Goal: Task Accomplishment & Management: Manage account settings

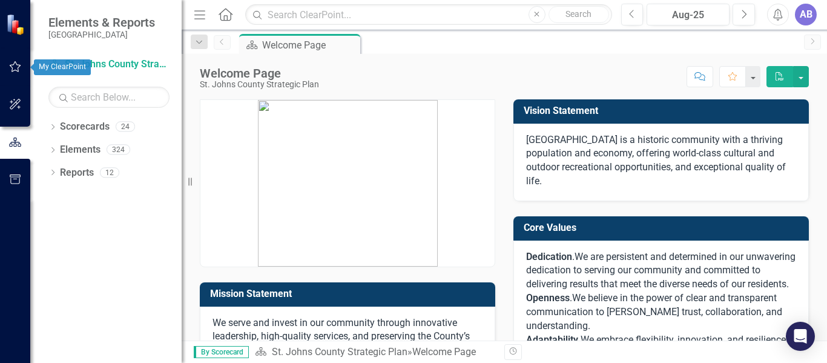
click at [15, 64] on icon "button" at bounding box center [15, 67] width 13 height 10
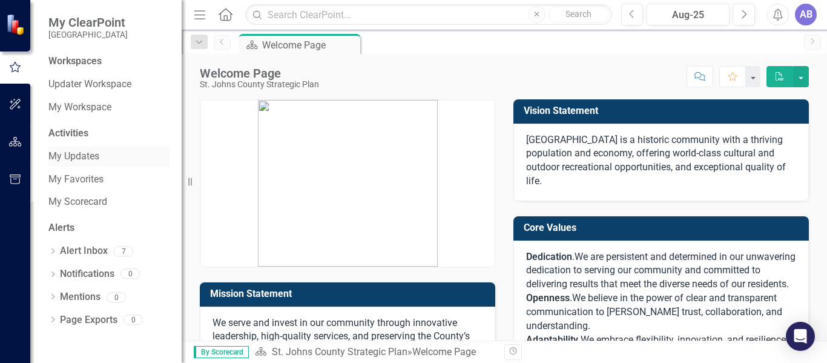
click at [91, 158] on link "My Updates" at bounding box center [108, 157] width 121 height 14
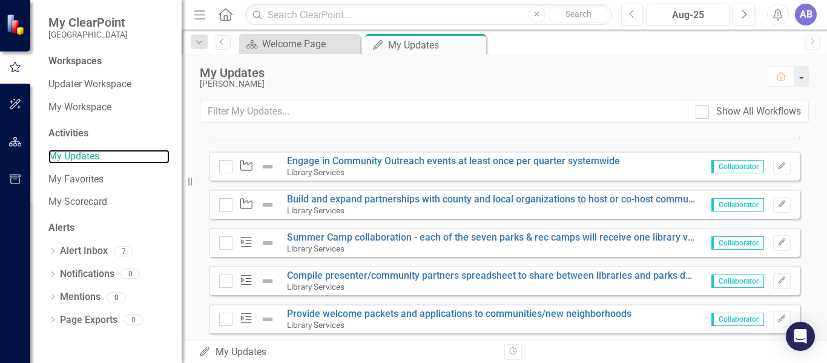
scroll to position [937, 0]
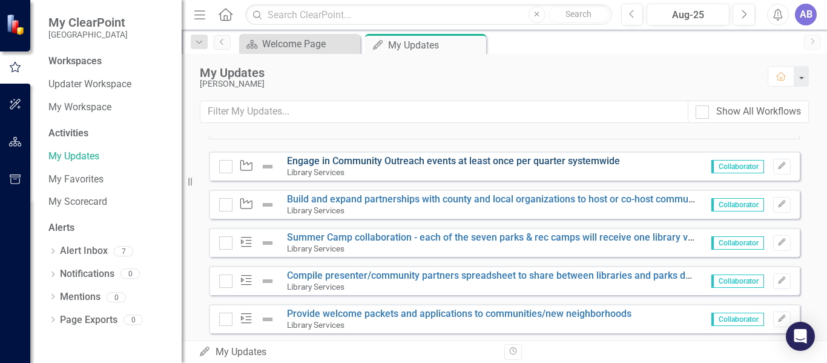
click at [430, 166] on link "Engage in Community Outreach events at least once per quarter systemwide" at bounding box center [453, 161] width 333 height 12
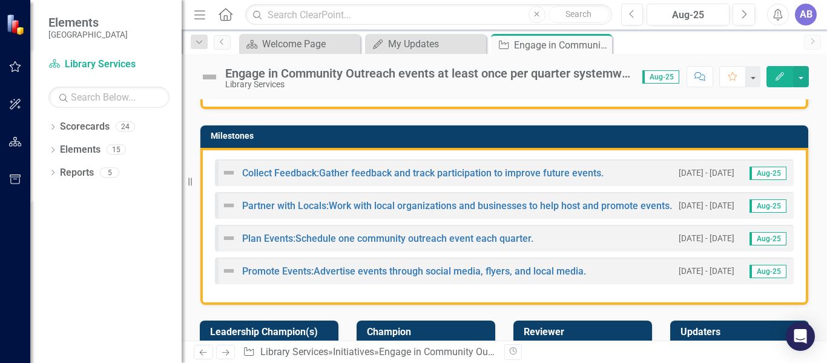
scroll to position [279, 0]
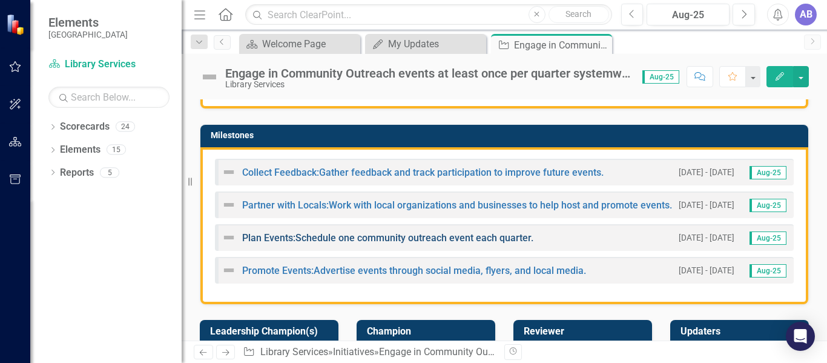
click at [461, 234] on link "Plan Events:Schedule one community outreach event each quarter." at bounding box center [387, 238] width 291 height 12
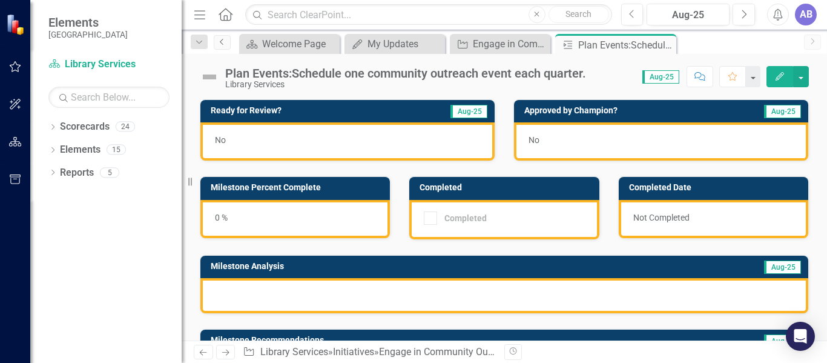
click at [225, 44] on icon "Previous" at bounding box center [222, 41] width 10 height 7
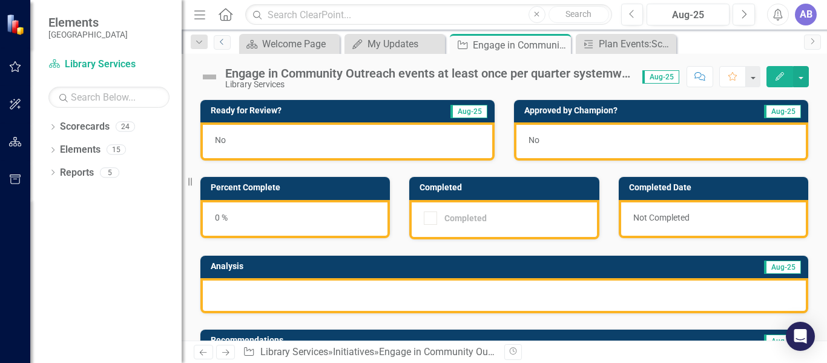
scroll to position [71, 0]
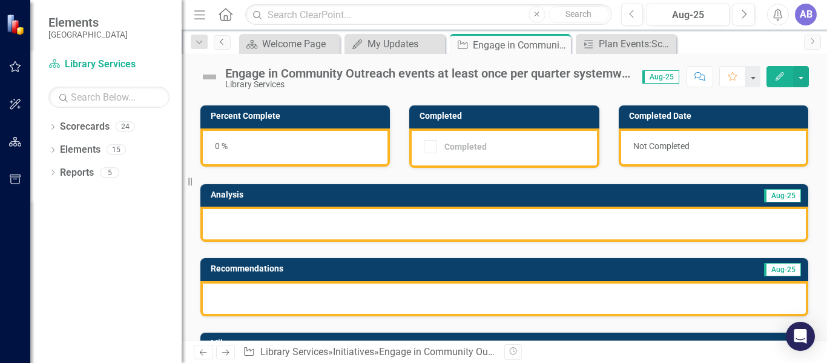
click at [225, 42] on icon "Previous" at bounding box center [222, 41] width 10 height 7
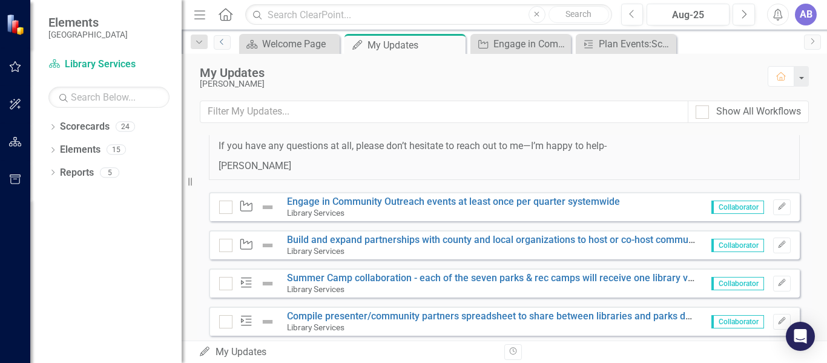
scroll to position [899, 0]
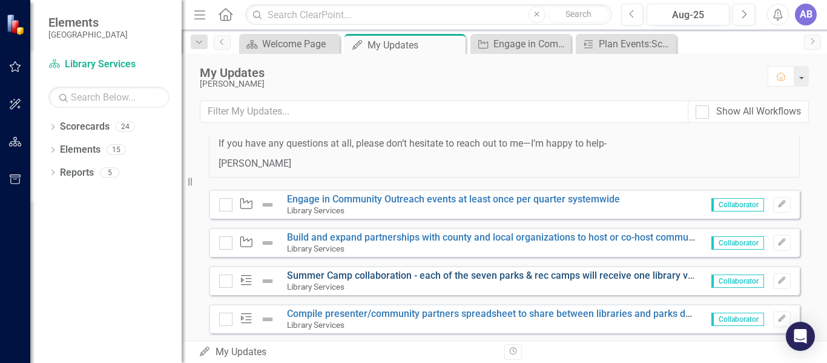
click at [406, 281] on link "Summer Camp collaboration - each of the seven parks & rec camps will receive on…" at bounding box center [640, 275] width 706 height 12
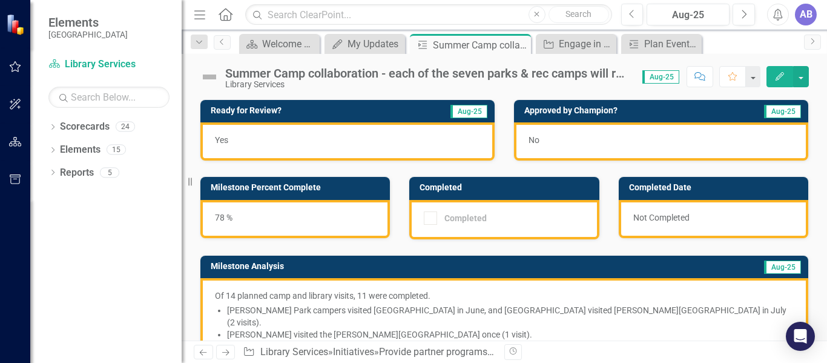
click at [214, 215] on div "78 %" at bounding box center [294, 219] width 189 height 38
click at [246, 220] on div "78 %" at bounding box center [294, 219] width 189 height 38
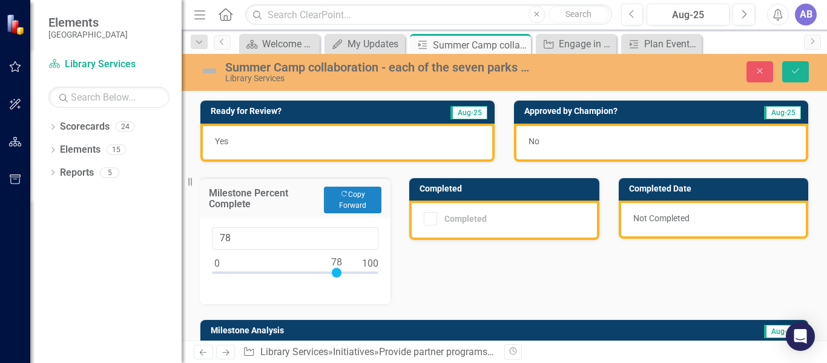
type input "100"
drag, startPoint x: 338, startPoint y: 268, endPoint x: 392, endPoint y: 276, distance: 53.9
click at [392, 276] on div "Milestone Percent Complete Copy Forward Copy Forward 100" at bounding box center [295, 233] width 209 height 142
click at [444, 269] on div "Ready for Review? Aug-25 Yes Approved by [PERSON_NAME]? Aug-25 No Milestone Per…" at bounding box center [504, 343] width 627 height 516
click at [800, 70] on icon "Save" at bounding box center [795, 71] width 11 height 8
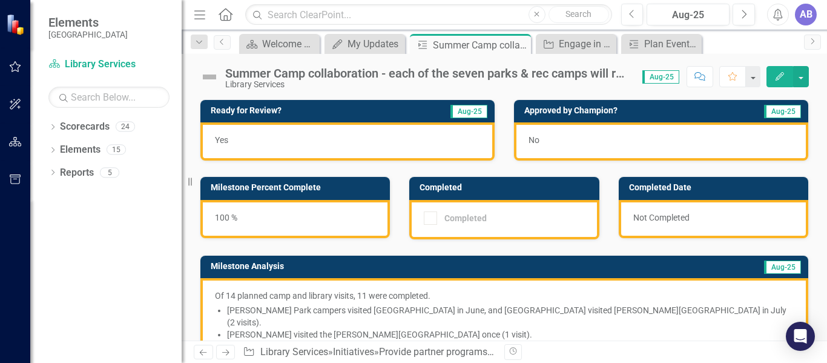
click at [504, 221] on div "Completed" at bounding box center [501, 217] width 154 height 13
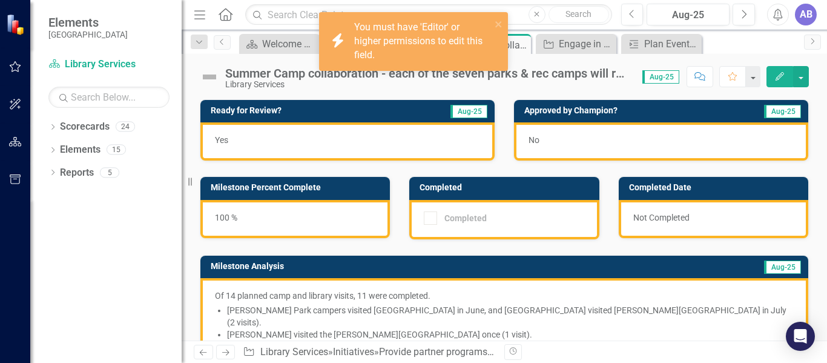
click at [507, 87] on div "Library Services" at bounding box center [427, 84] width 405 height 9
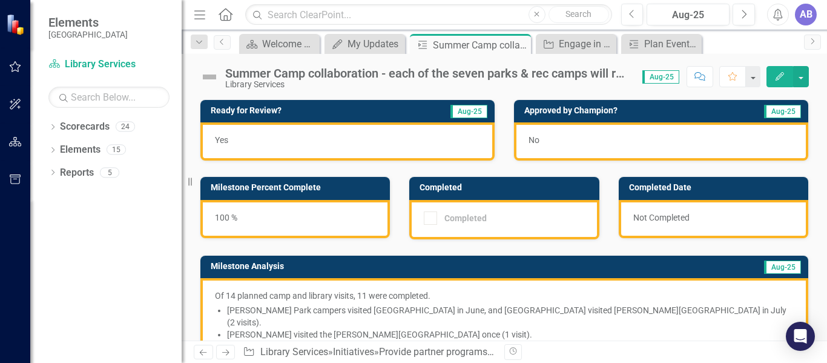
click at [383, 136] on div "Yes" at bounding box center [347, 141] width 294 height 38
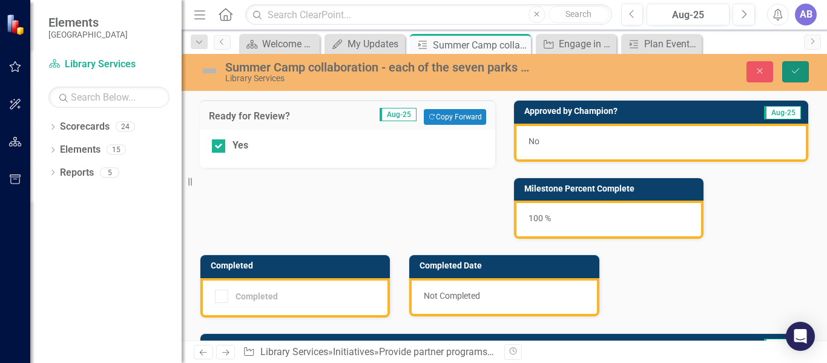
click at [800, 73] on icon "Save" at bounding box center [795, 71] width 11 height 8
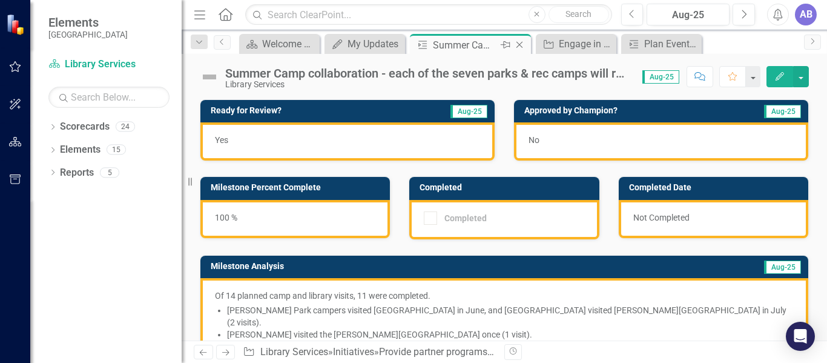
click at [519, 44] on icon "Close" at bounding box center [519, 45] width 12 height 10
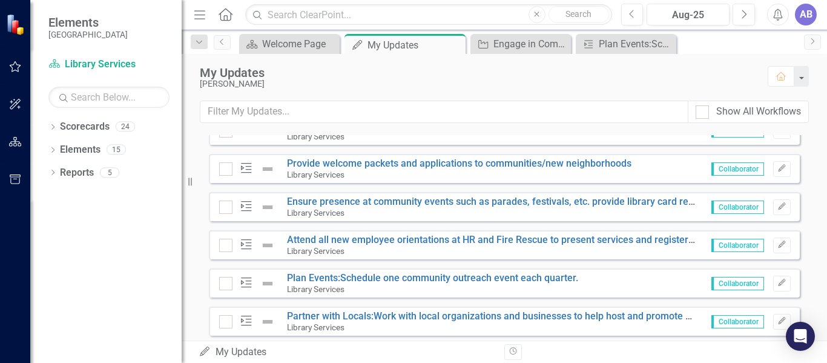
scroll to position [1057, 0]
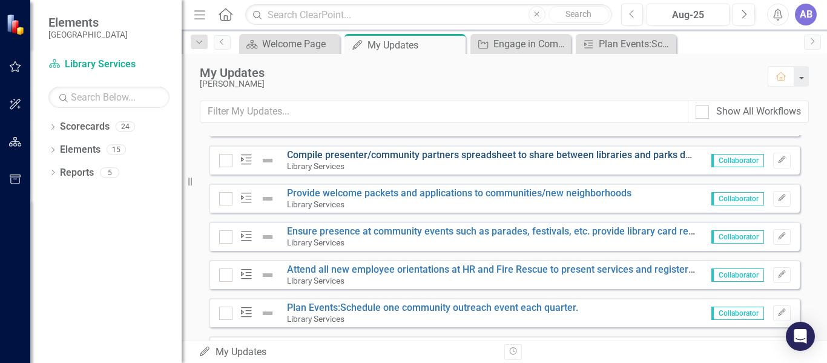
click at [476, 160] on link "Compile presenter/community partners spreadsheet to share between libraries and…" at bounding box center [512, 155] width 451 height 12
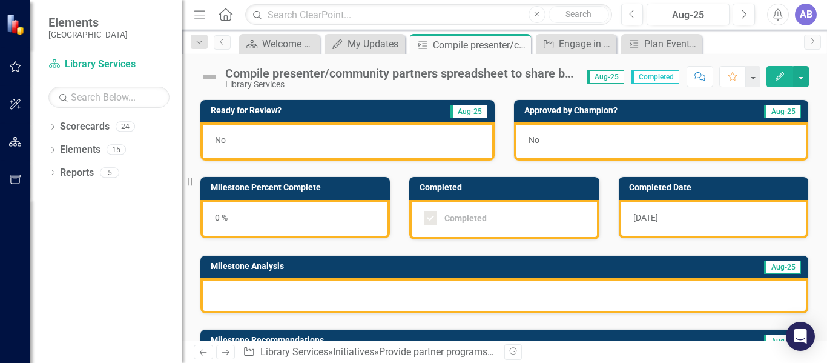
click at [521, 72] on div "Compile presenter/community partners spreadsheet to share between libraries and…" at bounding box center [400, 73] width 350 height 13
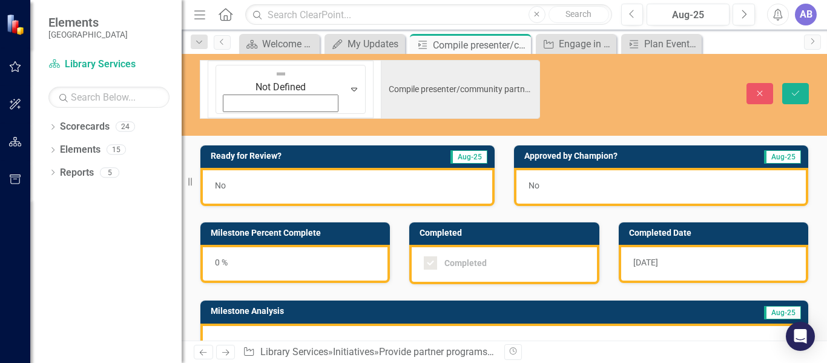
click at [497, 94] on div "Not Defined Expand Compile presenter/community partners spreadsheet to share be…" at bounding box center [504, 197] width 645 height 286
click at [796, 89] on icon "Save" at bounding box center [795, 93] width 11 height 8
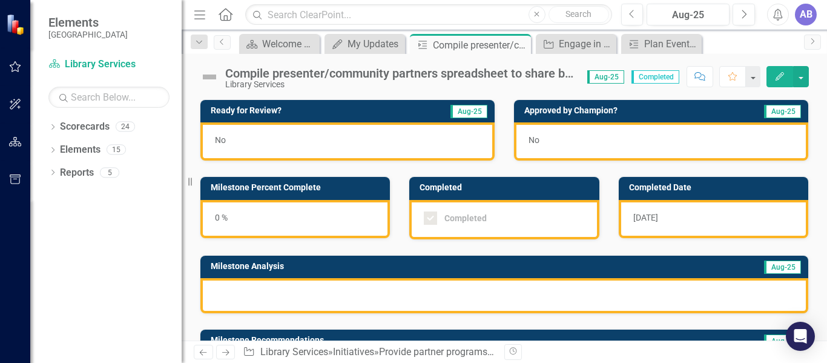
click at [462, 76] on div "Compile presenter/community partners spreadsheet to share between libraries and…" at bounding box center [400, 73] width 350 height 13
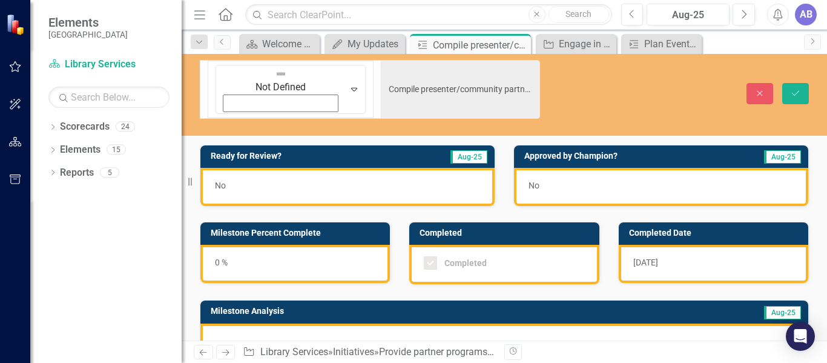
click at [485, 206] on div "Completed Completed" at bounding box center [504, 245] width 209 height 78
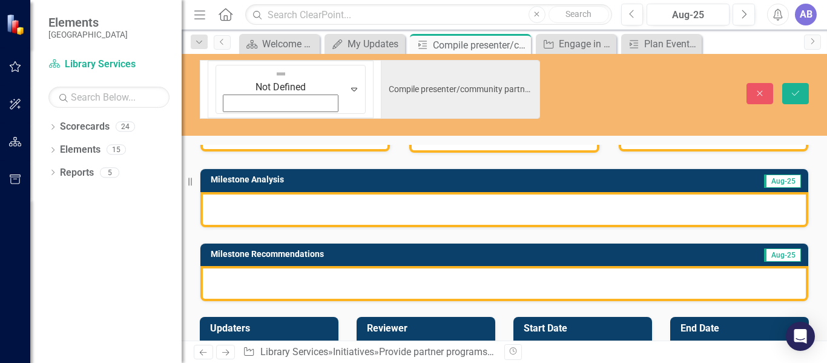
scroll to position [136, 0]
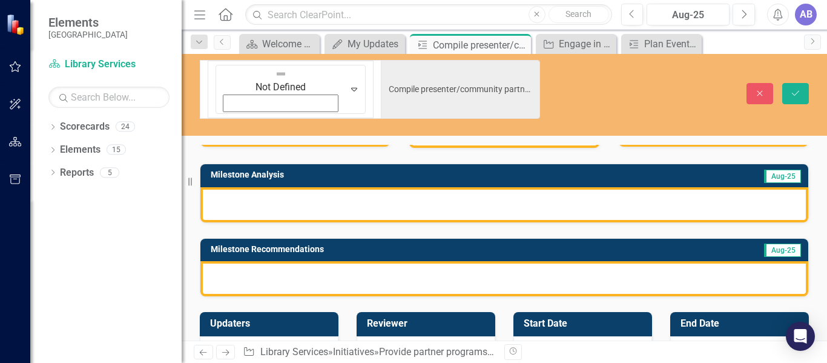
click at [375, 187] on div at bounding box center [504, 204] width 608 height 35
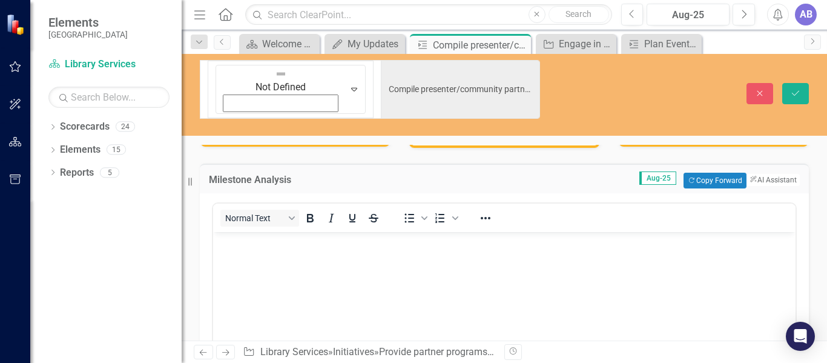
scroll to position [0, 0]
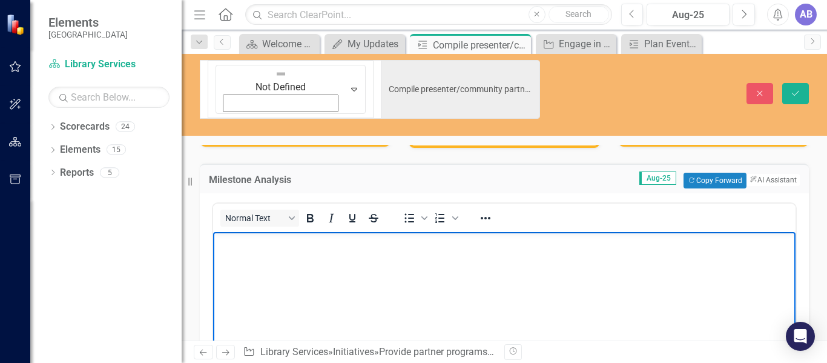
click at [347, 259] on body "Rich Text Area. Press ALT-0 for help." at bounding box center [504, 323] width 582 height 182
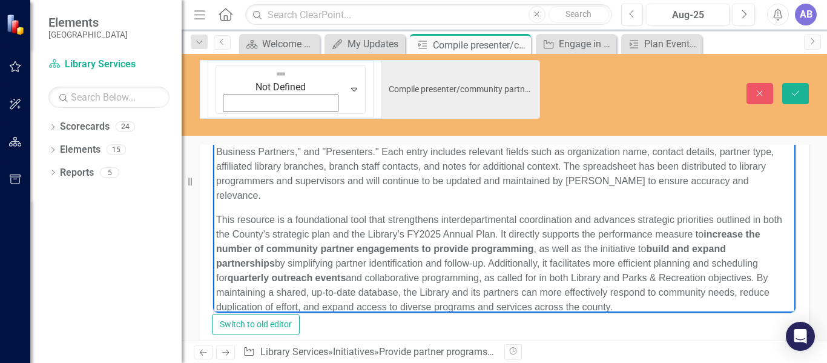
scroll to position [268, 0]
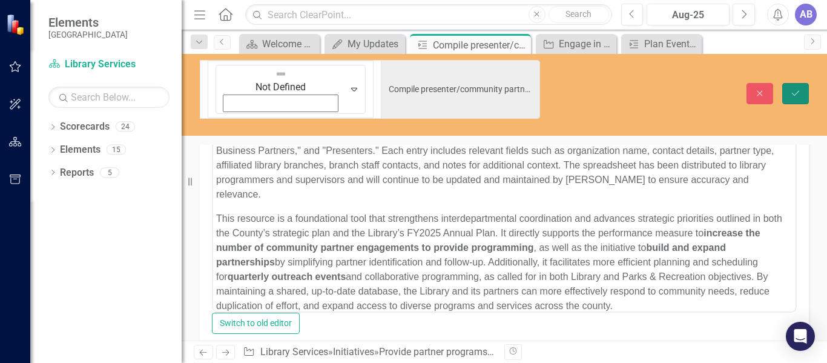
click at [800, 89] on icon "Save" at bounding box center [795, 93] width 11 height 8
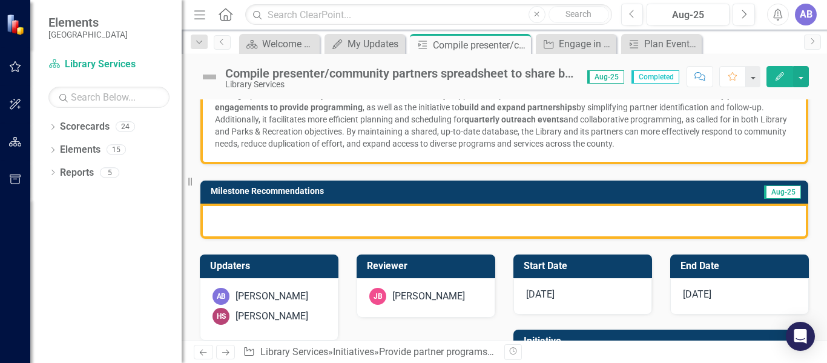
scroll to position [291, 0]
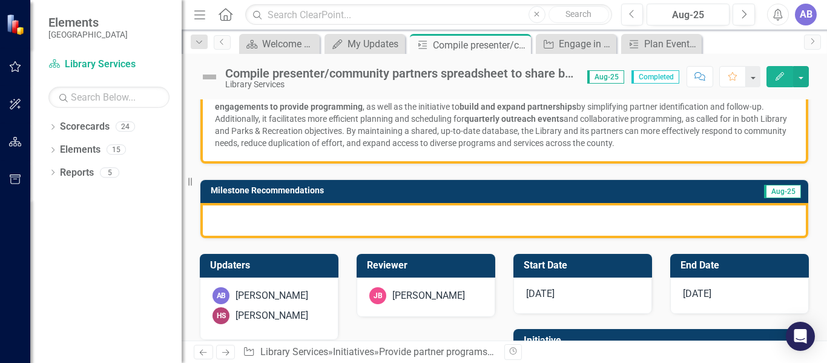
click at [395, 221] on div at bounding box center [504, 220] width 608 height 35
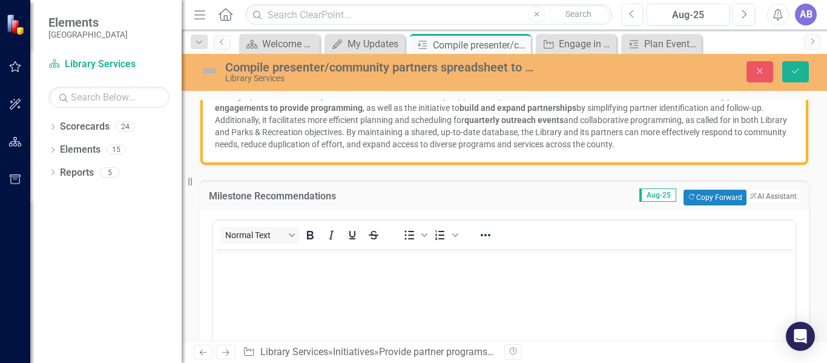
scroll to position [0, 0]
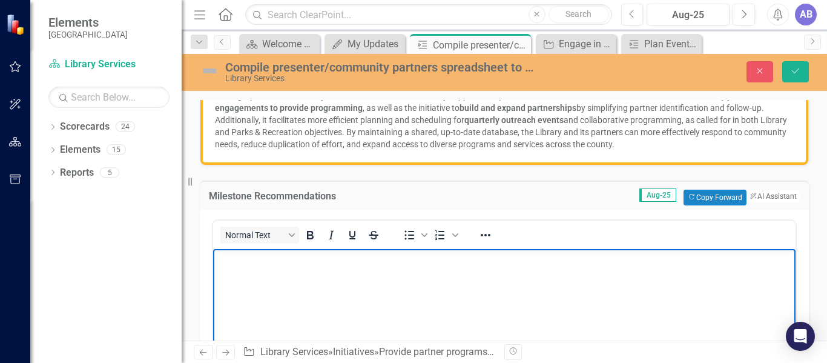
click at [373, 285] on body "Rich Text Area. Press ALT-0 for help." at bounding box center [504, 339] width 582 height 182
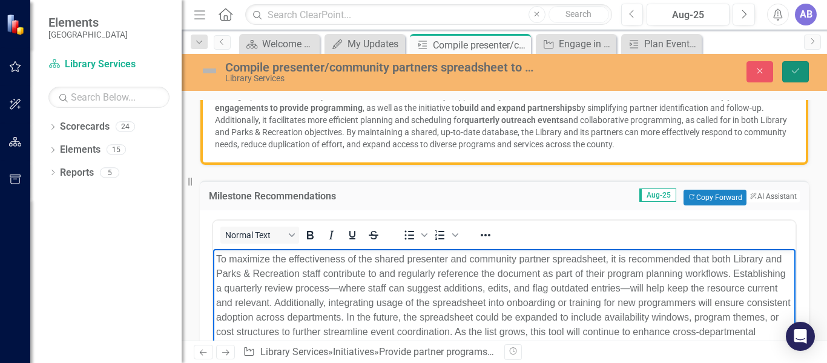
click at [798, 73] on icon "Save" at bounding box center [795, 71] width 11 height 8
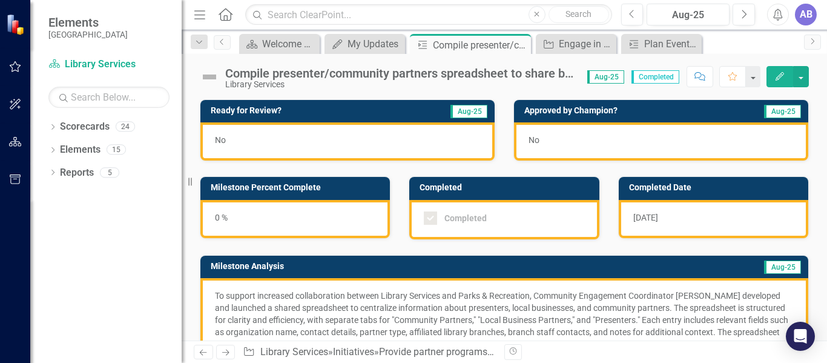
click at [217, 217] on div "0 %" at bounding box center [294, 219] width 189 height 38
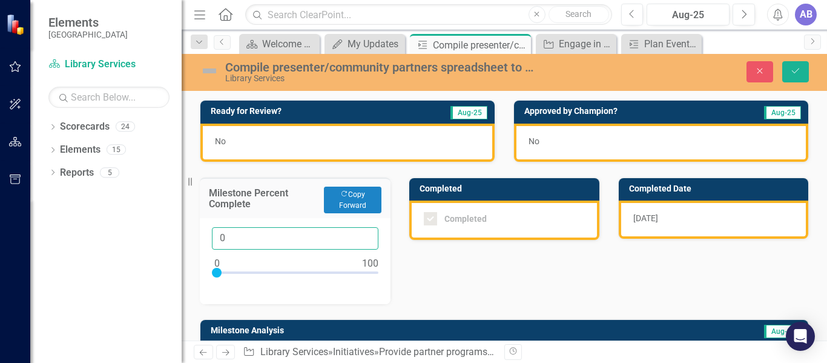
click at [243, 244] on input "0" at bounding box center [295, 238] width 166 height 22
type input "0100"
click at [373, 146] on div "No" at bounding box center [347, 142] width 294 height 38
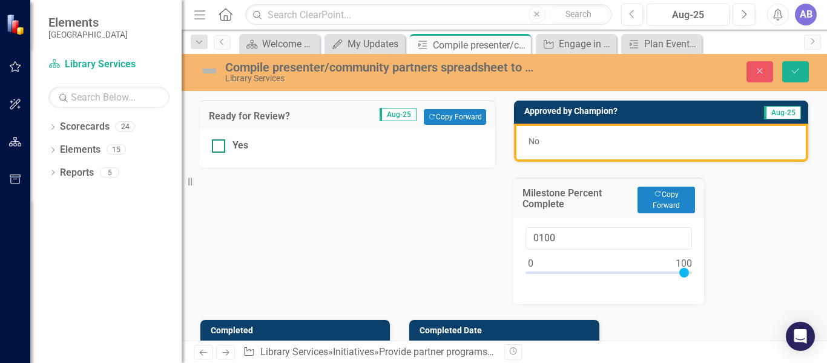
click at [220, 146] on div at bounding box center [218, 145] width 13 height 13
click at [220, 146] on input "Yes" at bounding box center [216, 143] width 8 height 8
checkbox input "true"
click at [795, 72] on icon "Save" at bounding box center [795, 71] width 11 height 8
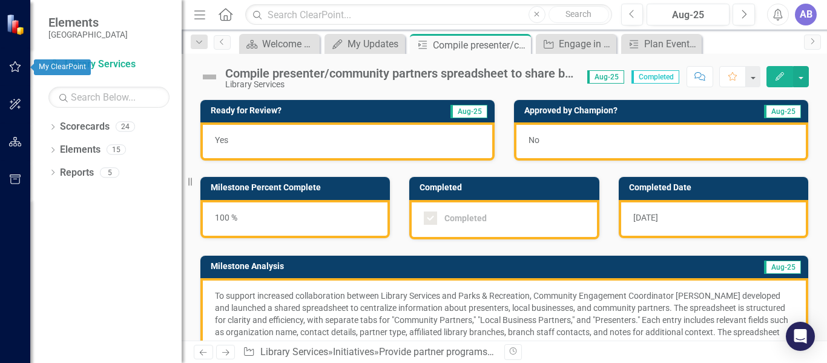
click at [19, 64] on icon "button" at bounding box center [15, 67] width 13 height 10
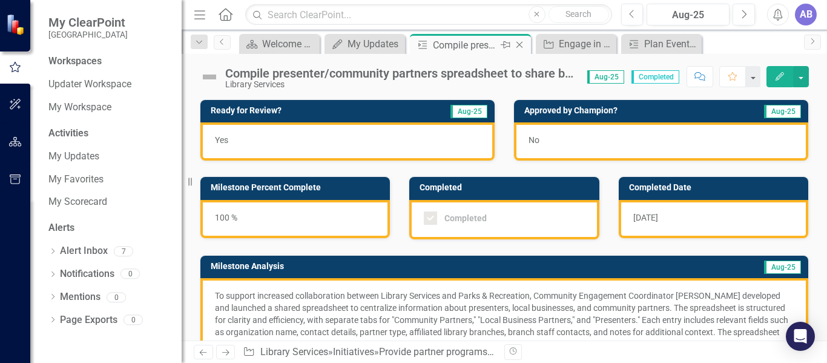
click at [519, 43] on icon "Close" at bounding box center [519, 45] width 12 height 10
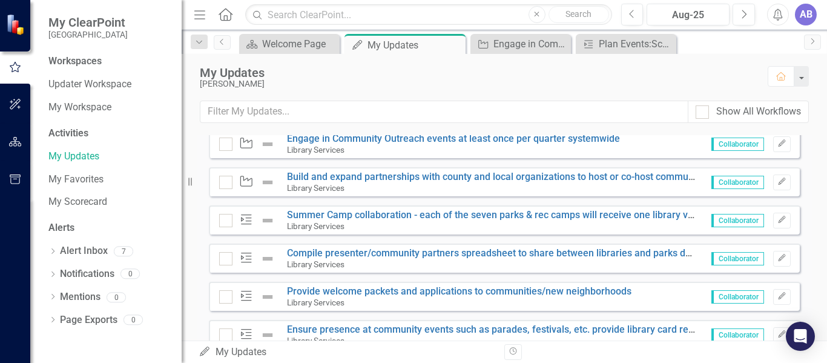
scroll to position [960, 0]
click at [334, 220] on link "Summer Camp collaboration - each of the seven parks & rec camps will receive on…" at bounding box center [640, 214] width 706 height 12
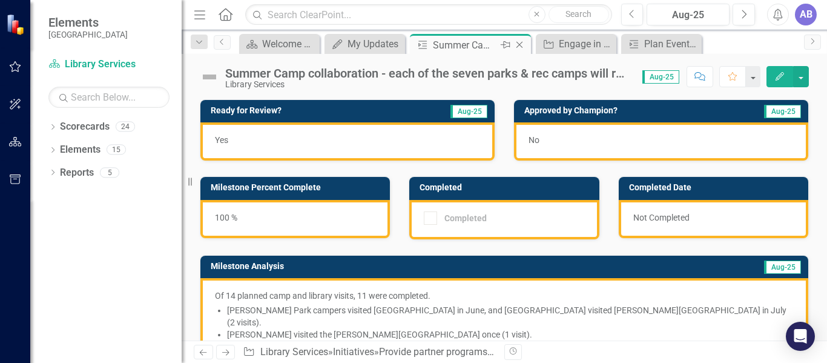
click at [516, 44] on icon "Close" at bounding box center [519, 45] width 12 height 10
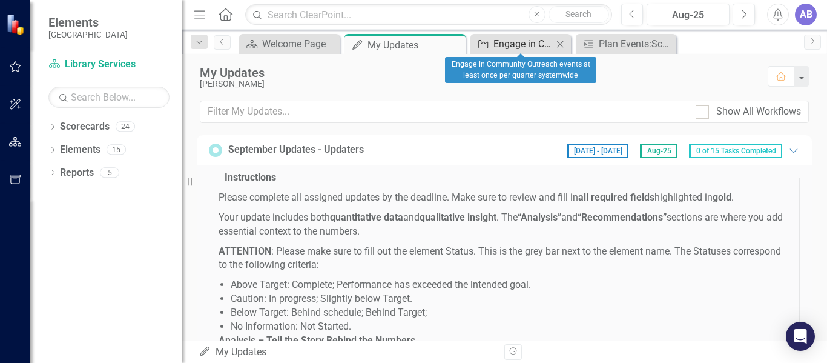
click at [516, 44] on div "Engage in Community Outreach events at least once per quarter systemwide" at bounding box center [522, 43] width 59 height 15
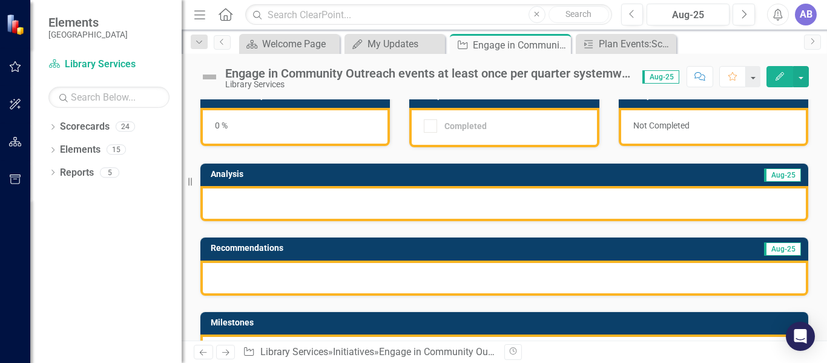
scroll to position [93, 0]
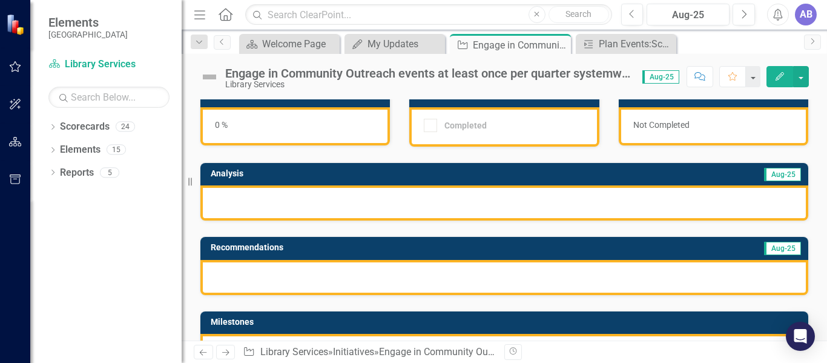
click at [402, 196] on div at bounding box center [504, 202] width 608 height 35
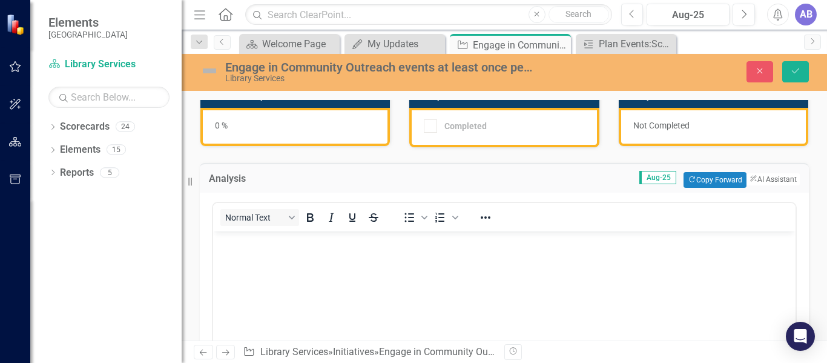
scroll to position [0, 0]
click at [639, 176] on span "Aug-25" at bounding box center [657, 177] width 37 height 13
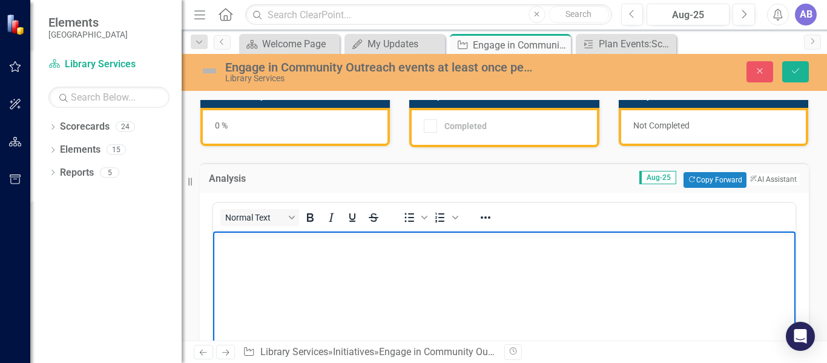
click at [526, 249] on body "Rich Text Area. Press ALT-0 for help." at bounding box center [504, 322] width 582 height 182
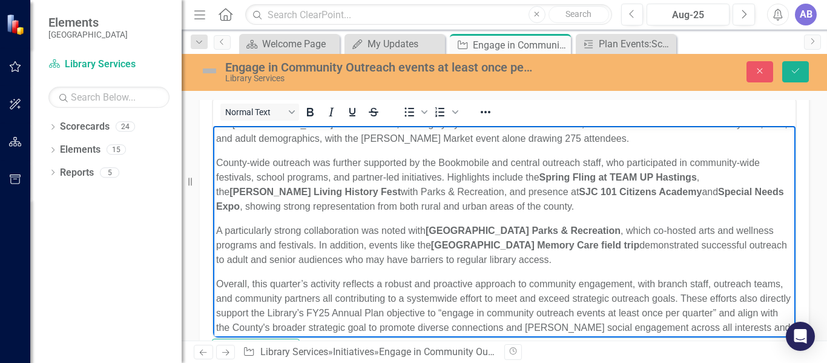
scroll to position [134, 0]
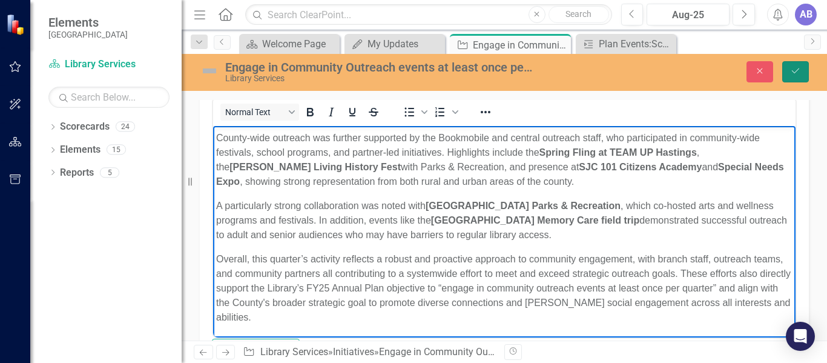
click at [804, 70] on button "Save" at bounding box center [795, 71] width 27 height 21
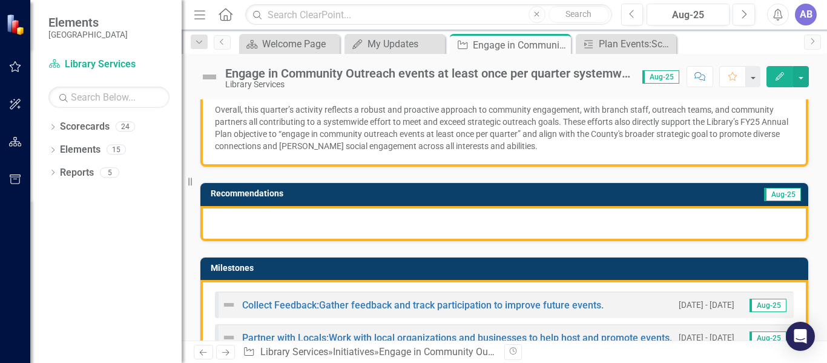
scroll to position [374, 0]
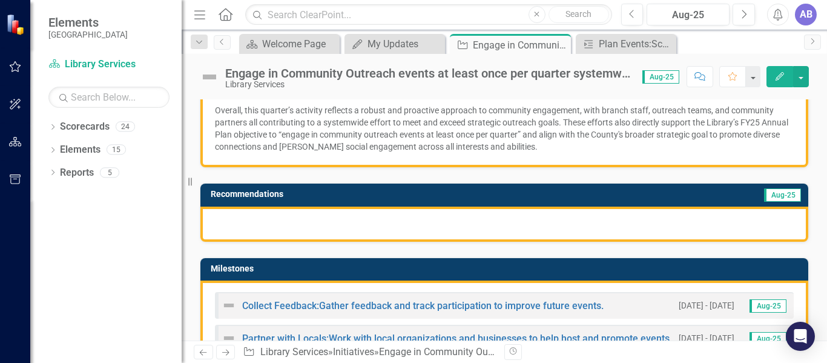
click at [452, 134] on p "Overall, this quarter’s activity reflects a robust and proactive approach to co…" at bounding box center [504, 127] width 579 height 51
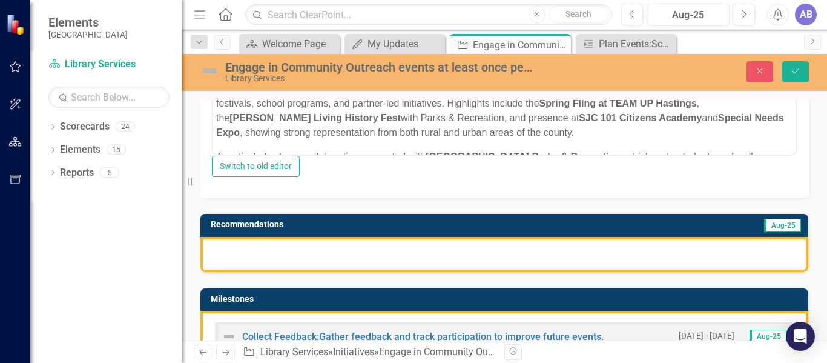
scroll to position [0, 0]
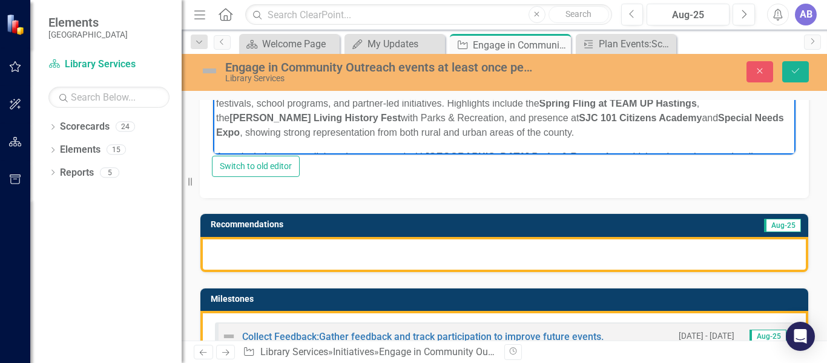
click at [456, 128] on p "County-wide outreach was further supported by the Bookmobile and central outrea…" at bounding box center [504, 111] width 576 height 58
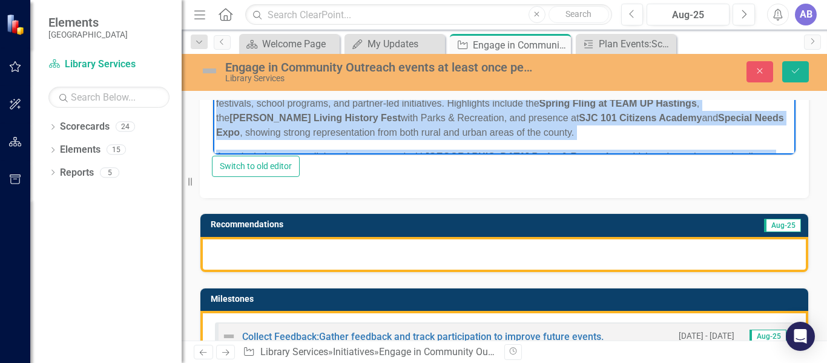
paste body "Rich Text Area. Press ALT-0 for help."
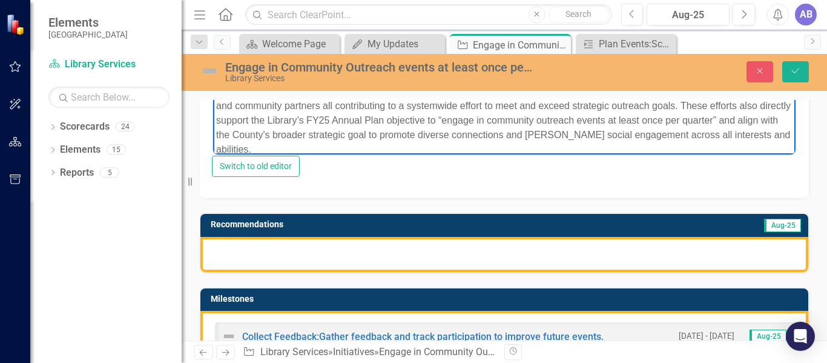
scroll to position [230, 0]
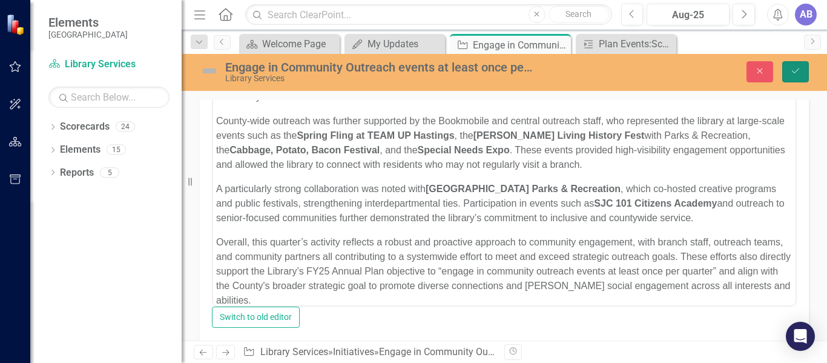
click at [793, 67] on icon "Save" at bounding box center [795, 71] width 11 height 8
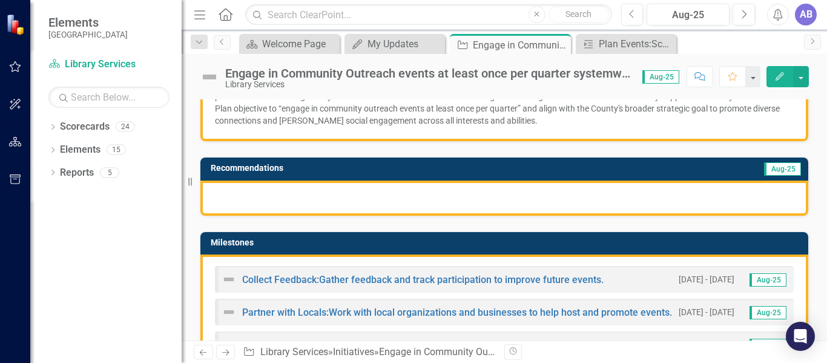
scroll to position [403, 0]
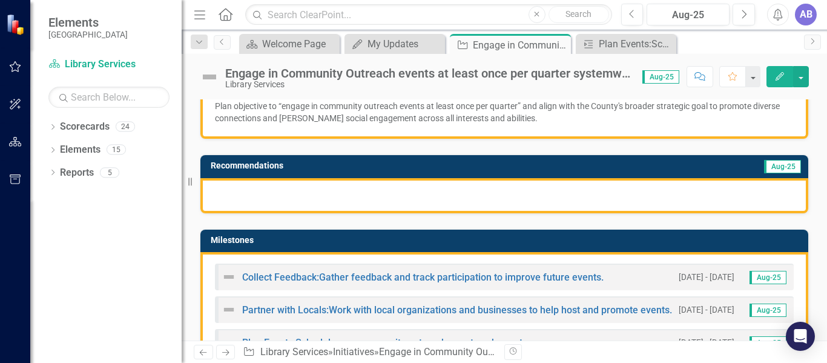
click at [540, 211] on div at bounding box center [504, 195] width 608 height 35
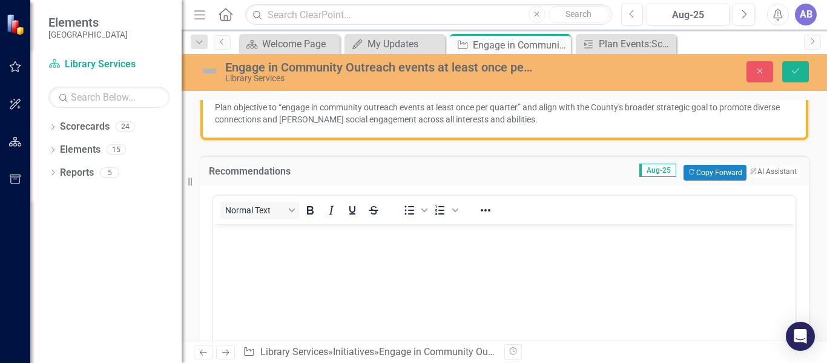
scroll to position [0, 0]
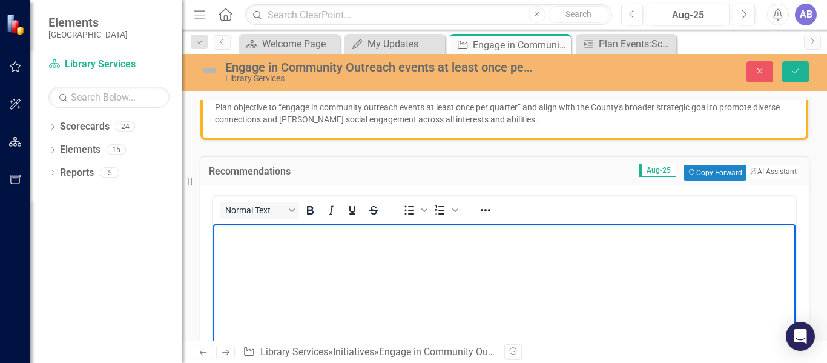
click at [344, 233] on p "Rich Text Area. Press ALT-0 for help." at bounding box center [504, 233] width 576 height 15
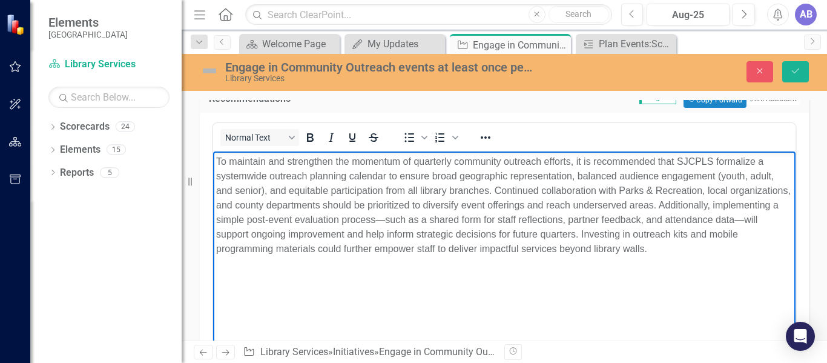
scroll to position [476, 0]
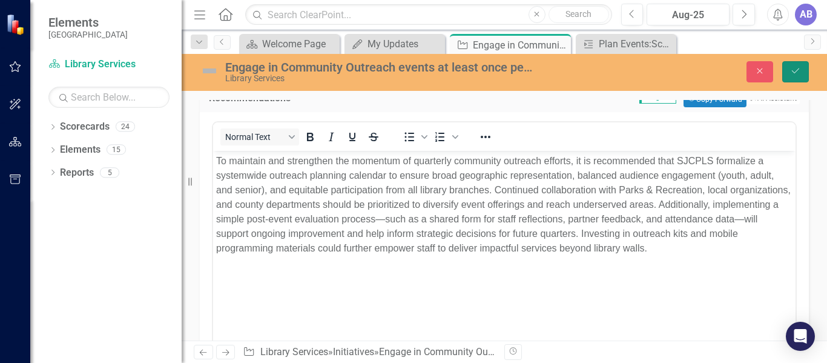
click at [795, 73] on icon "Save" at bounding box center [795, 71] width 11 height 8
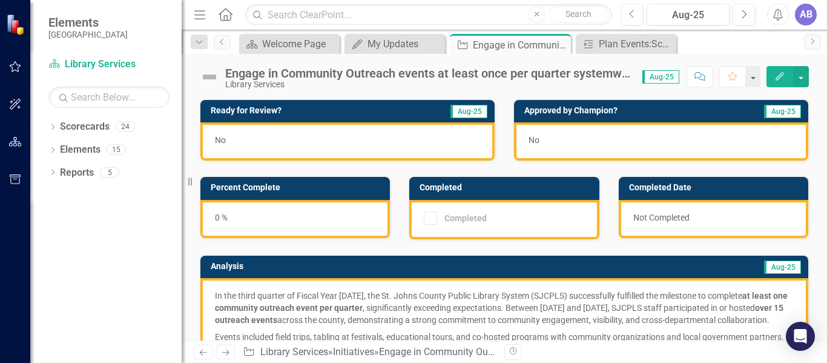
click at [221, 221] on div "0 %" at bounding box center [294, 219] width 189 height 38
click at [215, 215] on div "0 %" at bounding box center [294, 219] width 189 height 38
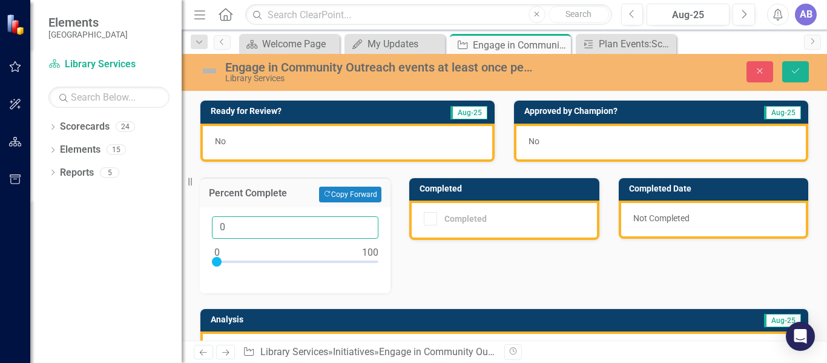
click at [284, 223] on input "0" at bounding box center [295, 227] width 166 height 22
type input "0100"
click at [419, 133] on div "No" at bounding box center [347, 142] width 294 height 38
click at [231, 138] on div "No" at bounding box center [347, 142] width 294 height 38
click at [227, 140] on div "No" at bounding box center [347, 142] width 294 height 38
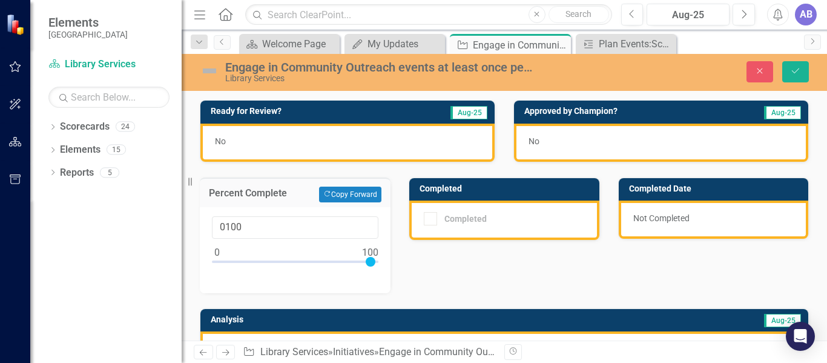
click at [227, 140] on div "No" at bounding box center [347, 142] width 294 height 38
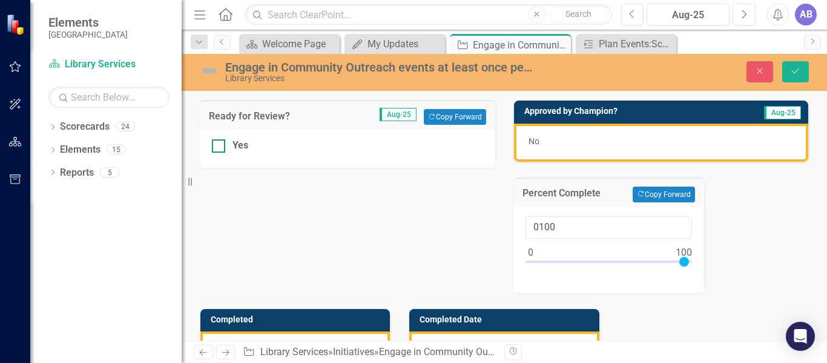
click at [215, 145] on input "Yes" at bounding box center [216, 143] width 8 height 8
checkbox input "true"
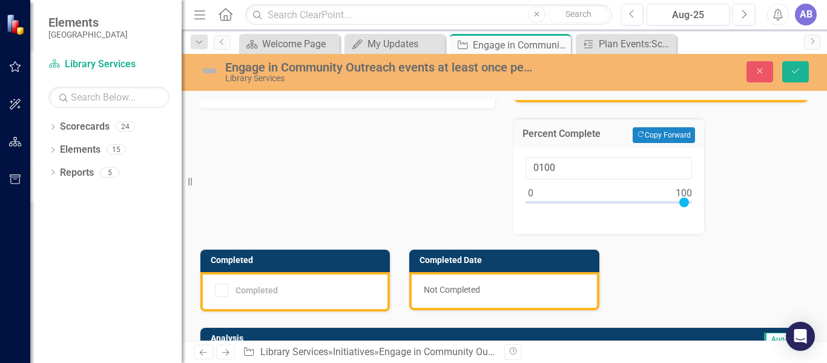
scroll to position [60, 0]
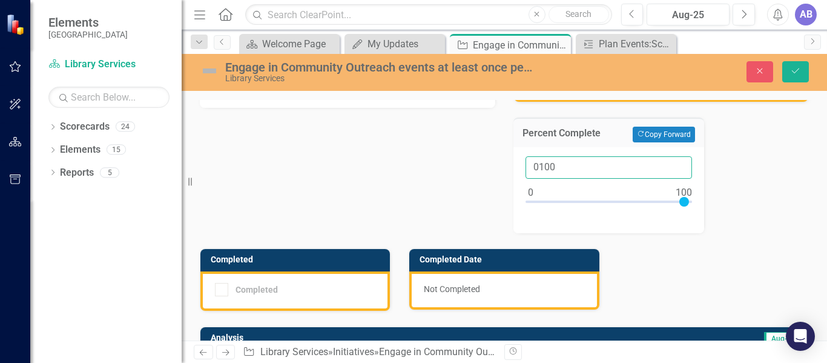
click at [617, 169] on input "0100" at bounding box center [608, 167] width 166 height 22
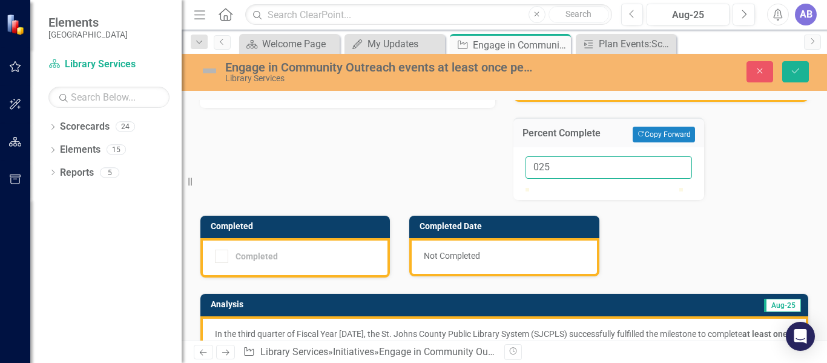
scroll to position [0, 0]
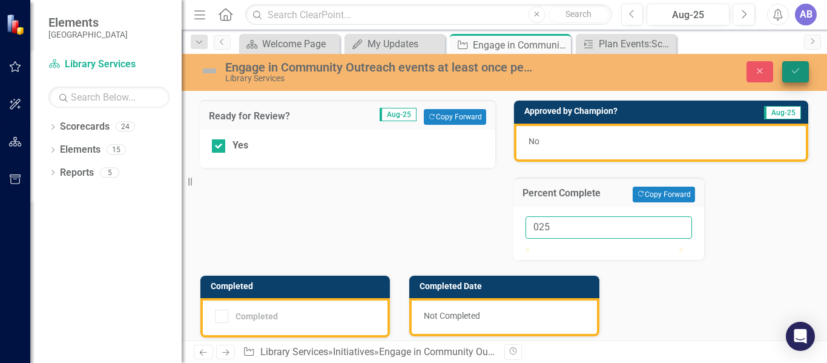
type input "025"
click at [792, 71] on icon "submit" at bounding box center [795, 70] width 7 height 5
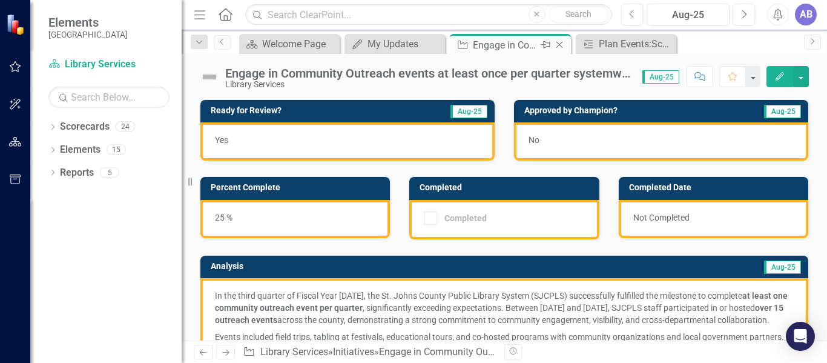
click at [562, 45] on icon "Close" at bounding box center [559, 45] width 12 height 10
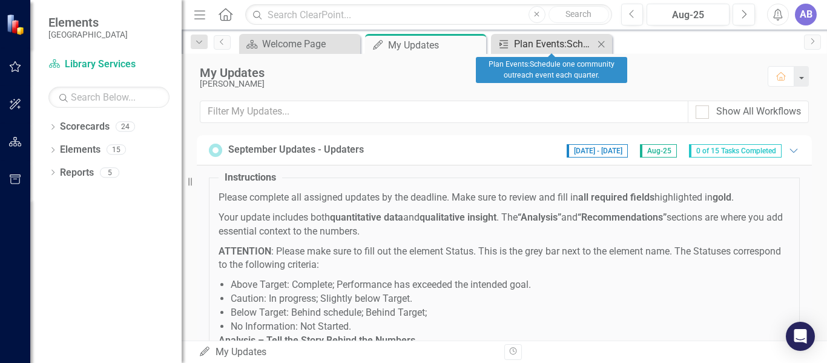
click at [539, 45] on div "Plan Events:Schedule one community outreach event each quarter." at bounding box center [554, 43] width 80 height 15
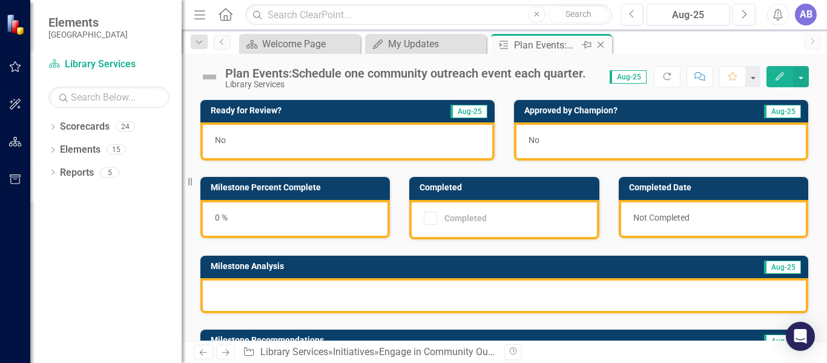
click at [599, 47] on icon "Close" at bounding box center [600, 45] width 12 height 10
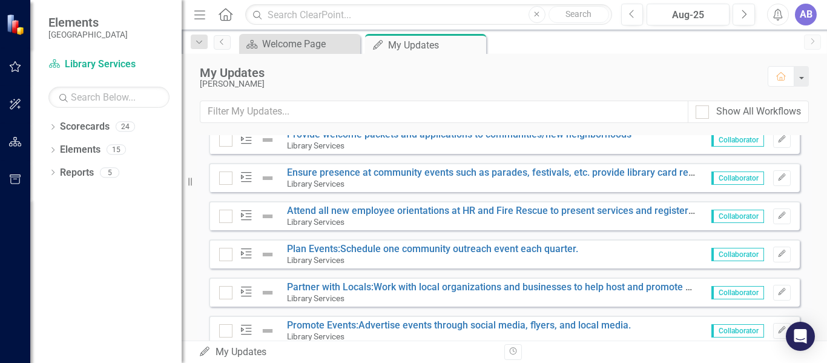
scroll to position [1162, 0]
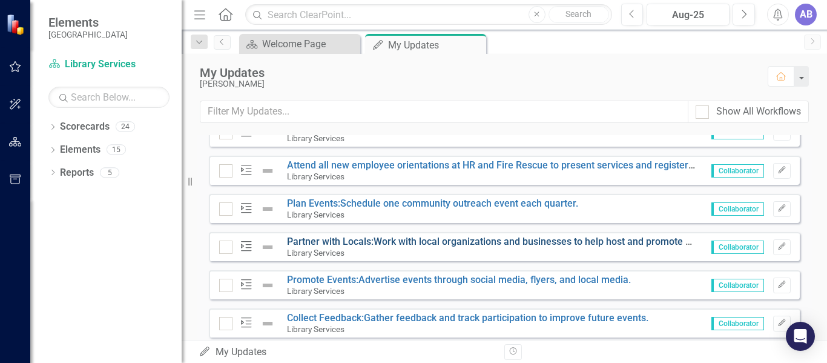
click at [470, 247] on link "Partner with Locals:Work with local organizations and businesses to help host a…" at bounding box center [502, 241] width 430 height 12
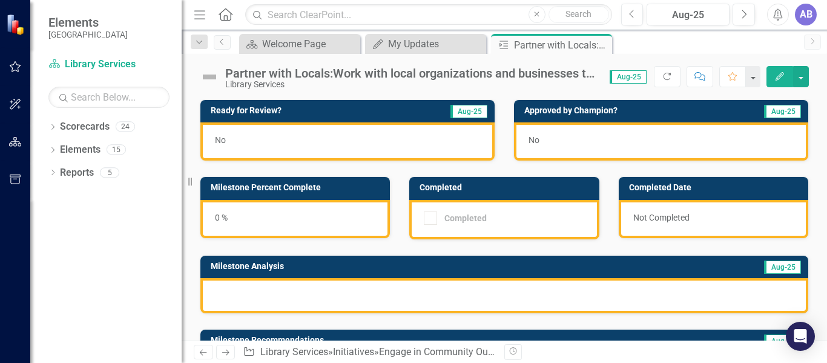
scroll to position [152, 0]
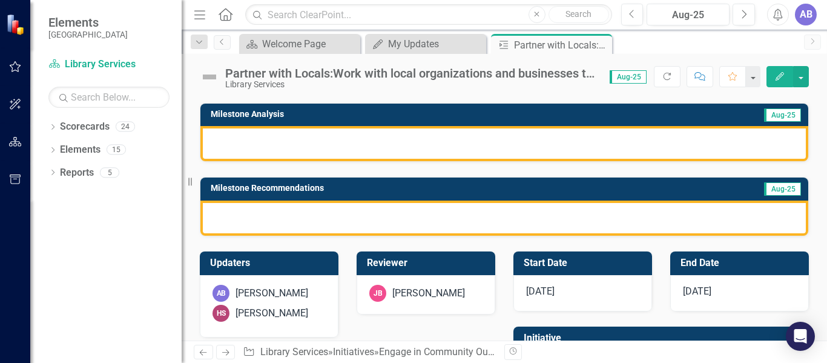
click at [501, 144] on div at bounding box center [504, 143] width 608 height 35
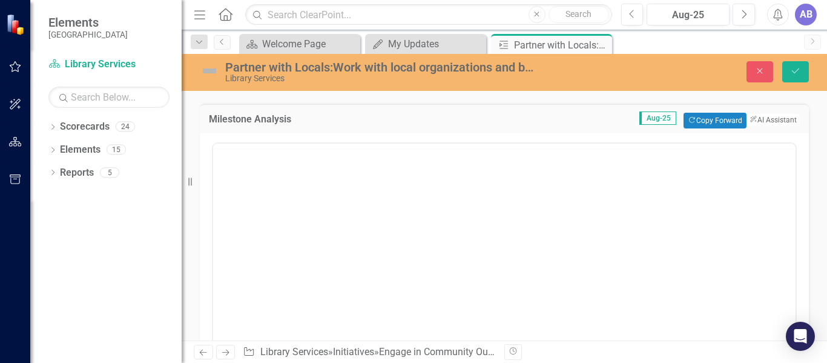
scroll to position [0, 0]
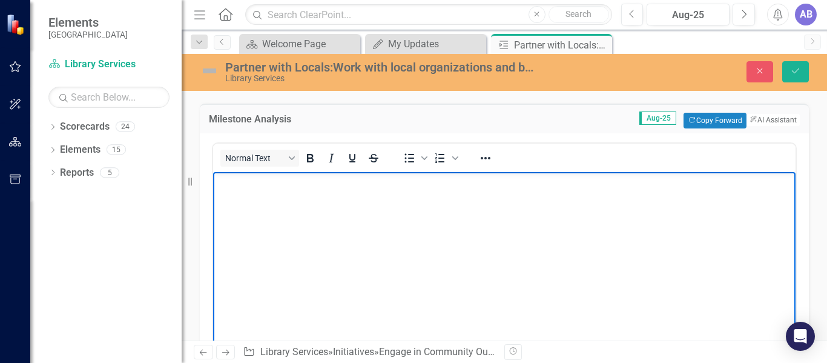
click at [473, 197] on body "Rich Text Area. Press ALT-0 for help." at bounding box center [504, 263] width 582 height 182
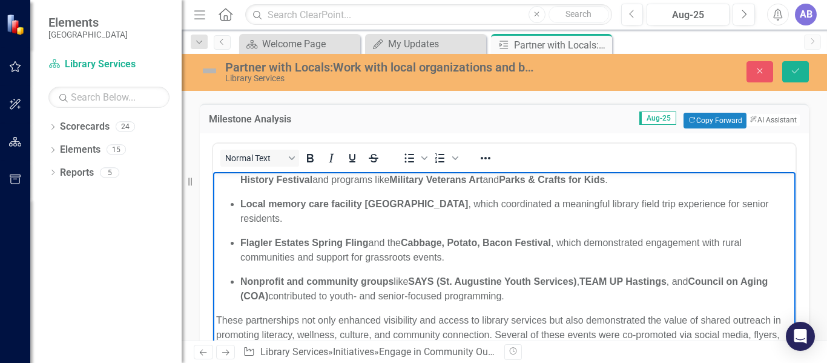
scroll to position [198, 0]
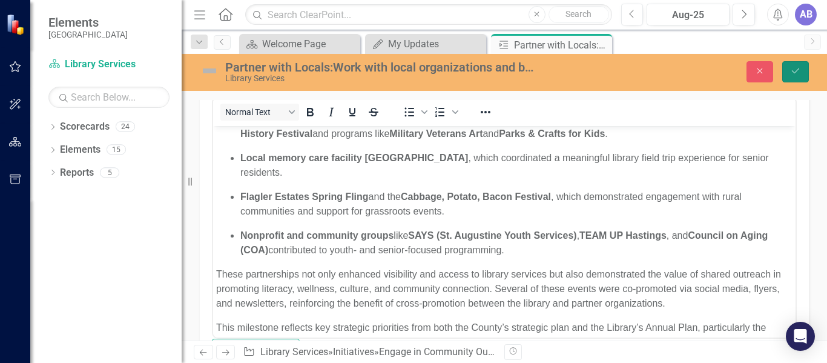
click at [792, 67] on icon "Save" at bounding box center [795, 71] width 11 height 8
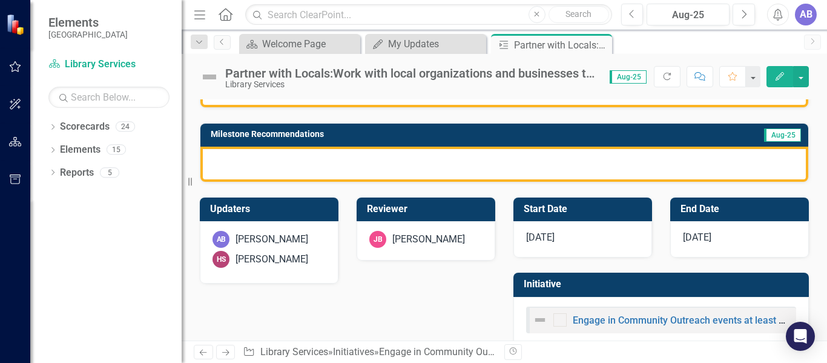
scroll to position [471, 0]
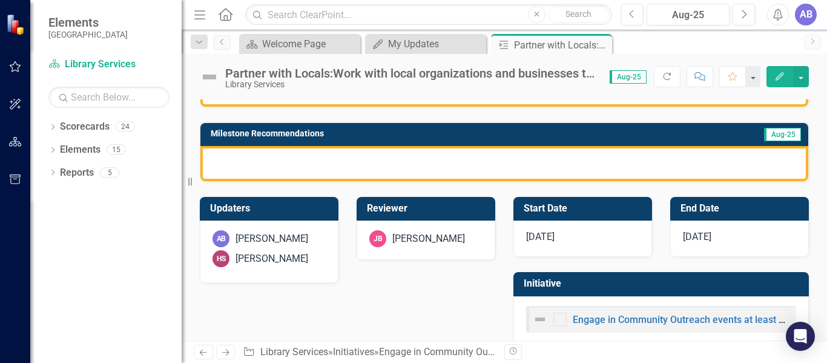
click at [480, 151] on div at bounding box center [504, 163] width 608 height 35
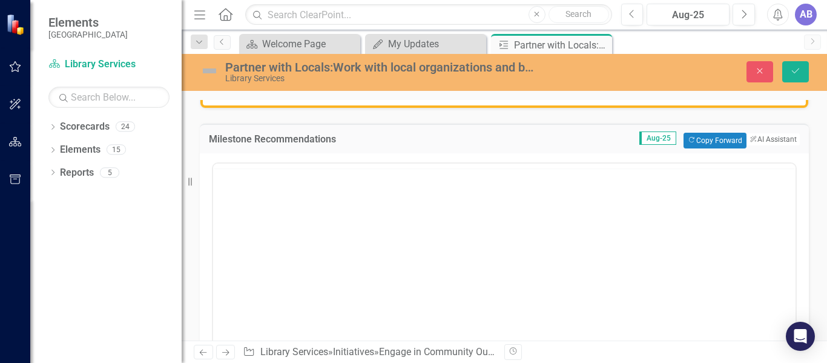
scroll to position [0, 0]
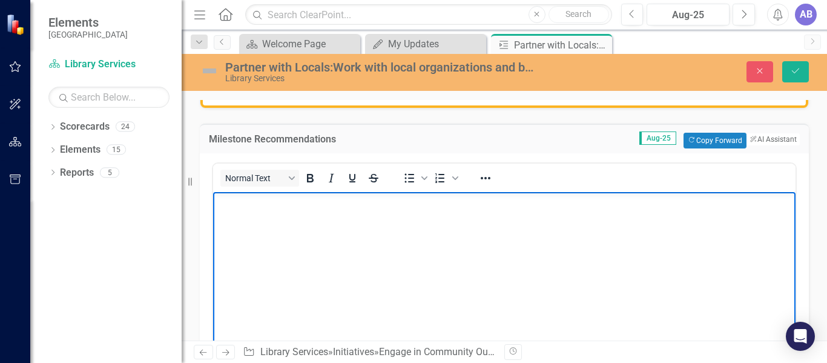
click at [455, 222] on body "Rich Text Area. Press ALT-0 for help." at bounding box center [504, 282] width 582 height 182
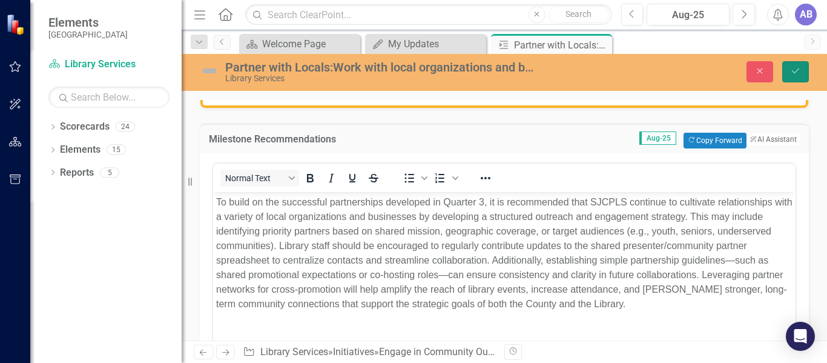
click at [797, 71] on icon "submit" at bounding box center [795, 70] width 7 height 5
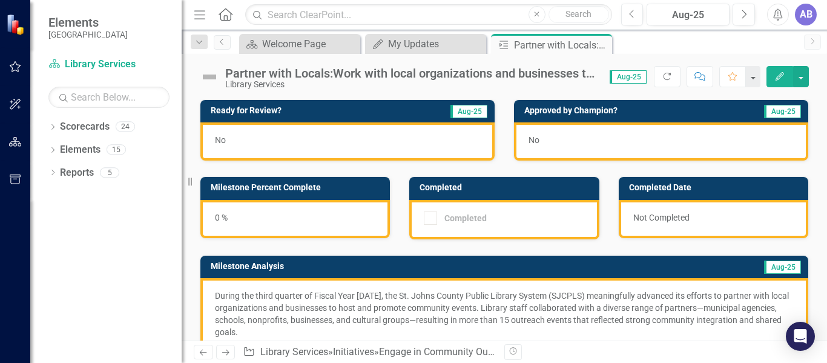
click at [291, 211] on div "0 %" at bounding box center [294, 219] width 189 height 38
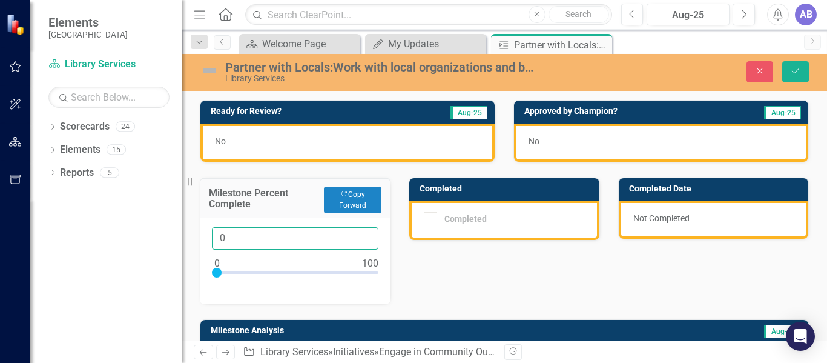
click at [259, 237] on input "0" at bounding box center [295, 238] width 166 height 22
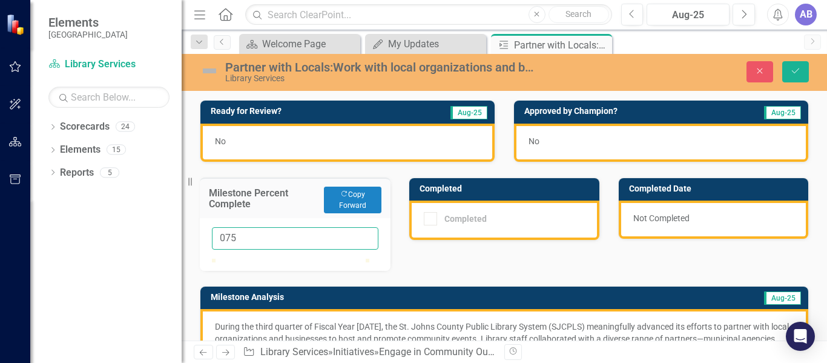
type input "075"
click at [351, 134] on div "No" at bounding box center [347, 142] width 294 height 38
click at [326, 135] on div "No" at bounding box center [347, 142] width 294 height 38
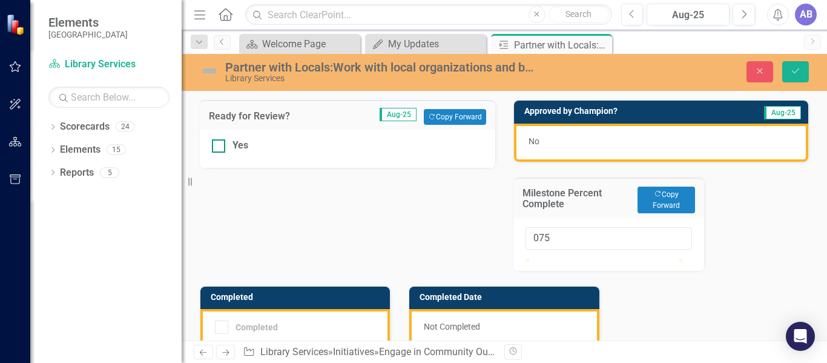
click at [215, 148] on div at bounding box center [218, 145] width 13 height 13
click at [215, 147] on input "Yes" at bounding box center [216, 143] width 8 height 8
checkbox input "true"
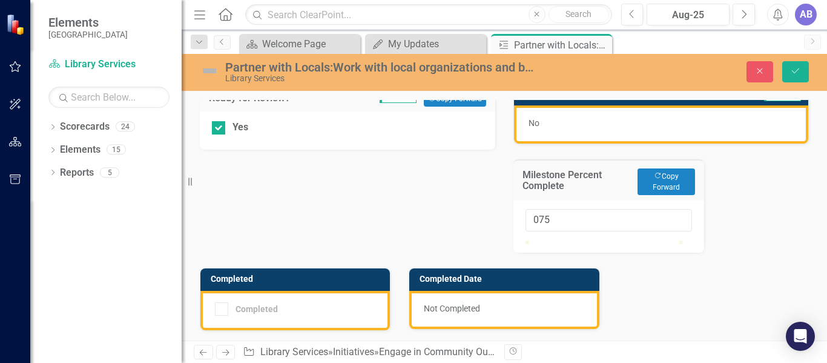
scroll to position [18, 0]
click at [803, 67] on button "Save" at bounding box center [795, 71] width 27 height 21
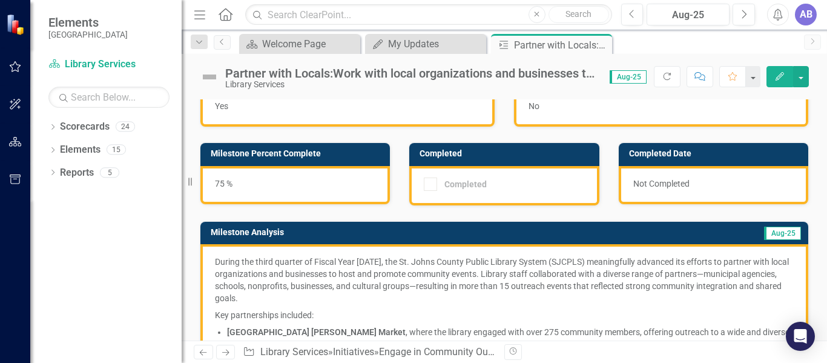
scroll to position [0, 0]
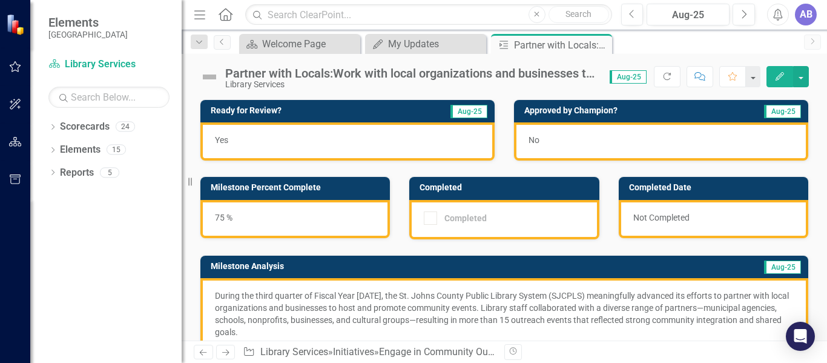
click at [609, 169] on div "Completed Date Not Completed" at bounding box center [713, 199] width 209 height 77
click at [557, 49] on div "Partner with Locals:Work with local organizations and businesses to help host a…" at bounding box center [546, 45] width 65 height 15
click at [530, 70] on div "Partner with Locals:Work with local organizations and businesses to help host a…" at bounding box center [411, 73] width 372 height 13
click at [607, 46] on icon "Close" at bounding box center [600, 45] width 12 height 10
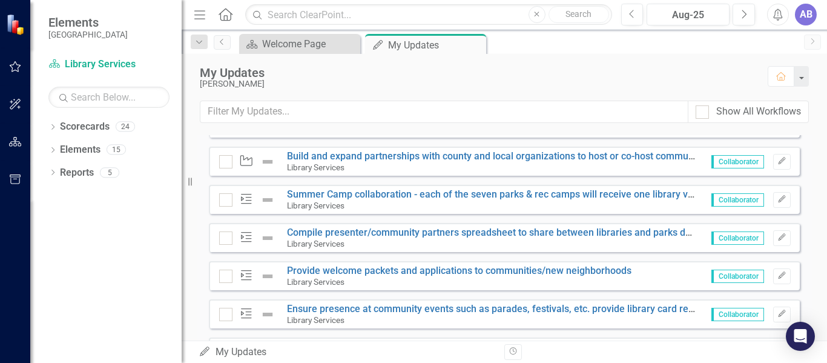
scroll to position [979, 0]
click at [486, 238] on link "Compile presenter/community partners spreadsheet to share between libraries and…" at bounding box center [512, 233] width 451 height 12
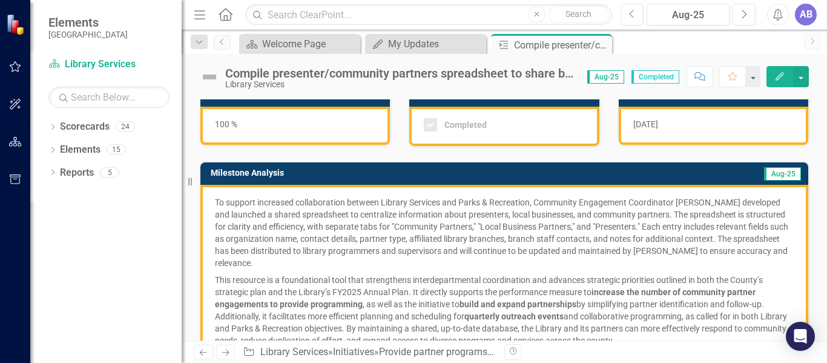
scroll to position [12, 0]
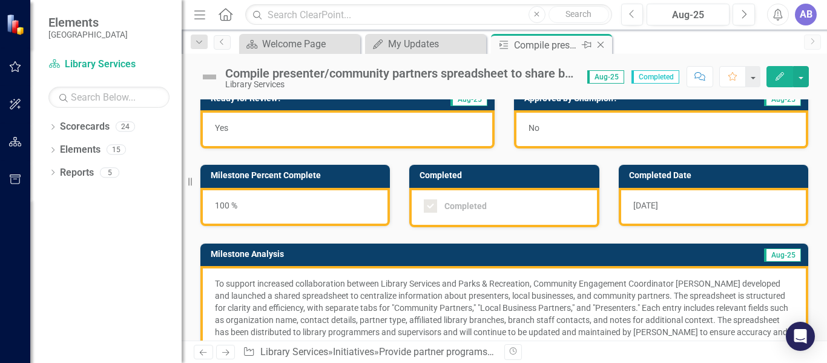
click at [602, 44] on icon "Close" at bounding box center [600, 45] width 12 height 10
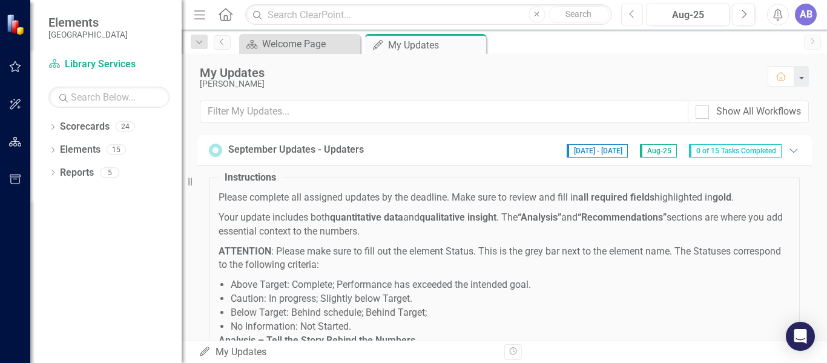
click at [629, 12] on icon "Previous" at bounding box center [632, 14] width 7 height 11
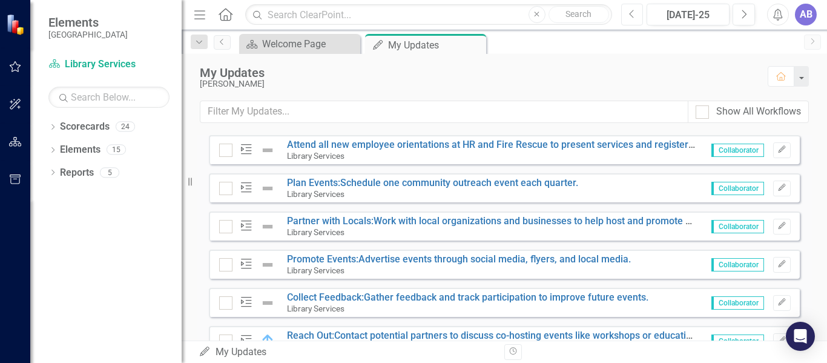
scroll to position [1183, 0]
click at [528, 226] on link "Partner with Locals:Work with local organizations and businesses to help host a…" at bounding box center [502, 220] width 430 height 12
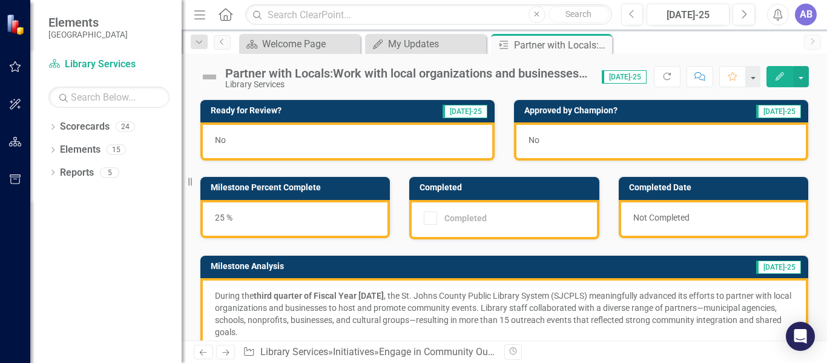
click at [571, 76] on div "Partner with Locals:Work with local organizations and businesses to help host a…" at bounding box center [407, 73] width 364 height 13
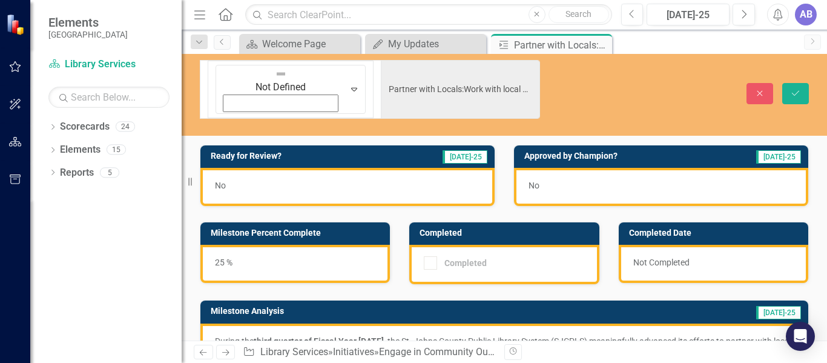
click at [548, 91] on div "Not Defined Expand Partner with Locals:Work with local organizations and busine…" at bounding box center [504, 197] width 645 height 286
click at [602, 42] on icon "Close" at bounding box center [600, 45] width 12 height 10
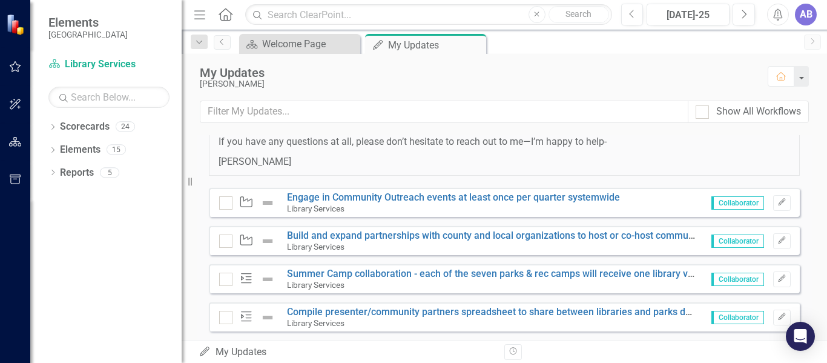
scroll to position [901, 0]
click at [565, 202] on link "Engage in Community Outreach events at least once per quarter systemwide" at bounding box center [453, 197] width 333 height 12
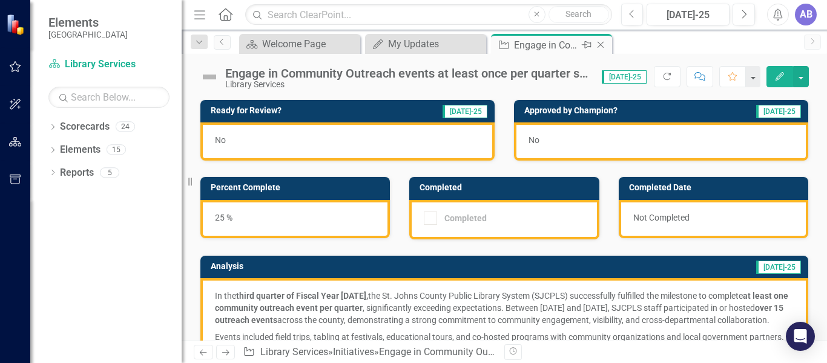
click at [599, 45] on icon "Close" at bounding box center [600, 45] width 12 height 10
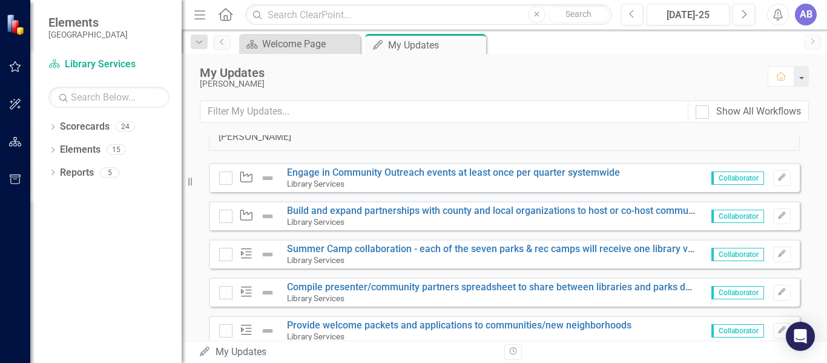
scroll to position [926, 0]
click at [550, 216] on link "Build and expand partnerships with county and local organizations to host or co…" at bounding box center [518, 211] width 462 height 12
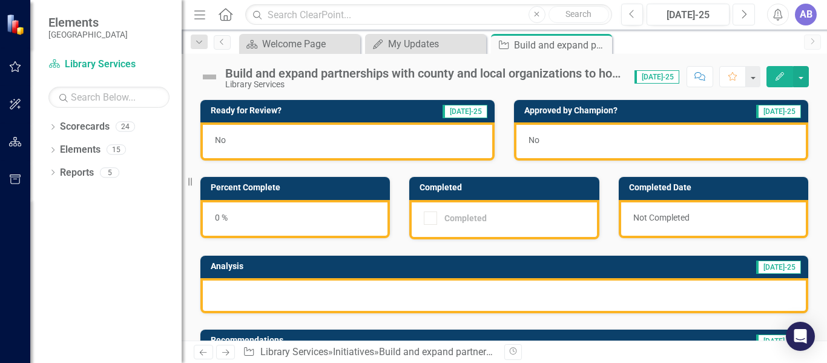
click at [749, 12] on button "Next" at bounding box center [743, 15] width 22 height 22
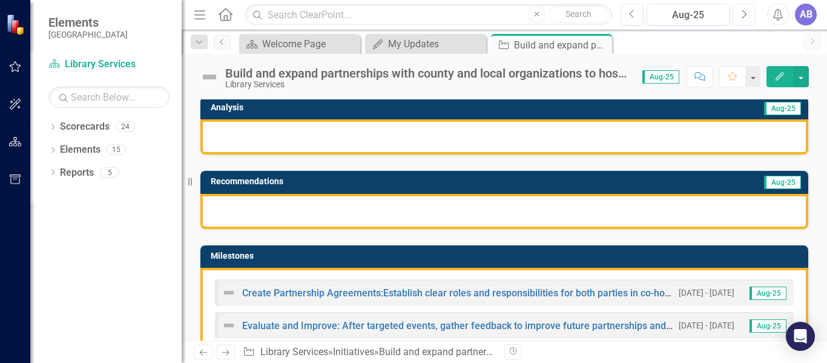
scroll to position [160, 0]
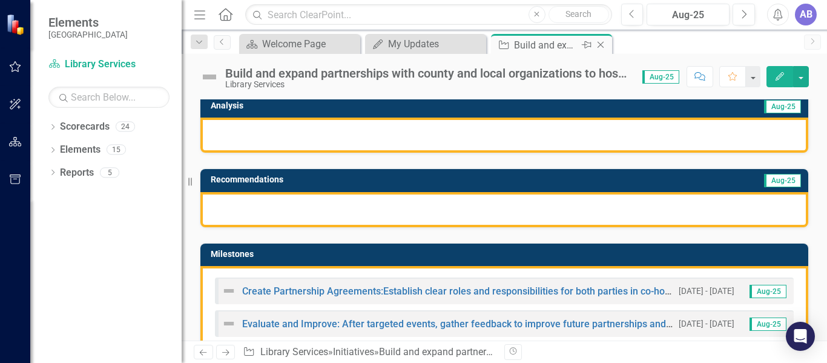
click at [601, 43] on icon "Close" at bounding box center [600, 45] width 12 height 10
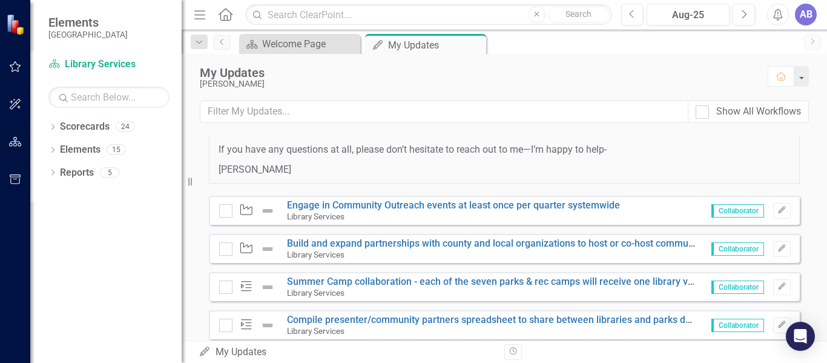
scroll to position [896, 0]
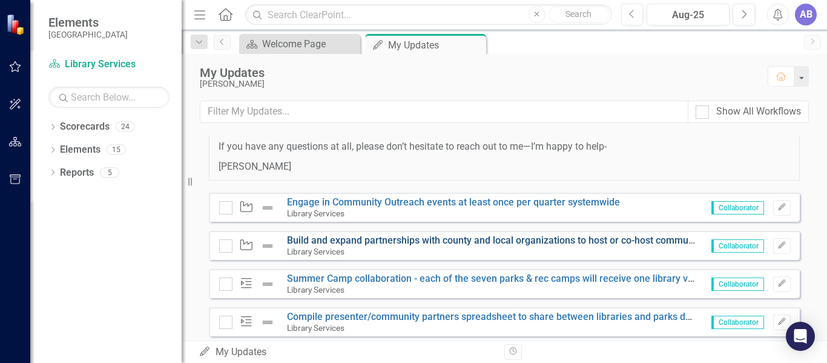
click at [347, 246] on link "Build and expand partnerships with county and local organizations to host or co…" at bounding box center [518, 240] width 462 height 12
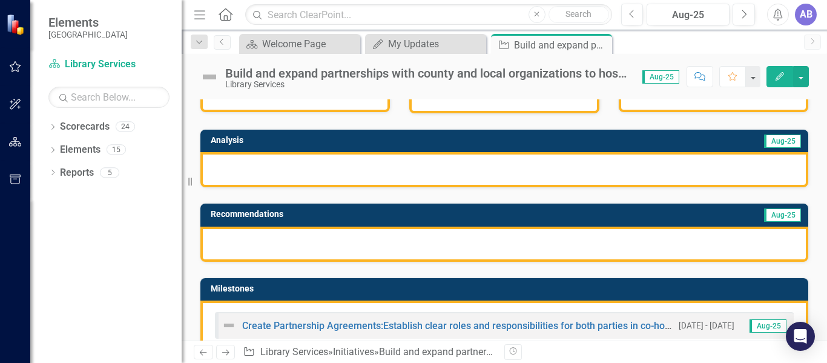
scroll to position [125, 0]
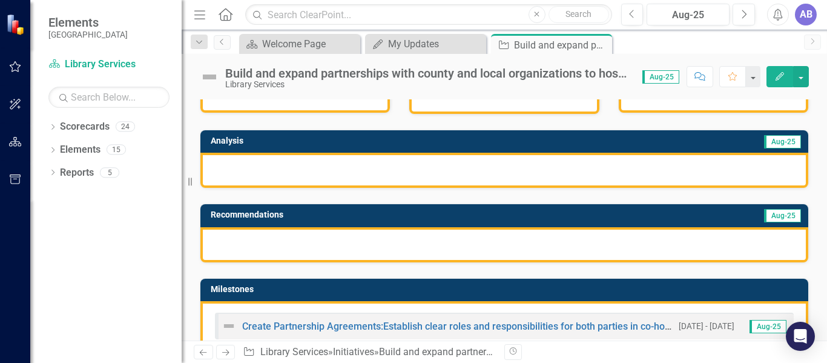
click at [528, 68] on div "Build and expand partnerships with county and local organizations to host or co…" at bounding box center [427, 73] width 405 height 13
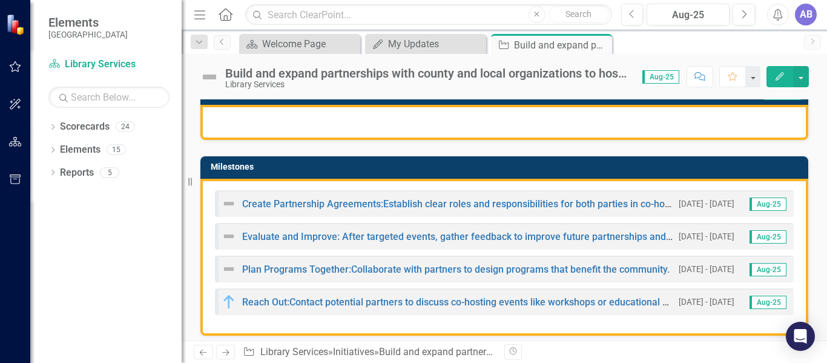
scroll to position [248, 0]
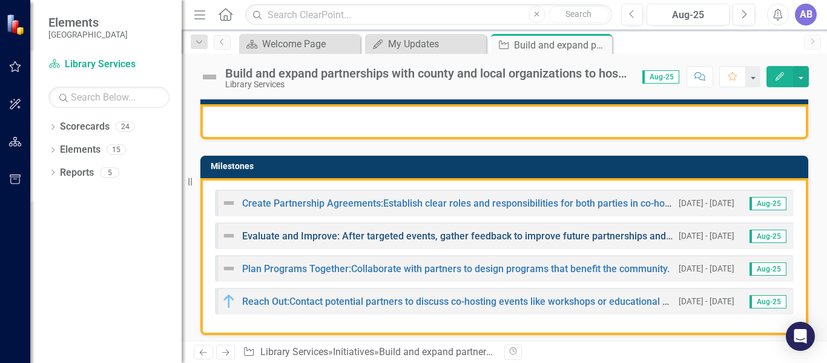
click at [556, 236] on link "Evaluate and Improve: After targeted events, gather feedback to improve future …" at bounding box center [477, 236] width 471 height 12
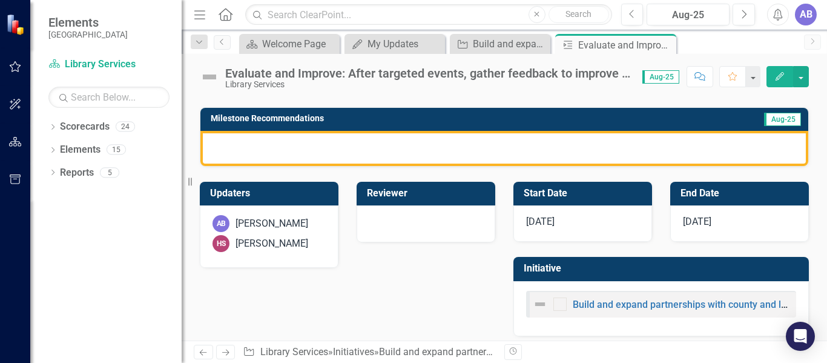
scroll to position [222, 0]
click at [634, 13] on icon "Previous" at bounding box center [632, 14] width 7 height 11
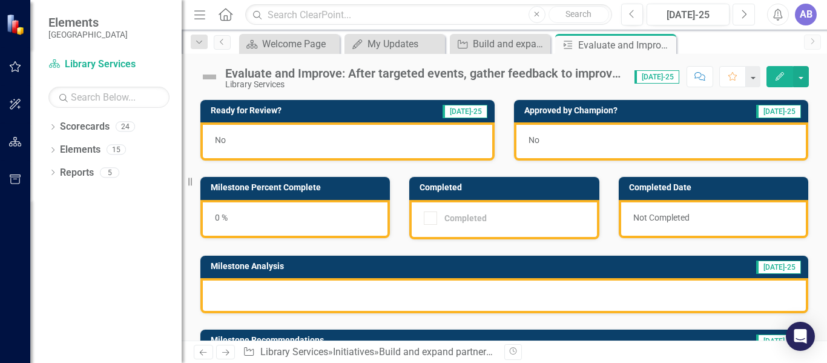
click at [741, 15] on icon "Next" at bounding box center [743, 14] width 7 height 11
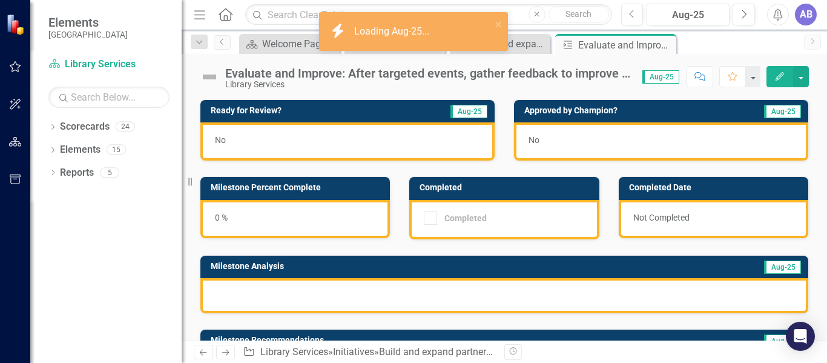
click at [598, 73] on div "Evaluate and Improve: After targeted events, gather feedback to improve future …" at bounding box center [427, 73] width 405 height 13
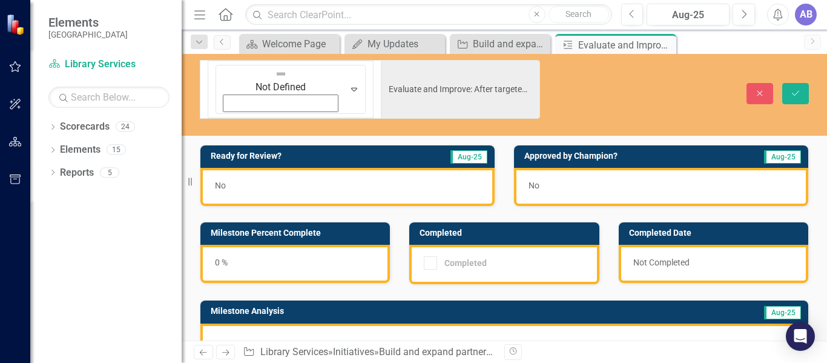
click at [666, 44] on icon "Close" at bounding box center [665, 45] width 12 height 10
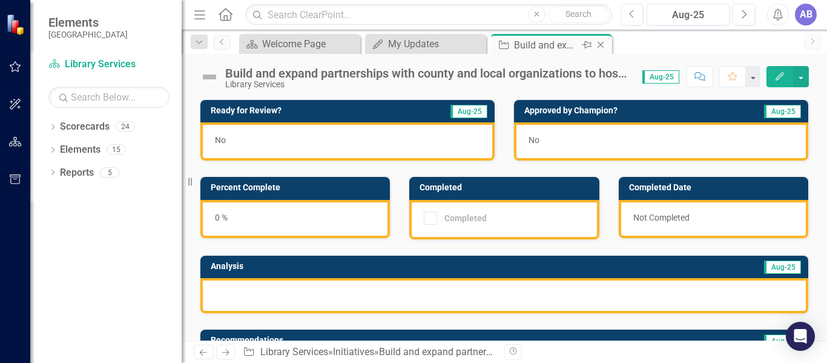
click at [556, 50] on div "Build and expand partnerships with county and local organizations to host or co…" at bounding box center [546, 45] width 65 height 15
click at [635, 8] on button "Previous" at bounding box center [632, 15] width 22 height 22
click at [749, 13] on button "Next" at bounding box center [743, 15] width 22 height 22
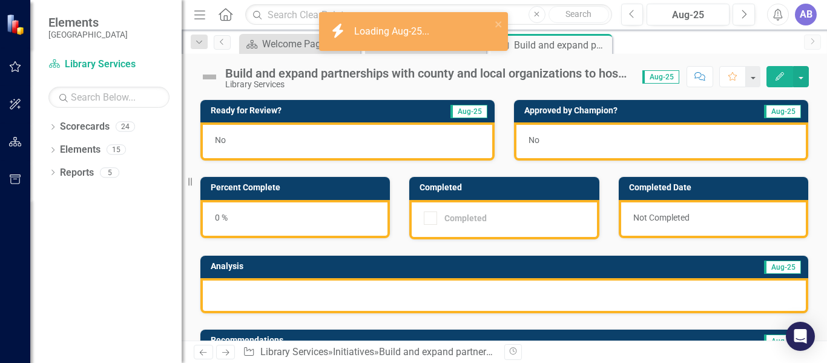
click at [481, 73] on div "Build and expand partnerships with county and local organizations to host or co…" at bounding box center [427, 73] width 405 height 13
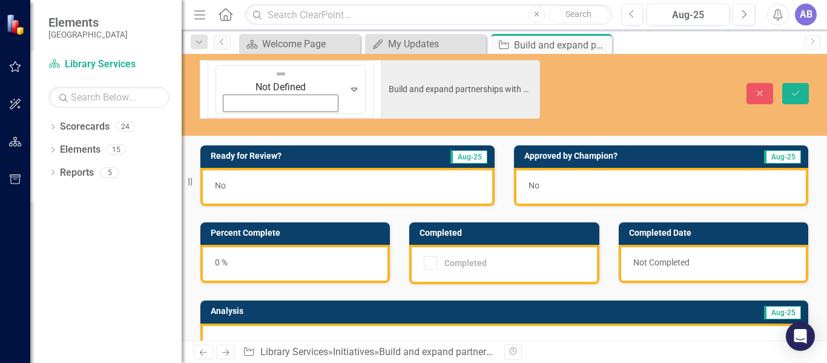
click at [807, 160] on div "Approved by Champion? Aug-25 No" at bounding box center [661, 168] width 314 height 77
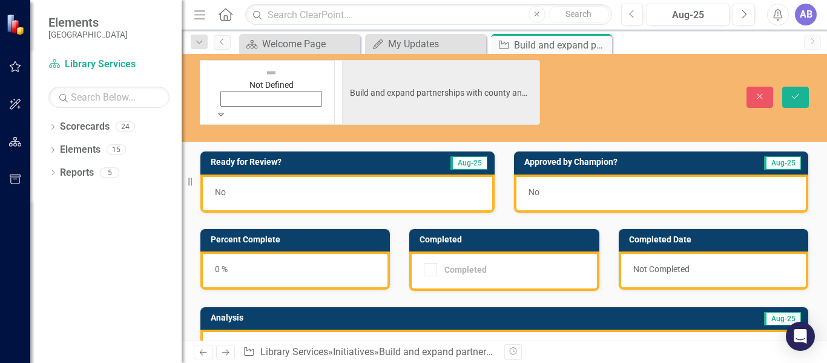
click at [226, 110] on icon "Expand" at bounding box center [220, 114] width 11 height 8
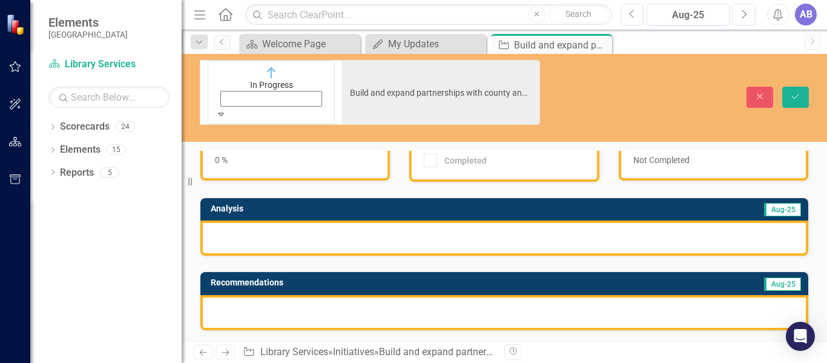
click at [352, 220] on div at bounding box center [504, 237] width 608 height 35
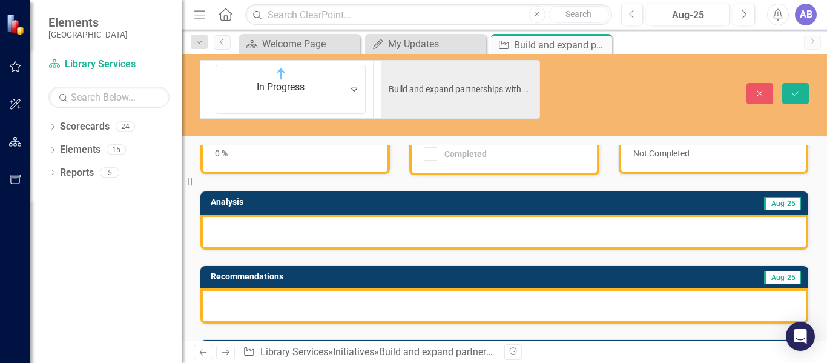
click at [352, 214] on div at bounding box center [504, 231] width 608 height 35
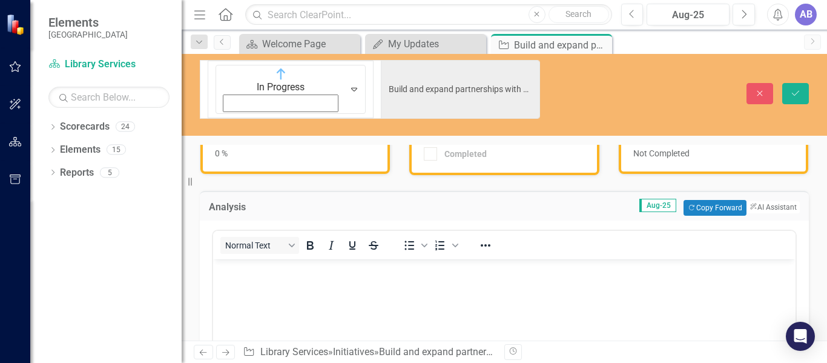
scroll to position [0, 0]
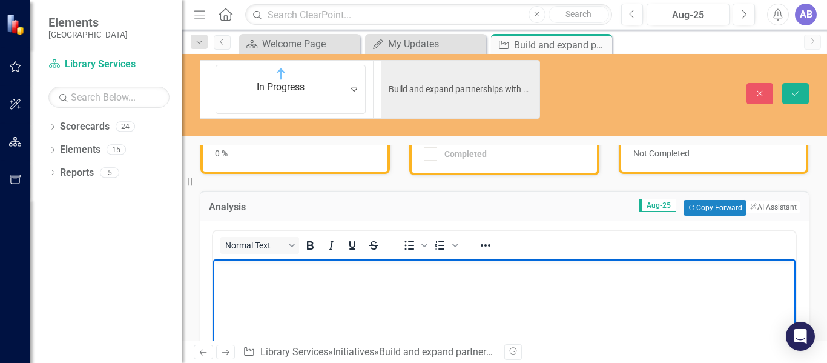
click at [355, 278] on body "Rich Text Area. Press ALT-0 for help." at bounding box center [504, 350] width 582 height 182
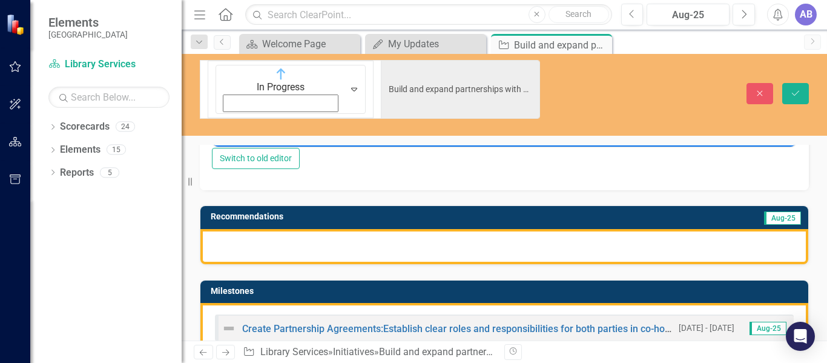
scroll to position [435, 0]
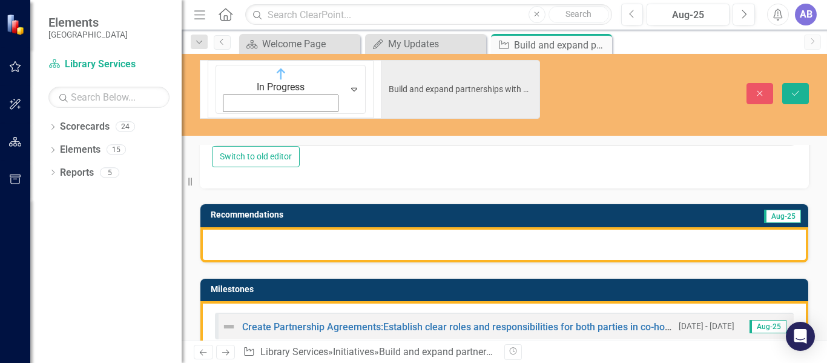
click at [360, 227] on div at bounding box center [504, 244] width 608 height 35
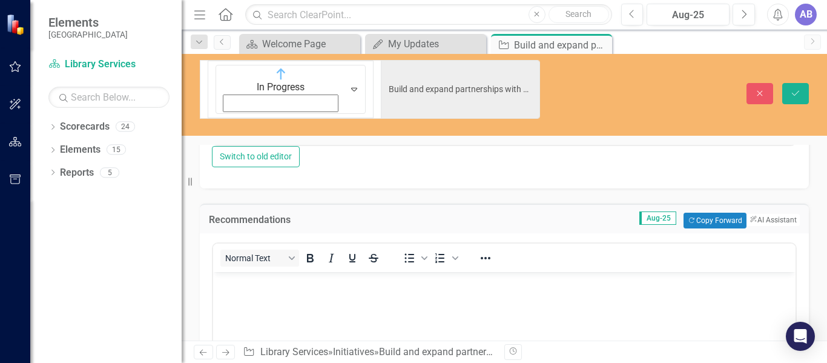
scroll to position [0, 0]
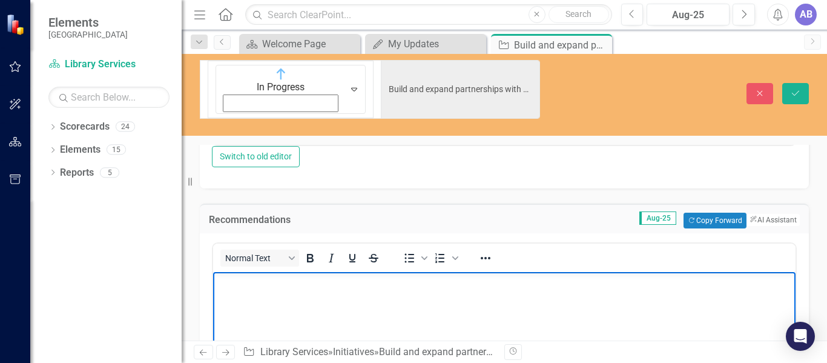
click at [352, 286] on p "Rich Text Area. Press ALT-0 for help." at bounding box center [504, 282] width 576 height 15
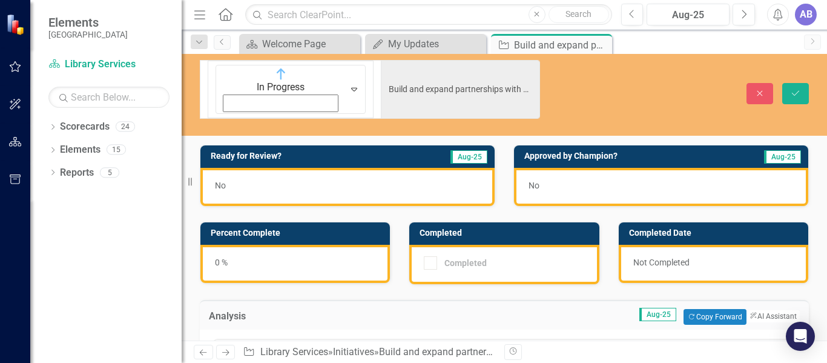
click at [337, 168] on div "No" at bounding box center [347, 187] width 294 height 38
click at [220, 180] on span "No" at bounding box center [220, 185] width 11 height 10
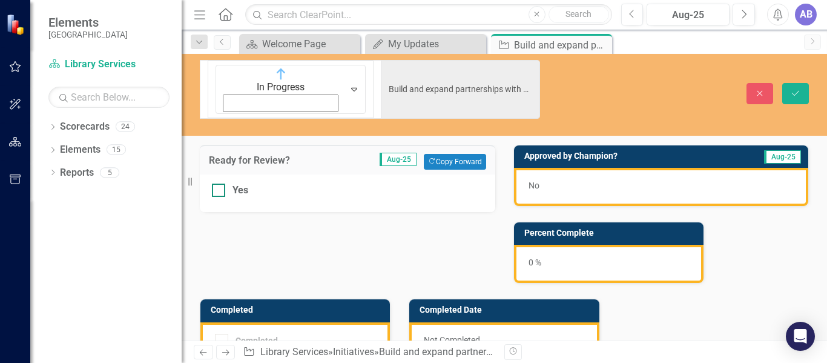
click at [225, 183] on div at bounding box center [218, 189] width 13 height 13
click at [220, 183] on input "Yes" at bounding box center [216, 187] width 8 height 8
checkbox input "true"
click at [564, 245] on div "0 %" at bounding box center [608, 264] width 189 height 38
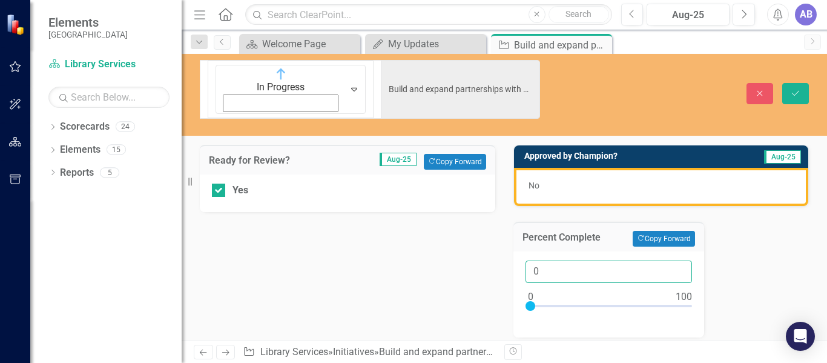
click at [556, 260] on input "0" at bounding box center [608, 271] width 166 height 22
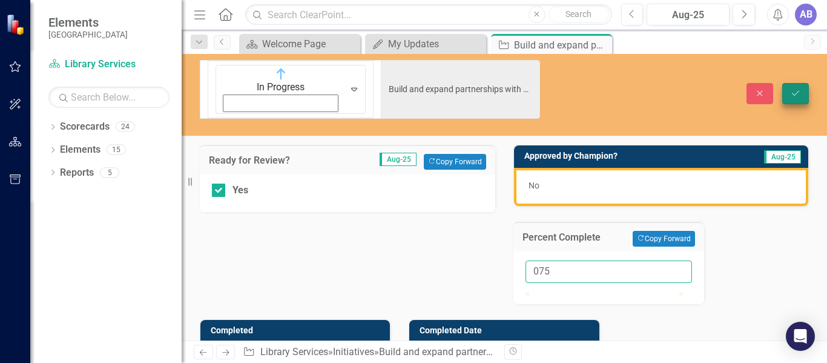
type input "075"
click at [802, 83] on button "Save" at bounding box center [795, 93] width 27 height 21
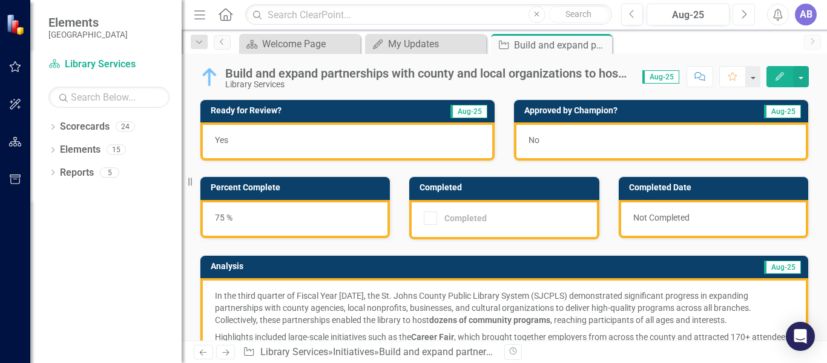
click at [746, 21] on button "Next" at bounding box center [743, 15] width 22 height 22
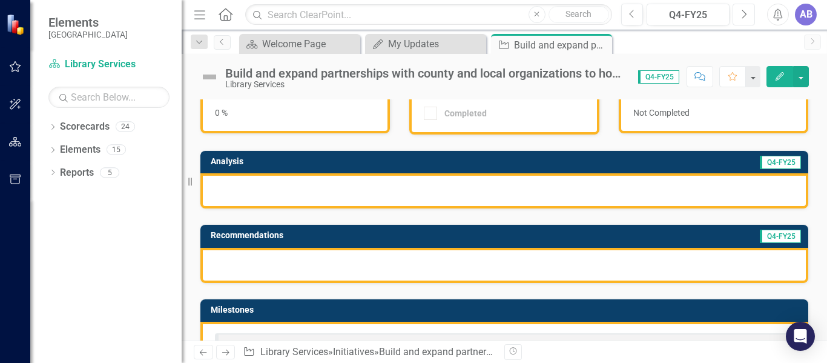
scroll to position [105, 0]
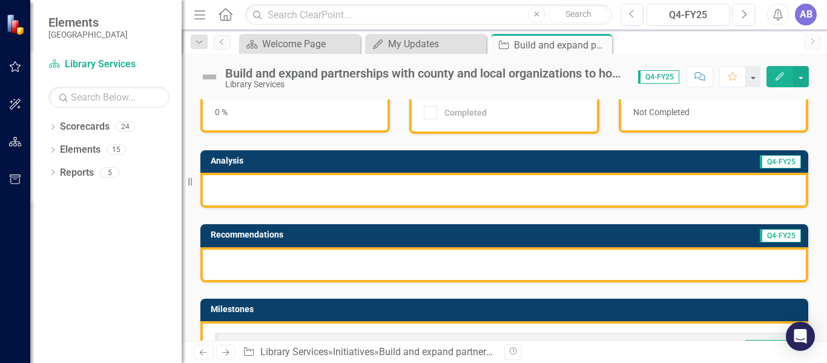
click at [358, 187] on div at bounding box center [504, 190] width 608 height 35
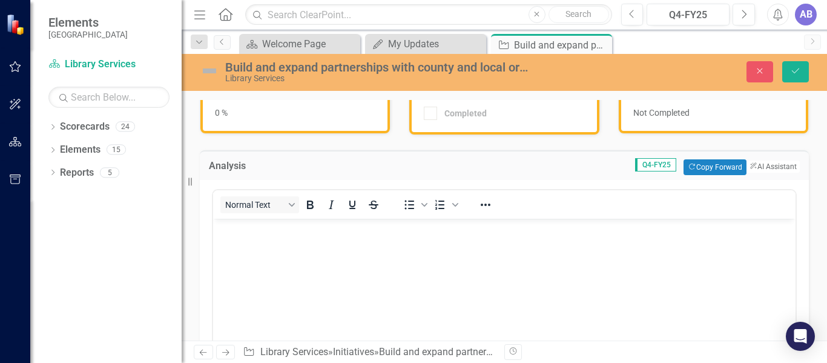
scroll to position [0, 0]
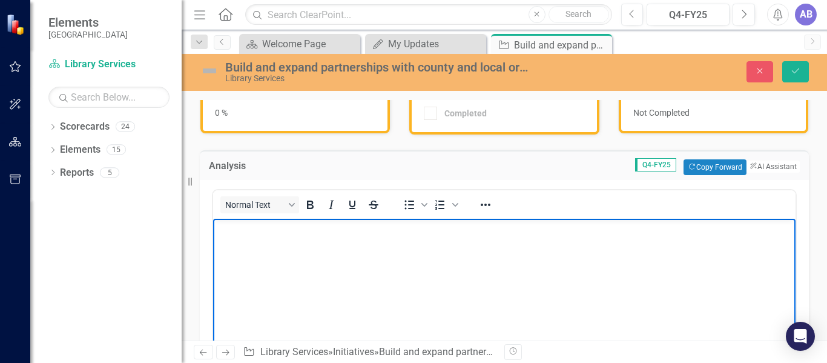
click at [357, 238] on body "Rich Text Area. Press ALT-0 for help." at bounding box center [504, 310] width 582 height 182
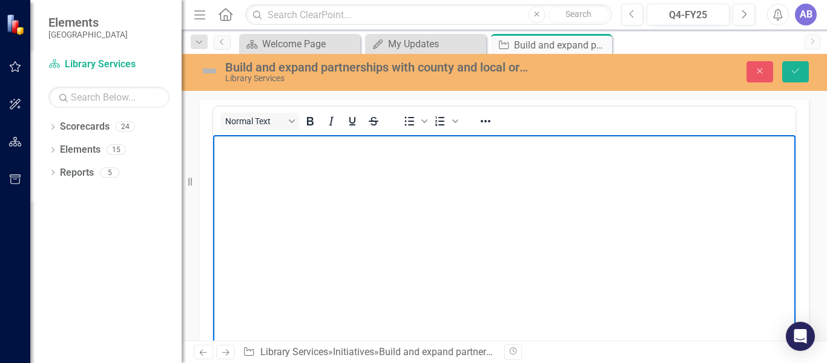
click at [416, 174] on body "Rich Text Area. Press ALT-0 for help." at bounding box center [504, 226] width 582 height 182
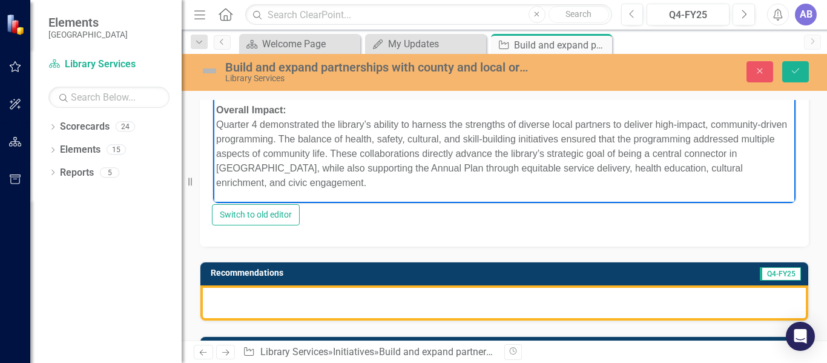
scroll to position [374, 0]
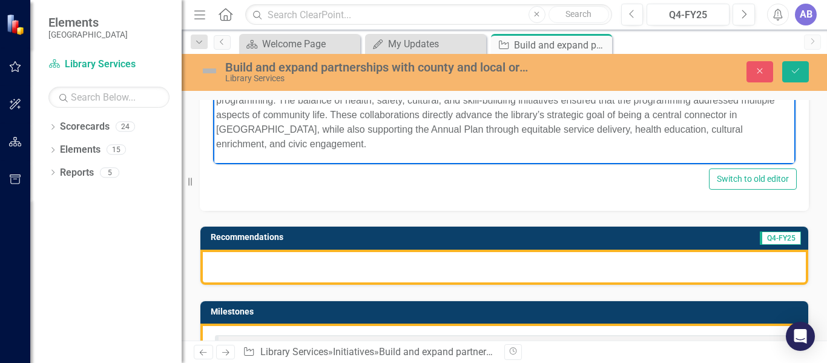
scroll to position [455, 0]
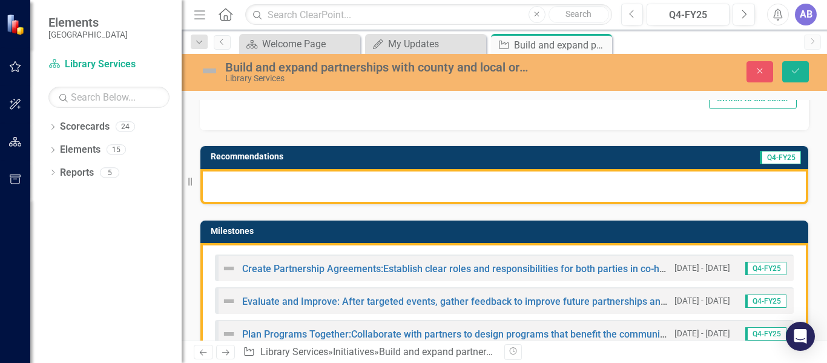
click at [369, 190] on div at bounding box center [504, 186] width 608 height 35
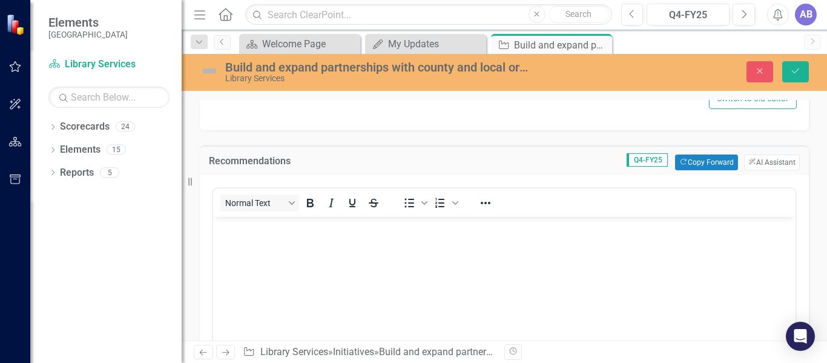
scroll to position [0, 0]
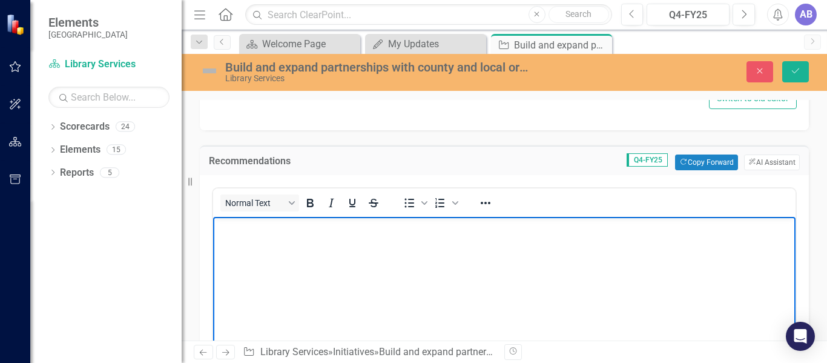
click at [362, 245] on body "Rich Text Area. Press ALT-0 for help." at bounding box center [504, 308] width 582 height 182
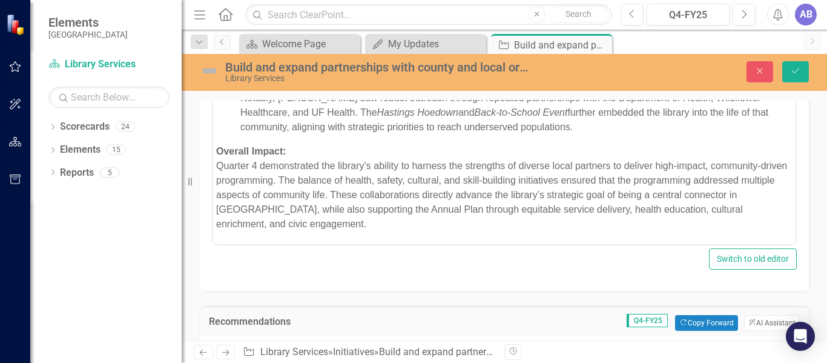
scroll to position [264, 0]
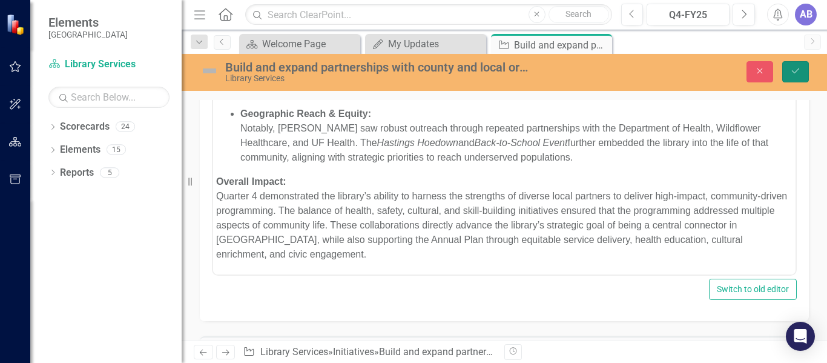
click at [790, 71] on icon "Save" at bounding box center [795, 71] width 11 height 8
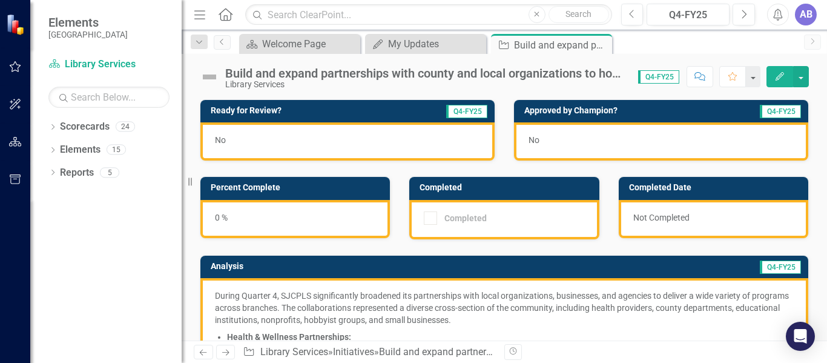
click at [218, 219] on div "0 %" at bounding box center [294, 219] width 189 height 38
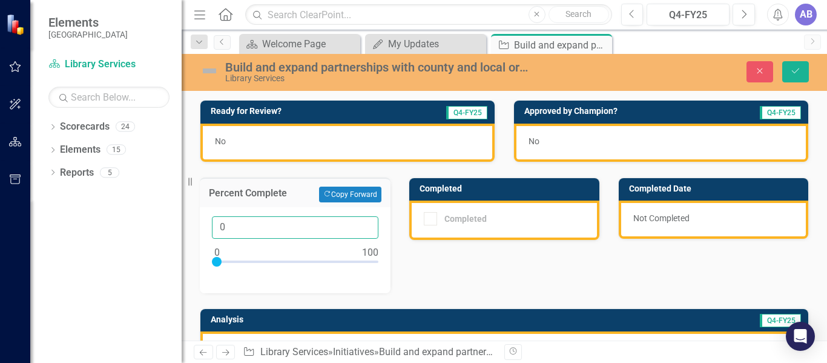
click at [225, 220] on input "0" at bounding box center [295, 227] width 166 height 22
type input "0100"
click at [444, 219] on div "Completed" at bounding box center [465, 219] width 42 height 0
click at [379, 147] on div "No" at bounding box center [347, 142] width 294 height 38
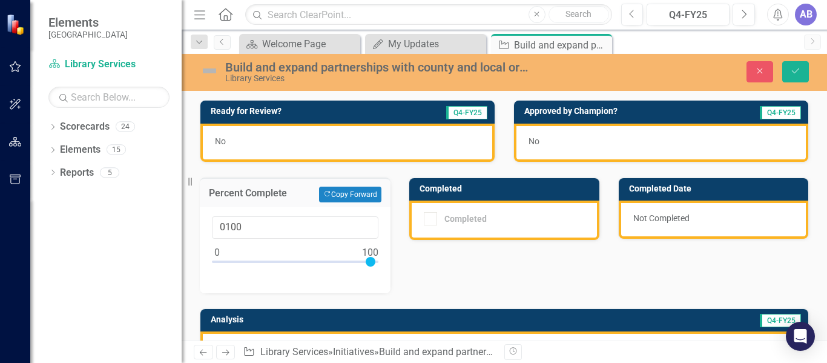
click at [379, 147] on div "No" at bounding box center [347, 142] width 294 height 38
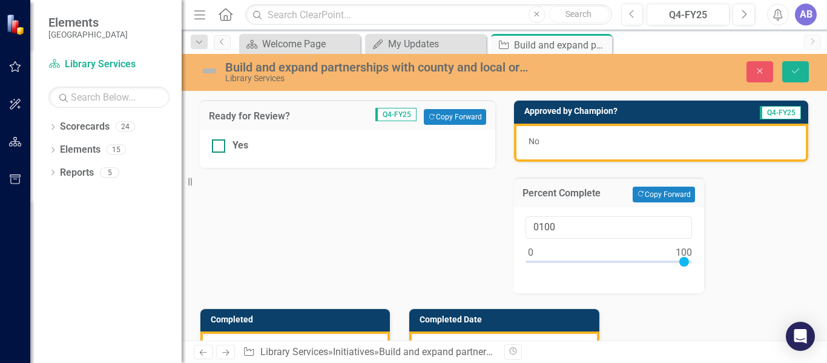
click at [217, 148] on div at bounding box center [218, 145] width 13 height 13
click at [217, 147] on input "Yes" at bounding box center [216, 143] width 8 height 8
checkbox input "true"
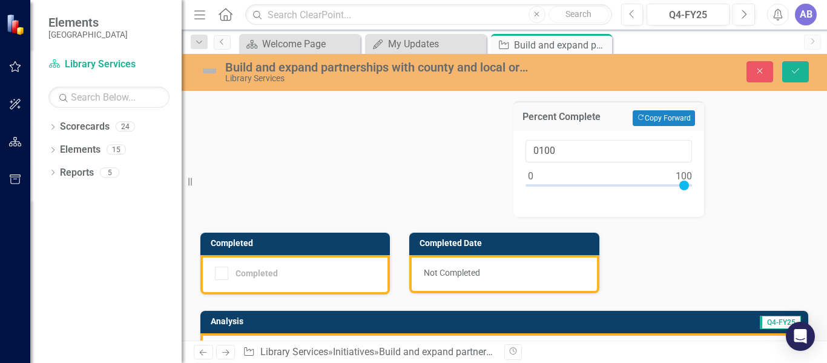
scroll to position [79, 0]
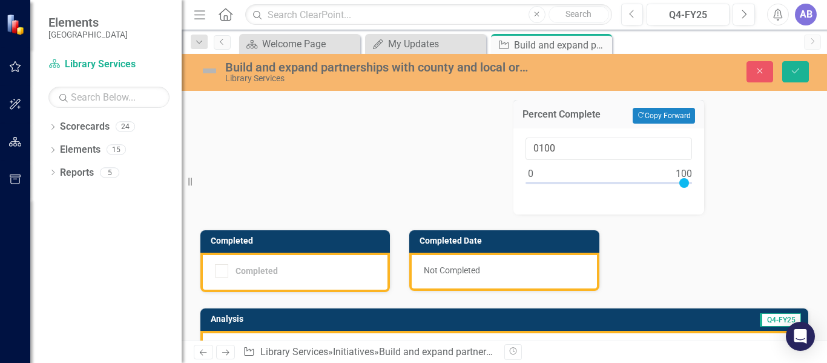
click at [479, 277] on div "Not Completed" at bounding box center [503, 271] width 189 height 38
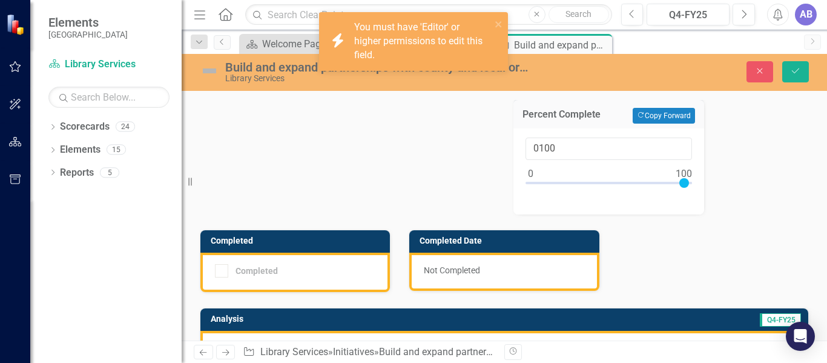
click at [277, 266] on div "Completed" at bounding box center [292, 270] width 154 height 13
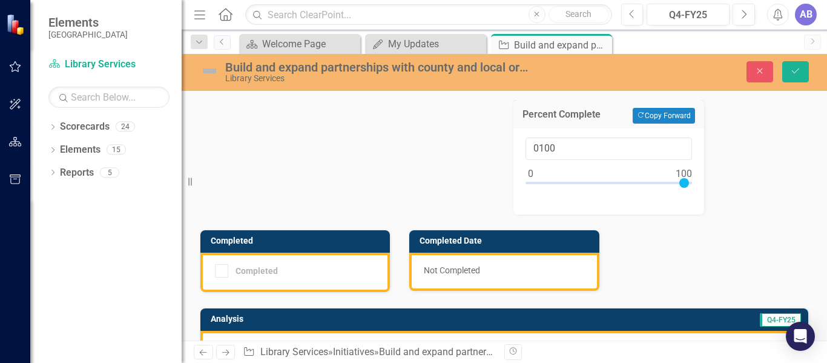
click at [277, 266] on div "Completed" at bounding box center [292, 270] width 154 height 13
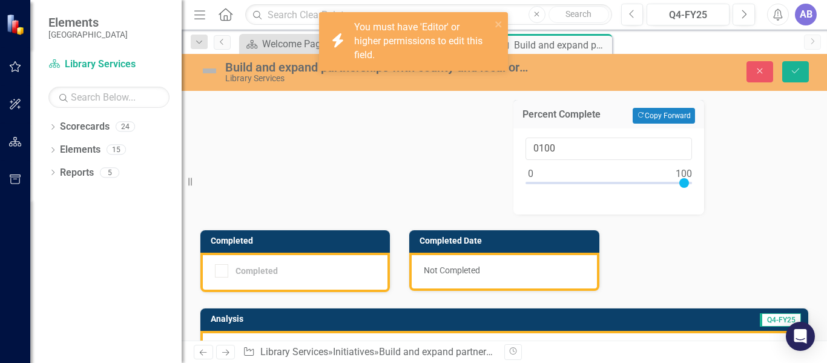
scroll to position [0, 0]
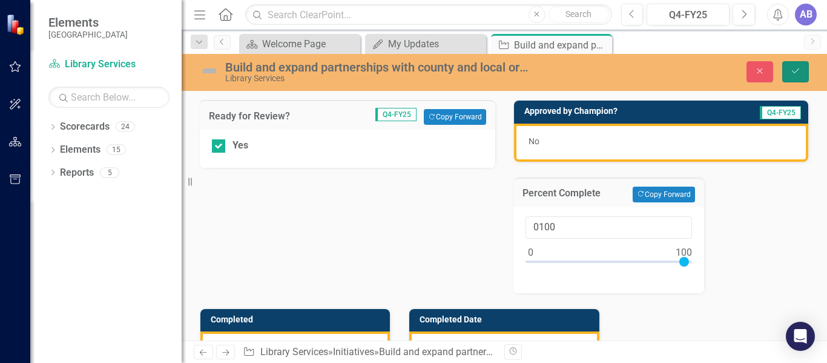
click at [792, 69] on icon "Save" at bounding box center [795, 71] width 11 height 8
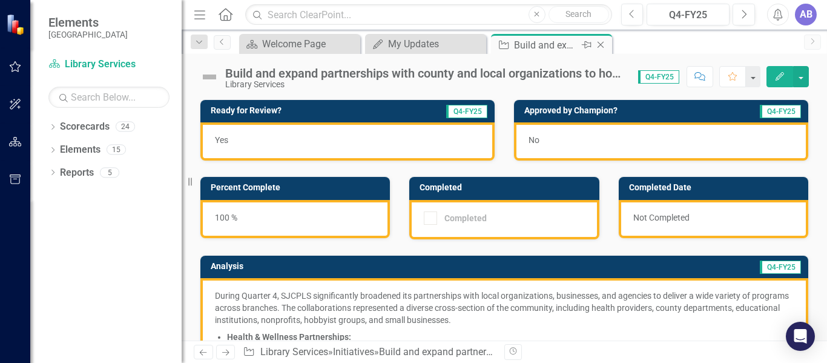
click at [599, 44] on icon "Close" at bounding box center [600, 45] width 12 height 10
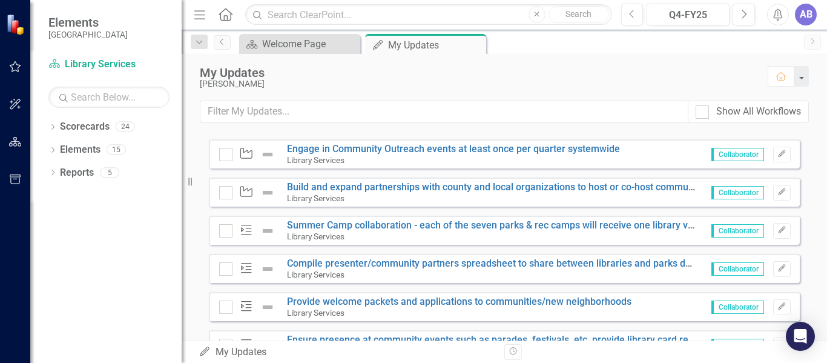
scroll to position [950, 0]
click at [418, 230] on link "Summer Camp collaboration - each of the seven parks & rec camps will receive on…" at bounding box center [640, 225] width 706 height 12
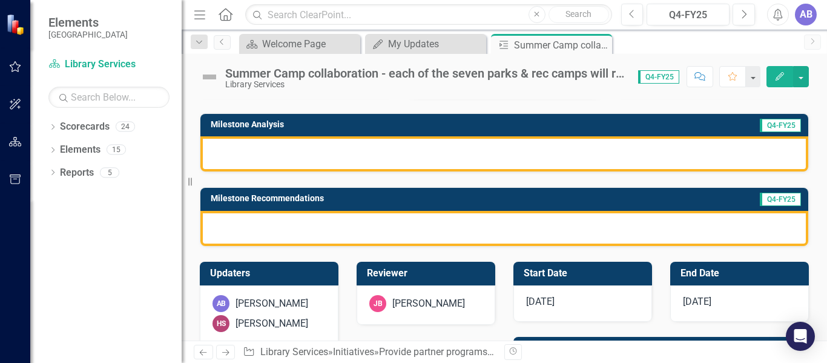
scroll to position [142, 0]
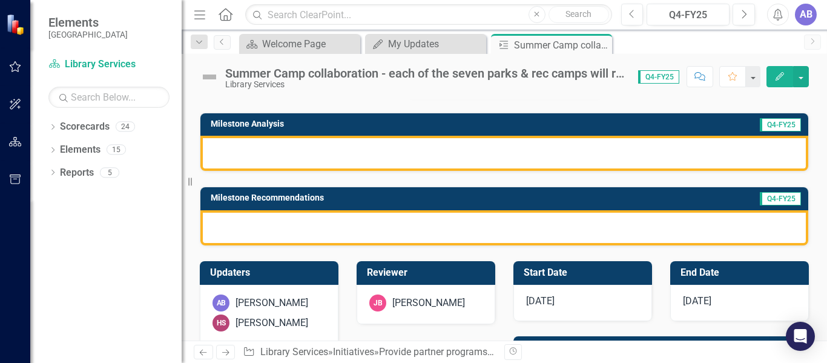
click at [367, 157] on div at bounding box center [504, 153] width 608 height 35
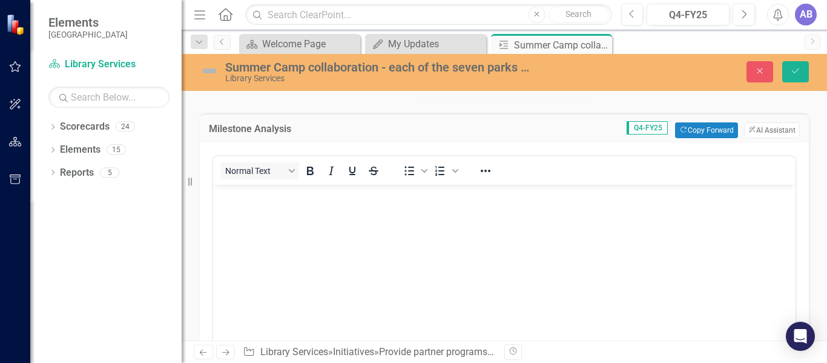
scroll to position [0, 0]
click at [373, 222] on body "Rich Text Area. Press ALT-0 for help." at bounding box center [504, 276] width 582 height 182
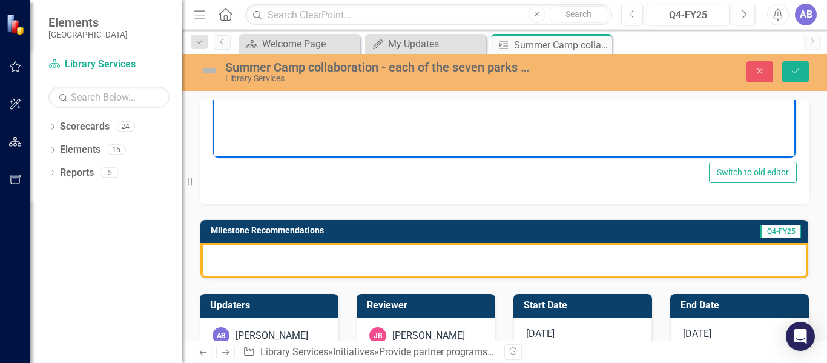
scroll to position [381, 0]
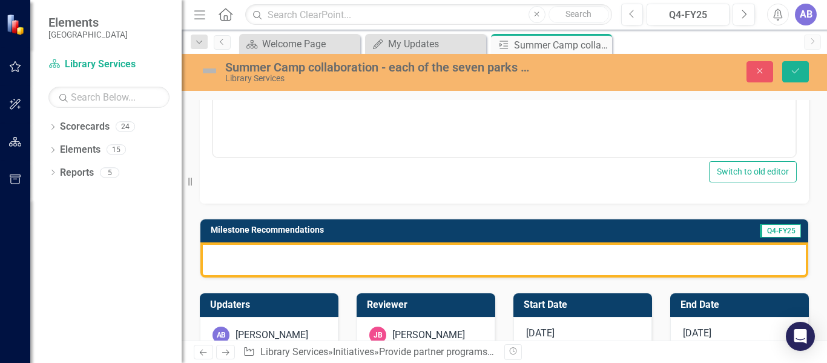
click at [370, 257] on div at bounding box center [504, 259] width 608 height 35
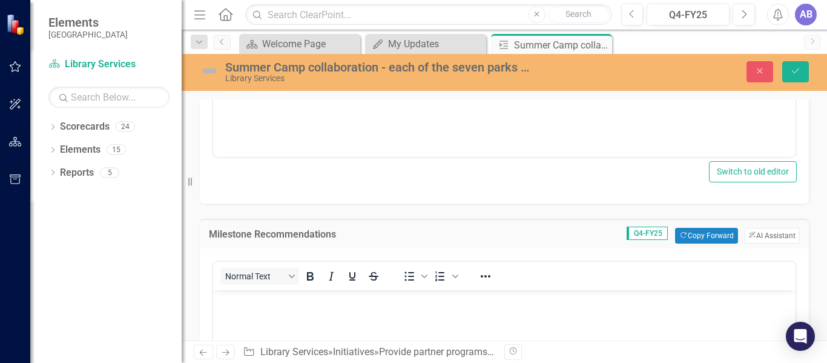
scroll to position [0, 0]
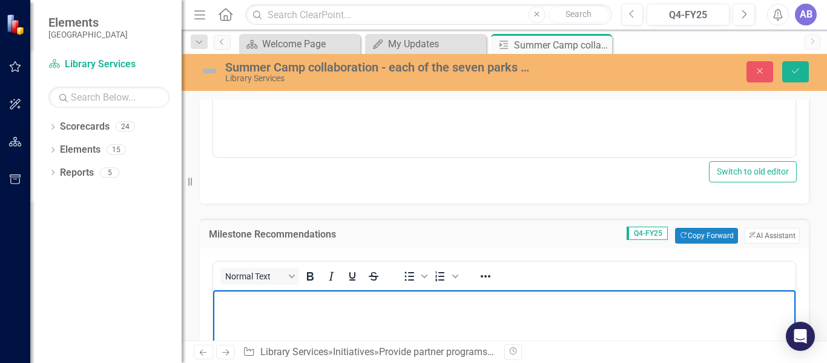
click at [381, 294] on p "Rich Text Area. Press ALT-0 for help." at bounding box center [504, 300] width 576 height 15
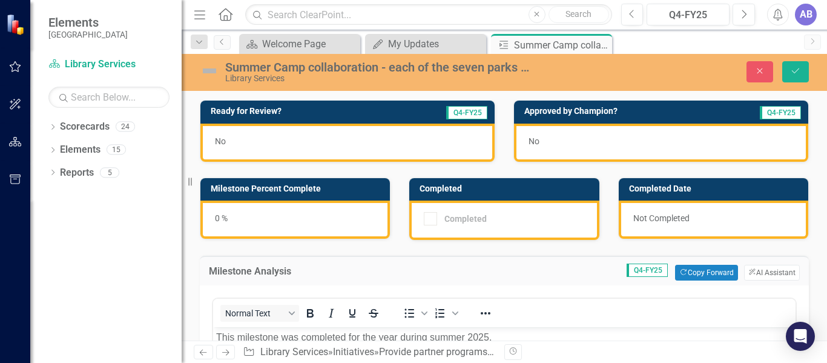
click at [261, 226] on div "0 %" at bounding box center [294, 219] width 189 height 38
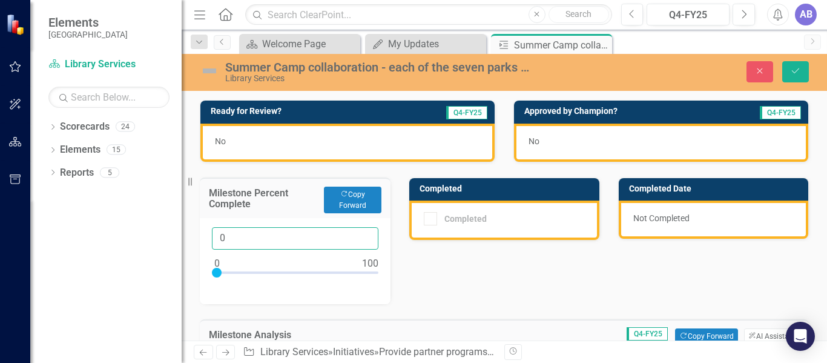
click at [312, 229] on input "0" at bounding box center [295, 238] width 166 height 22
type input "0100"
click at [341, 145] on div "No" at bounding box center [347, 142] width 294 height 38
click at [326, 143] on div "No" at bounding box center [347, 142] width 294 height 38
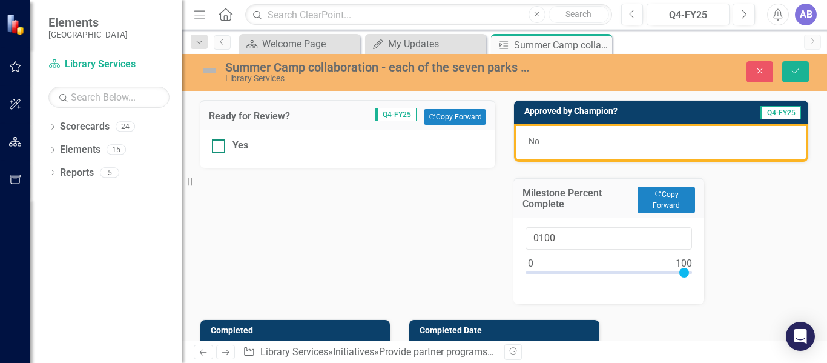
click at [212, 147] on div at bounding box center [218, 145] width 13 height 13
click at [212, 147] on input "Yes" at bounding box center [216, 143] width 8 height 8
checkbox input "true"
click at [798, 65] on button "Save" at bounding box center [795, 71] width 27 height 21
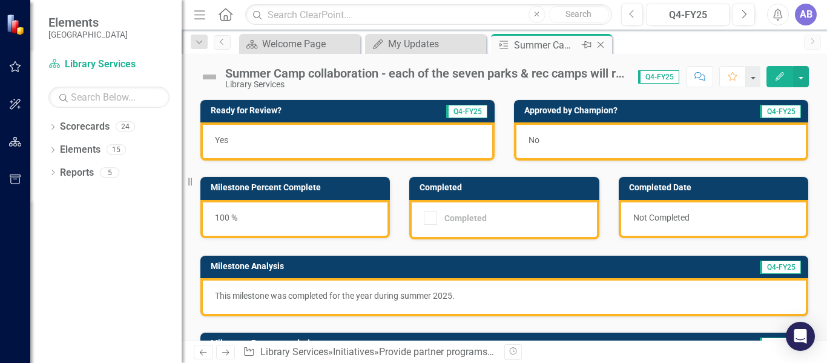
click at [600, 45] on icon at bounding box center [600, 45] width 7 height 7
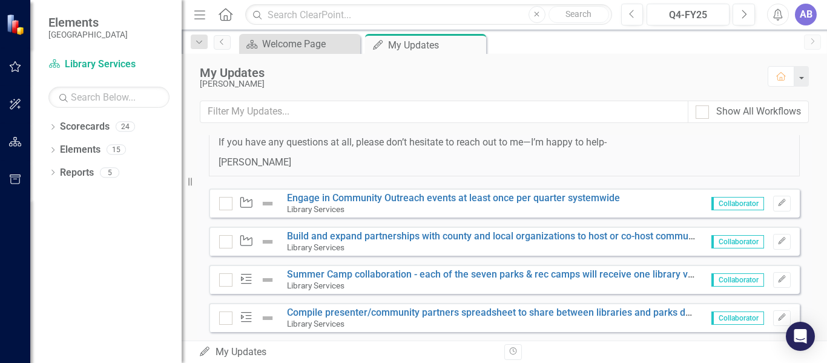
scroll to position [972, 0]
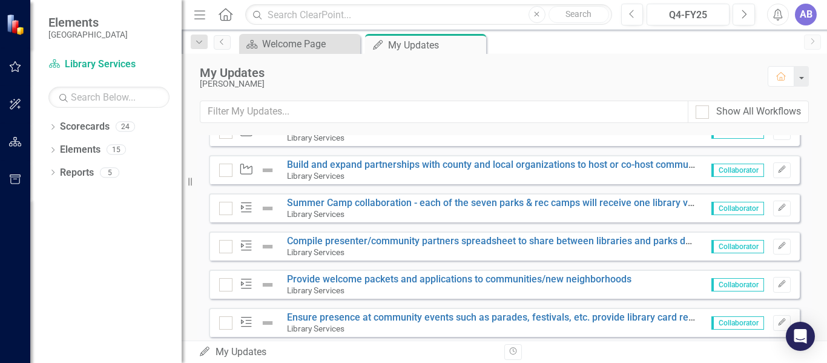
click at [501, 132] on link "Engage in Community Outreach events at least once per quarter systemwide" at bounding box center [453, 126] width 333 height 12
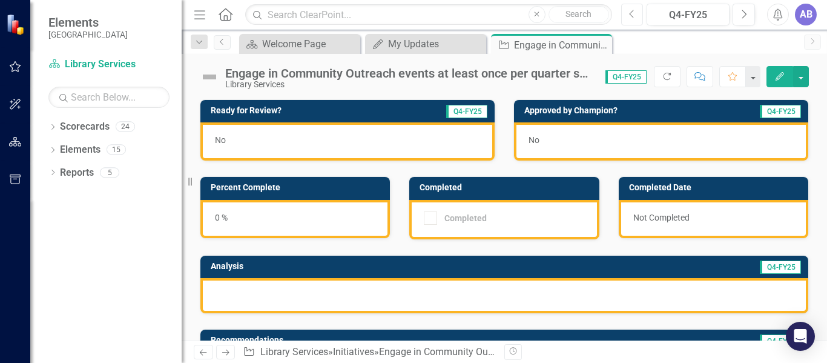
click at [634, 11] on icon "Previous" at bounding box center [632, 14] width 7 height 11
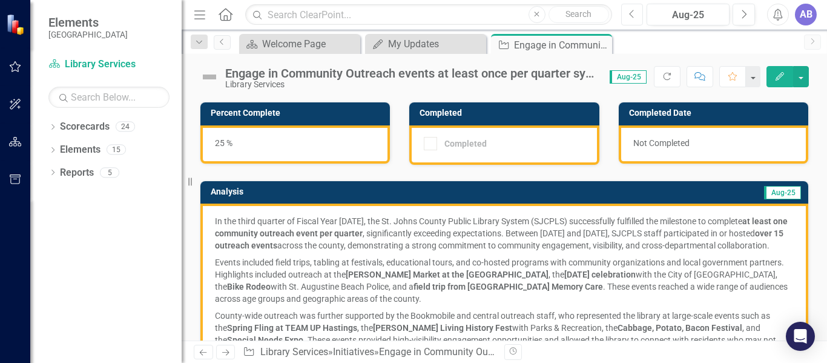
scroll to position [117, 0]
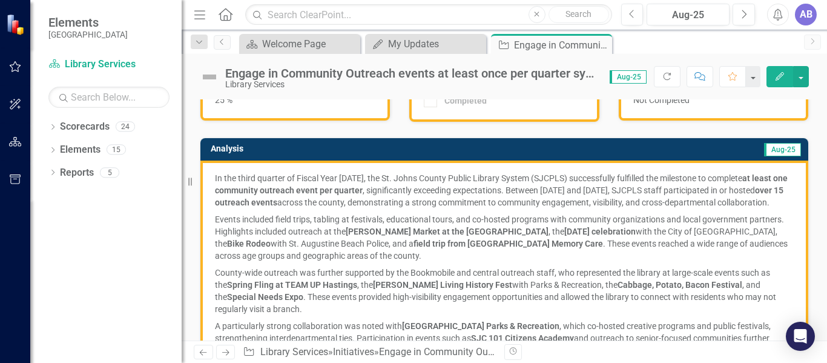
click at [493, 204] on p "In the third quarter of Fiscal Year 2025, the St. Johns County Public Library S…" at bounding box center [504, 191] width 579 height 39
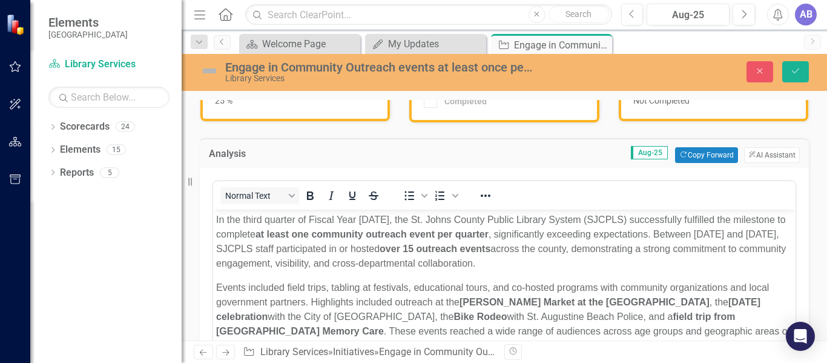
scroll to position [0, 0]
click at [490, 244] on strong "over 15 outreach events" at bounding box center [435, 248] width 111 height 10
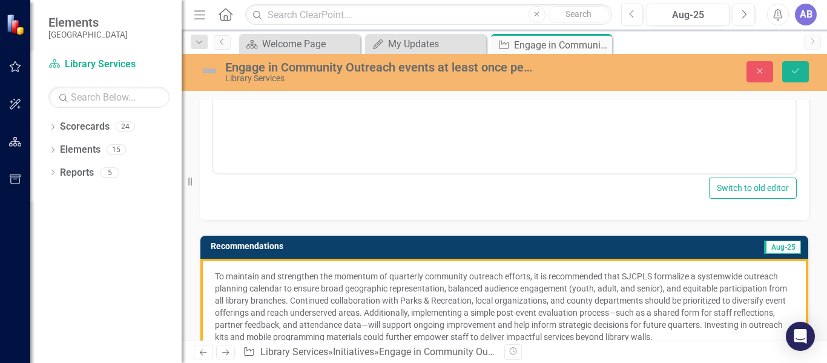
scroll to position [366, 0]
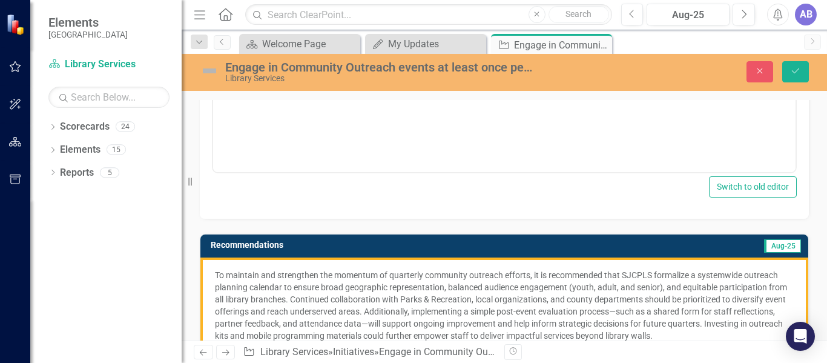
click at [502, 276] on p "To maintain and strengthen the momentum of quarterly community outreach efforts…" at bounding box center [504, 305] width 579 height 73
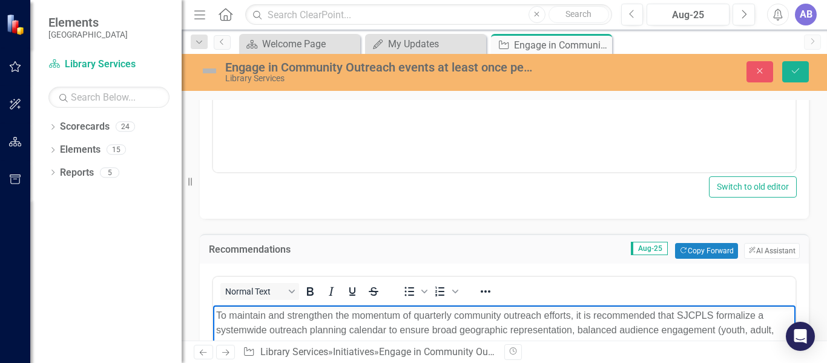
click at [510, 315] on p "To maintain and strengthen the momentum of quarterly community outreach efforts…" at bounding box center [504, 359] width 576 height 102
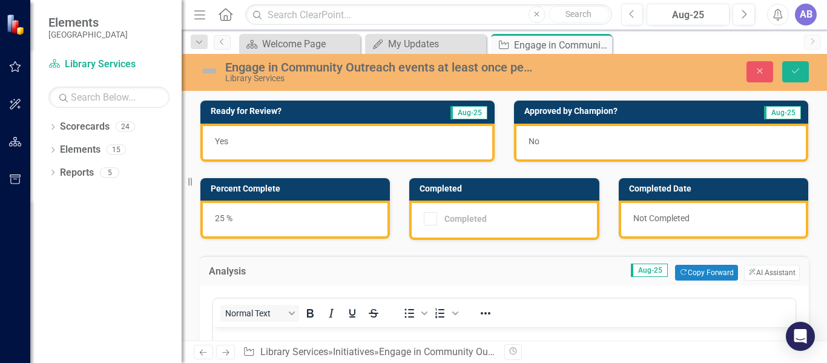
click at [321, 139] on div "Yes" at bounding box center [347, 142] width 294 height 38
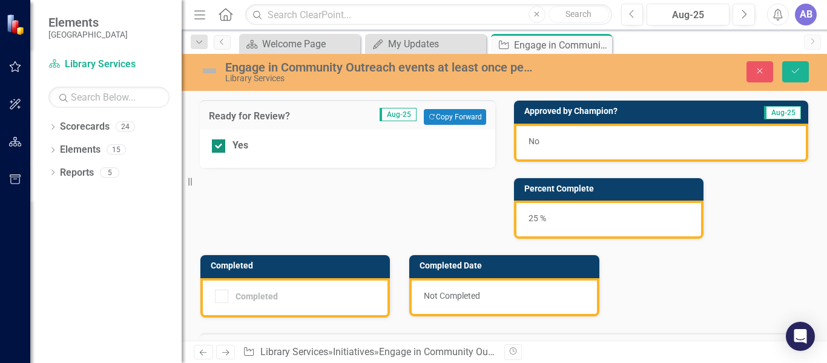
click at [215, 145] on input "Yes" at bounding box center [216, 143] width 8 height 8
checkbox input "false"
click at [800, 71] on icon "Save" at bounding box center [795, 71] width 11 height 8
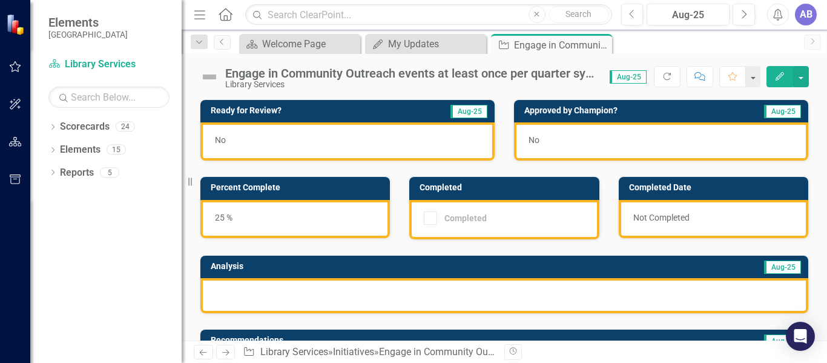
scroll to position [143, 0]
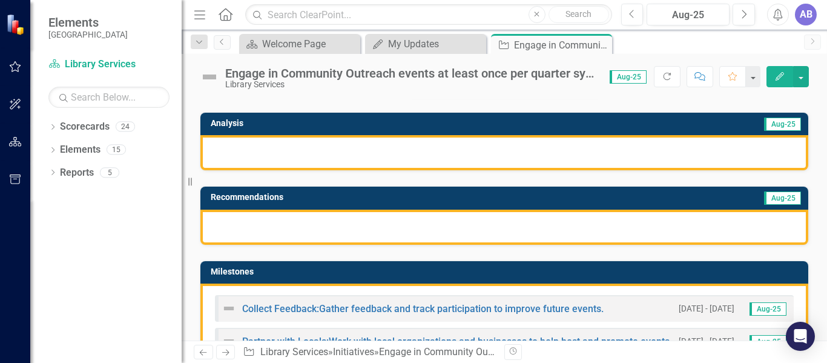
click at [596, 151] on div at bounding box center [504, 152] width 608 height 35
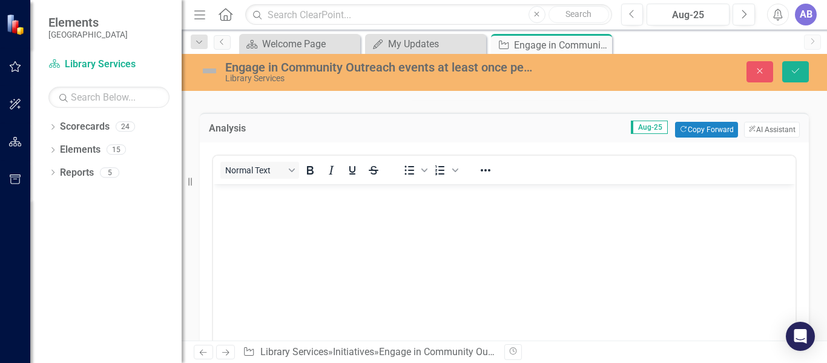
scroll to position [0, 0]
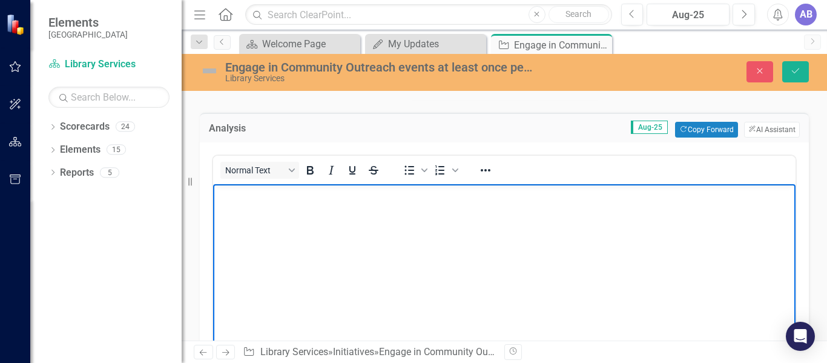
click at [568, 203] on body "Rich Text Area. Press ALT-0 for help." at bounding box center [504, 275] width 582 height 182
click at [471, 204] on body "Rich Text Area. Press ALT-0 for help." at bounding box center [504, 275] width 582 height 182
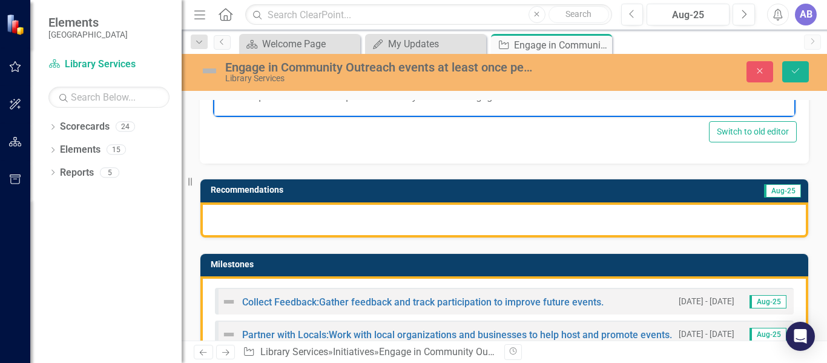
scroll to position [422, 0]
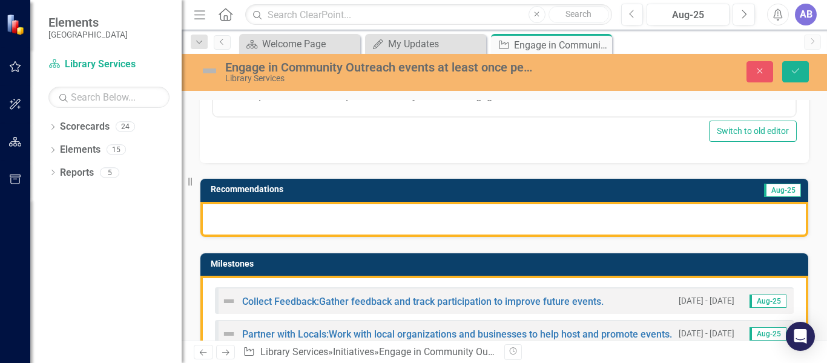
click at [475, 217] on div at bounding box center [504, 219] width 608 height 35
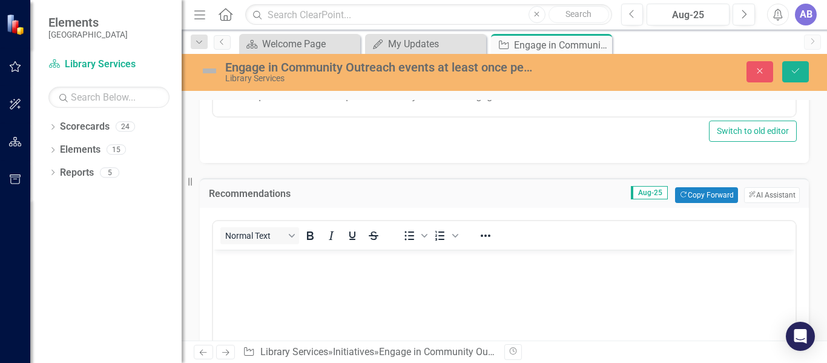
scroll to position [0, 0]
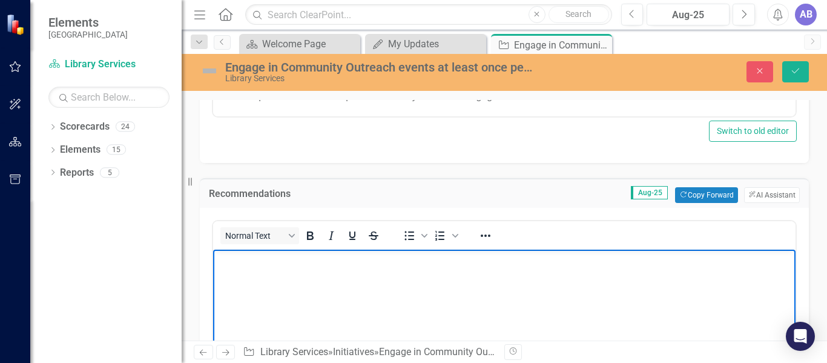
click at [475, 262] on p "Rich Text Area. Press ALT-0 for help." at bounding box center [504, 259] width 576 height 15
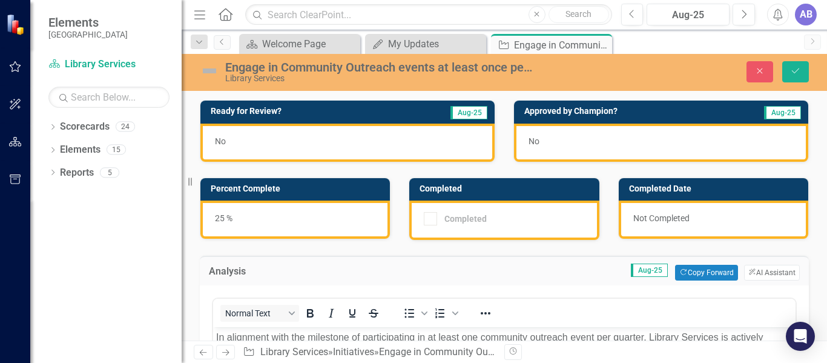
click at [218, 217] on div "25 %" at bounding box center [294, 219] width 189 height 38
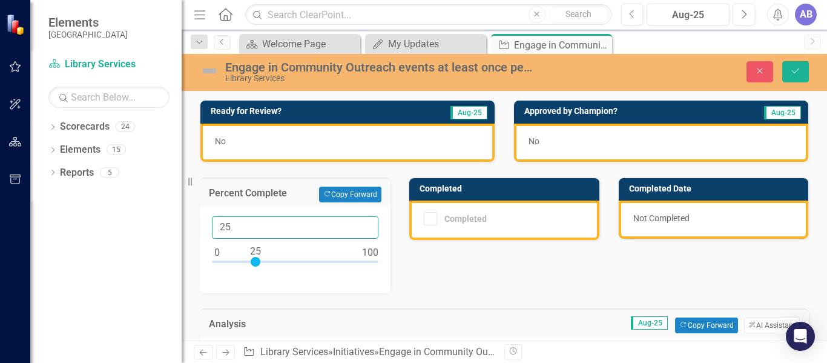
click at [226, 220] on input "25" at bounding box center [295, 227] width 166 height 22
type input "075"
click at [258, 138] on div "No" at bounding box center [347, 142] width 294 height 38
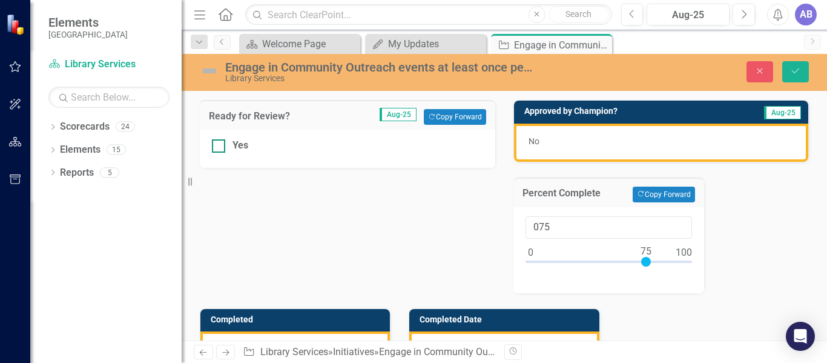
click at [222, 145] on div at bounding box center [218, 145] width 13 height 13
click at [220, 145] on input "Yes" at bounding box center [216, 143] width 8 height 8
checkbox input "true"
click at [790, 64] on button "Save" at bounding box center [795, 71] width 27 height 21
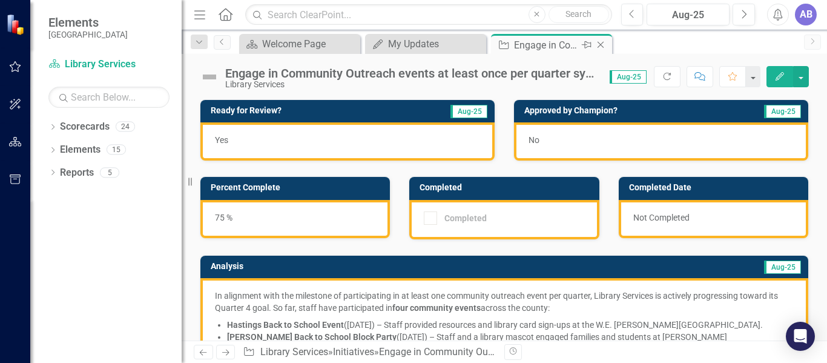
click at [601, 42] on icon "Close" at bounding box center [600, 45] width 12 height 10
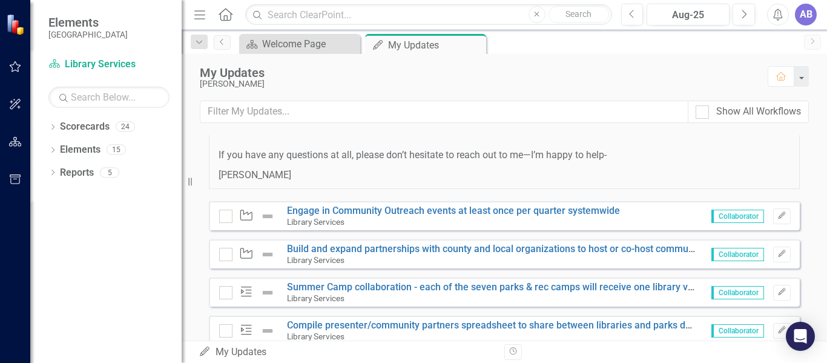
scroll to position [887, 0]
click at [504, 254] on link "Build and expand partnerships with county and local organizations to host or co…" at bounding box center [518, 249] width 462 height 12
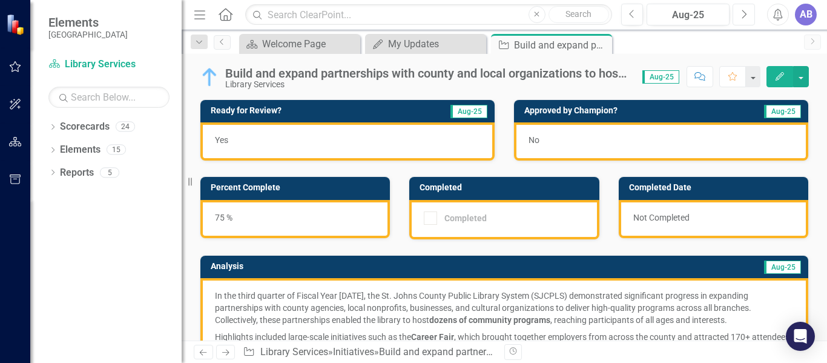
click at [746, 6] on button "Next" at bounding box center [743, 15] width 22 height 22
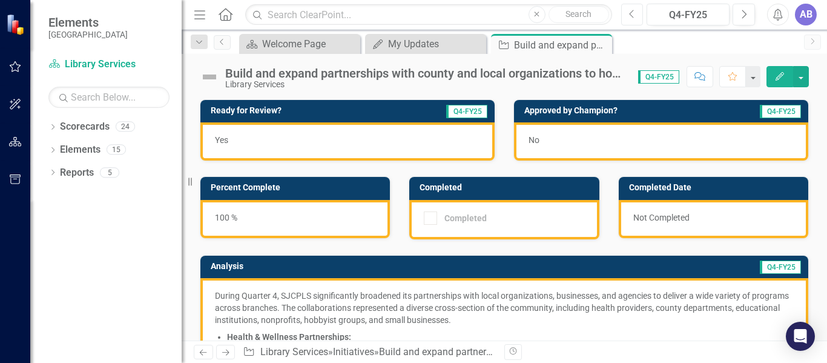
click at [637, 13] on button "Previous" at bounding box center [632, 15] width 22 height 22
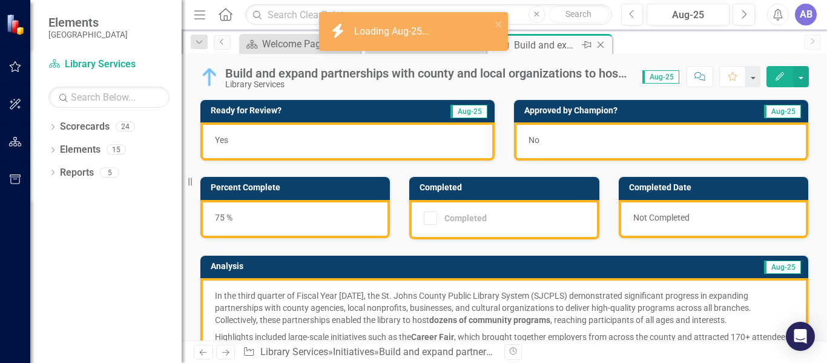
click at [600, 45] on icon "Close" at bounding box center [600, 45] width 12 height 10
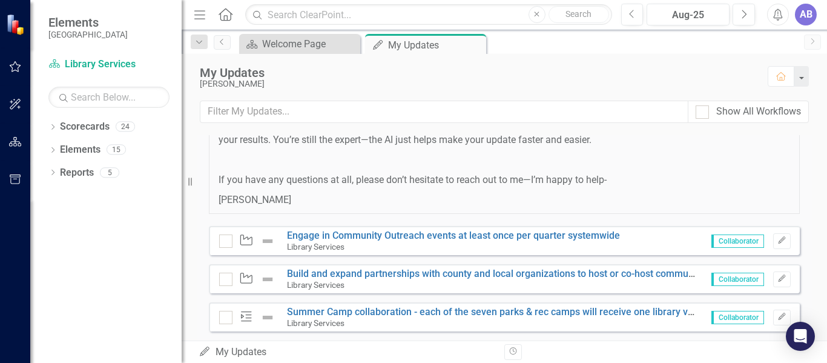
scroll to position [951, 0]
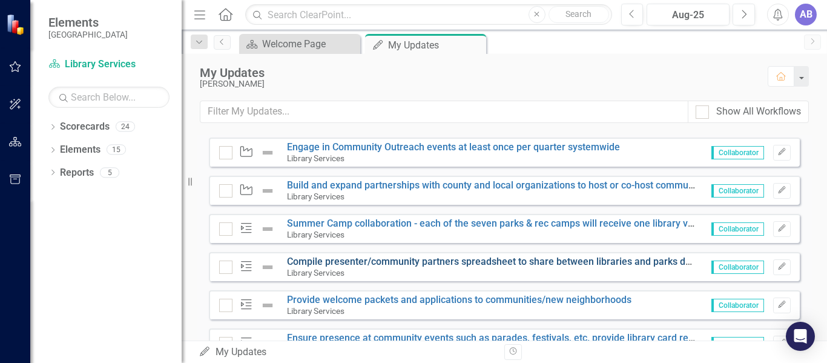
click at [469, 267] on link "Compile presenter/community partners spreadsheet to share between libraries and…" at bounding box center [512, 261] width 451 height 12
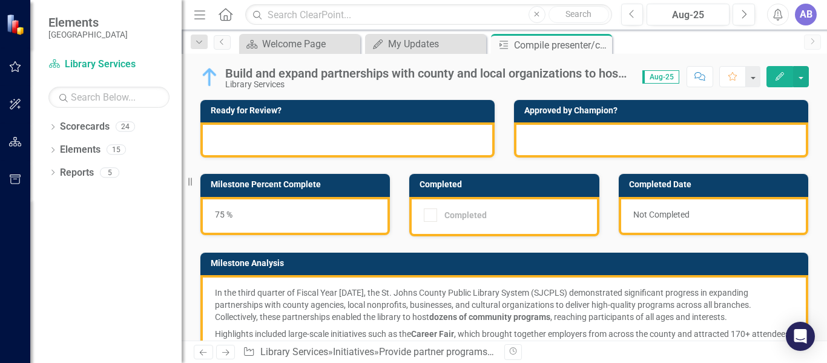
checkbox input "true"
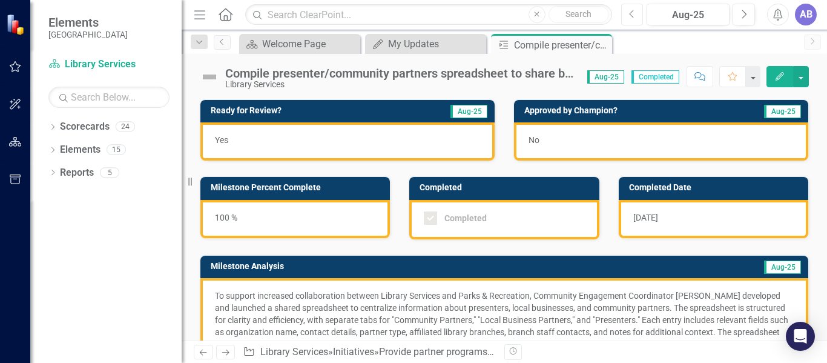
click at [634, 10] on icon "Previous" at bounding box center [632, 14] width 7 height 11
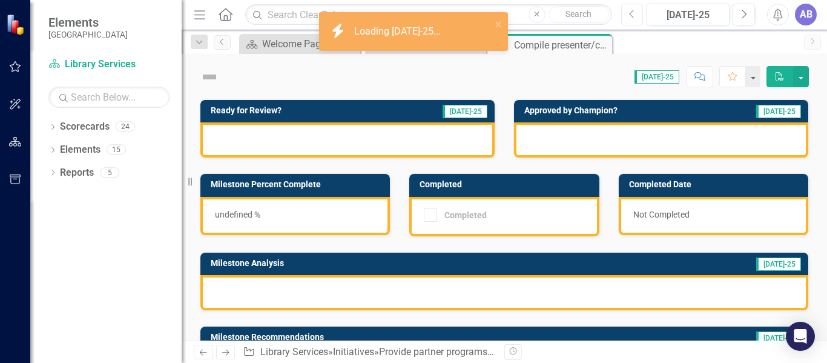
checkbox input "true"
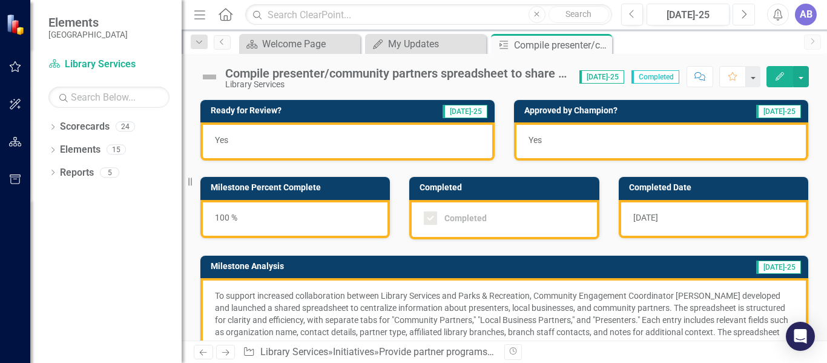
click at [742, 12] on icon "Next" at bounding box center [743, 14] width 7 height 11
click at [473, 311] on p "To support increased collaboration between Library Services and Parks & Recreat…" at bounding box center [504, 326] width 579 height 75
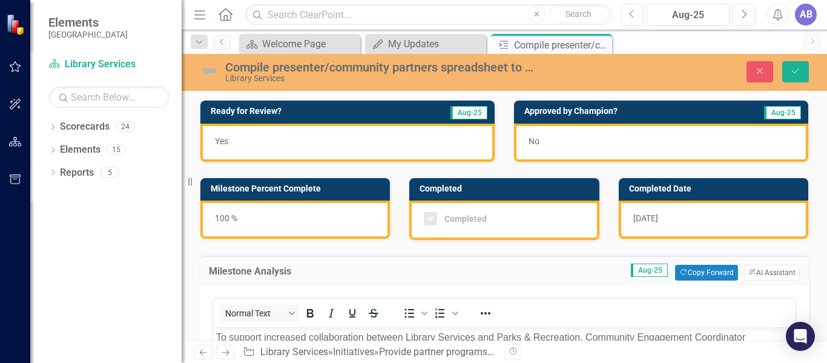
scroll to position [137, 0]
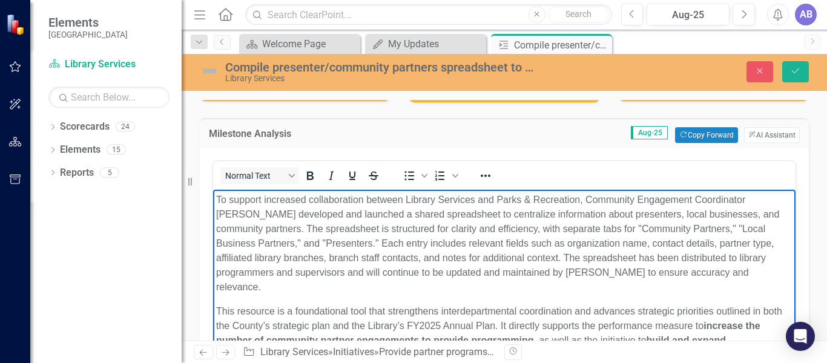
click at [530, 247] on p "To support increased collaboration between Library Services and Parks & Recreat…" at bounding box center [504, 243] width 576 height 102
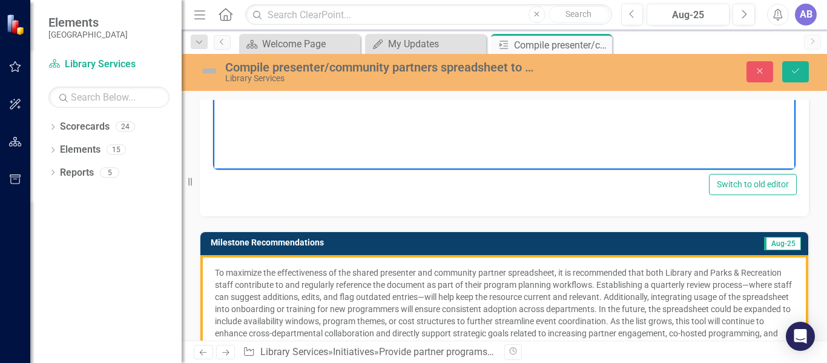
scroll to position [369, 0]
click at [525, 292] on p "To maximize the effectiveness of the shared presenter and community partner spr…" at bounding box center [504, 308] width 579 height 85
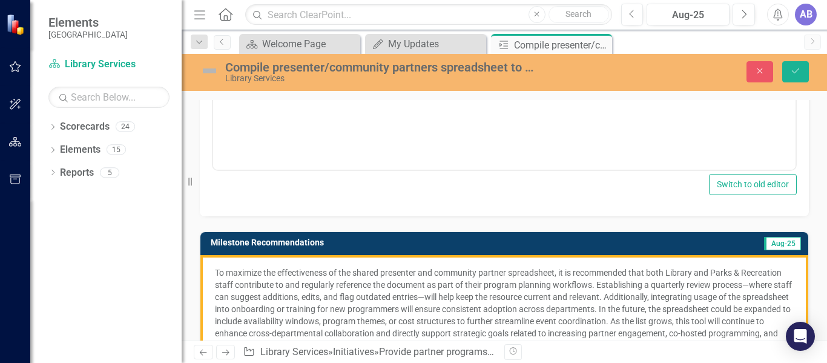
click at [525, 292] on p "To maximize the effectiveness of the shared presenter and community partner spr…" at bounding box center [504, 308] width 579 height 85
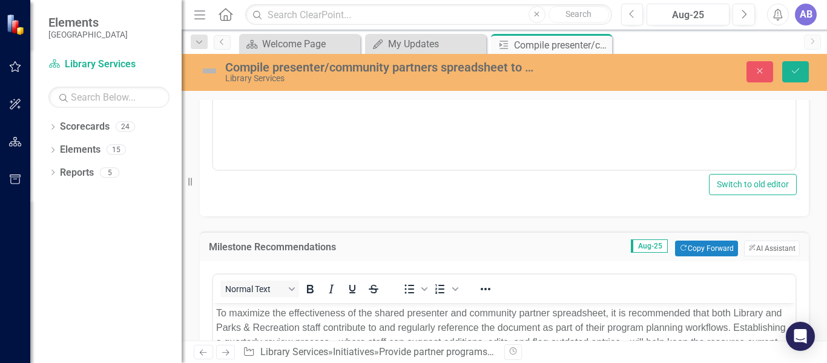
scroll to position [0, 0]
click at [525, 292] on div "Normal Text To open the popup, press Shift+Enter To open the popup, press Shift…" at bounding box center [504, 289] width 582 height 24
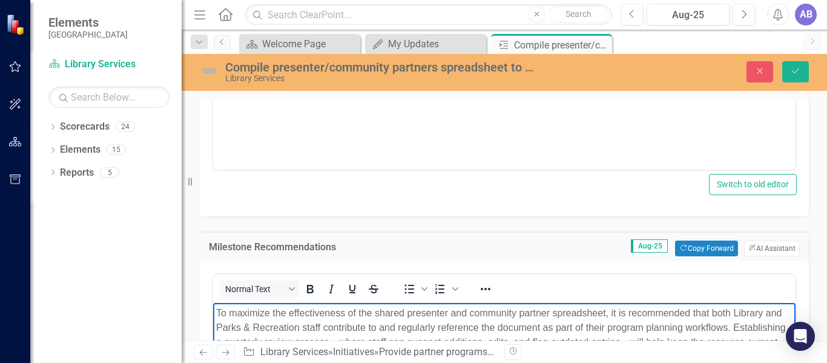
click at [532, 318] on p "To maximize the effectiveness of the shared presenter and community partner spr…" at bounding box center [504, 364] width 576 height 116
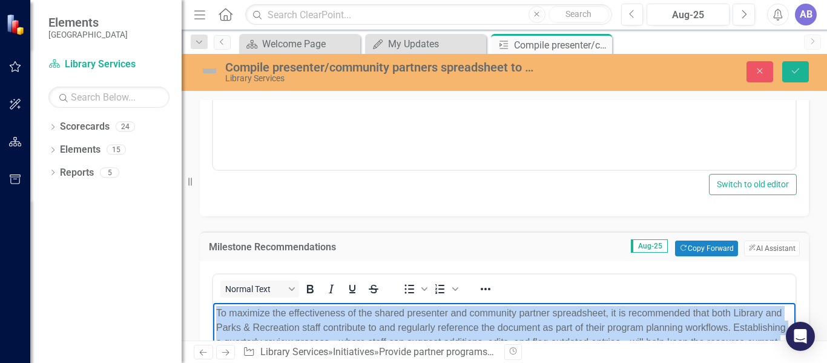
click at [532, 318] on p "To maximize the effectiveness of the shared presenter and community partner spr…" at bounding box center [504, 364] width 576 height 116
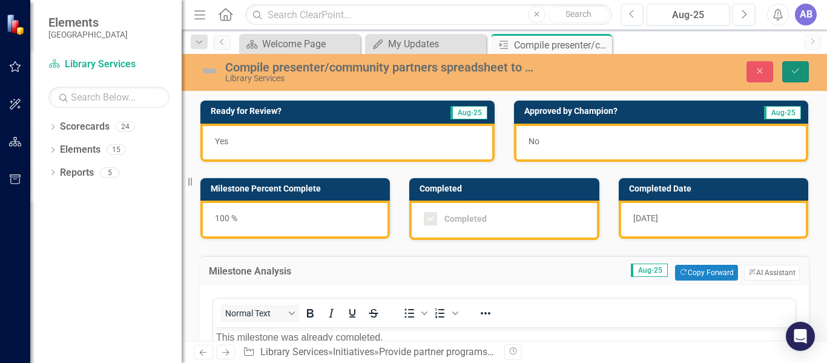
click at [806, 70] on button "Save" at bounding box center [795, 71] width 27 height 21
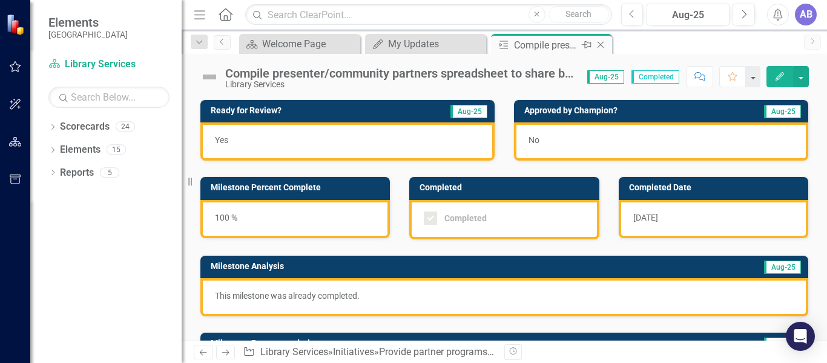
click at [600, 44] on icon "Close" at bounding box center [600, 45] width 12 height 10
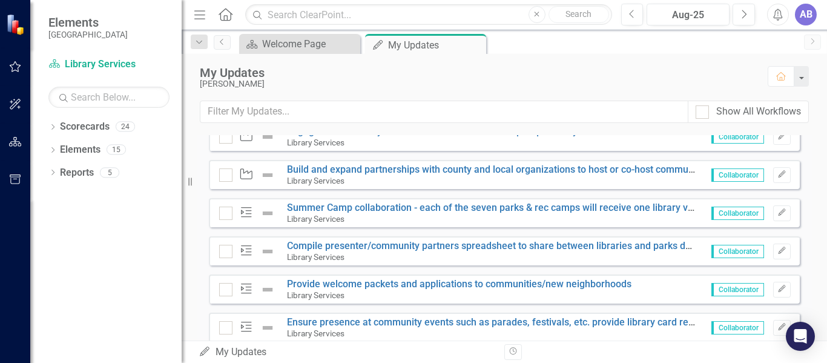
scroll to position [1012, 0]
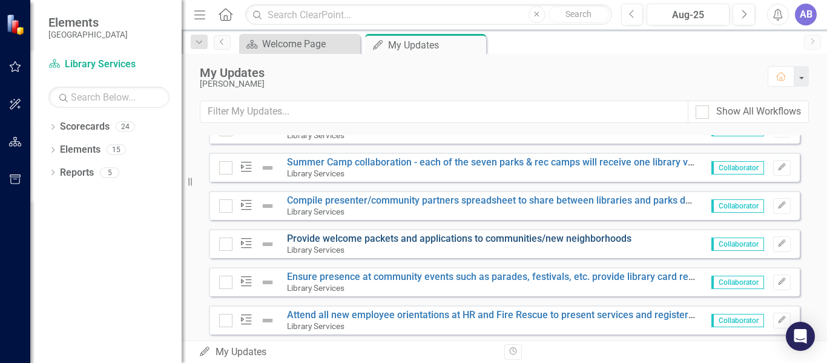
click at [487, 244] on link "Provide welcome packets and applications to communities/new neighborhoods" at bounding box center [459, 238] width 344 height 12
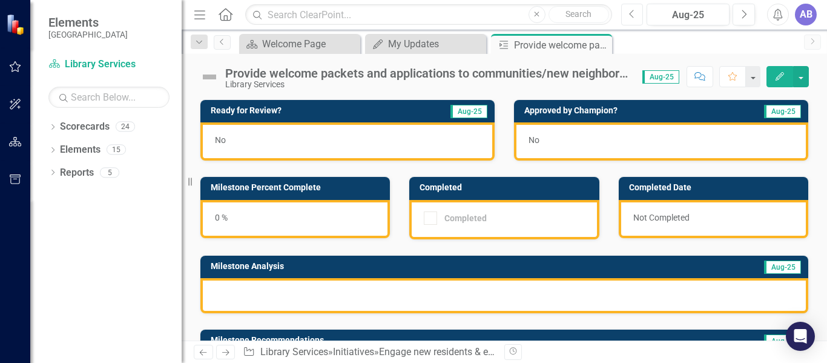
click at [630, 12] on icon "Previous" at bounding box center [632, 14] width 7 height 11
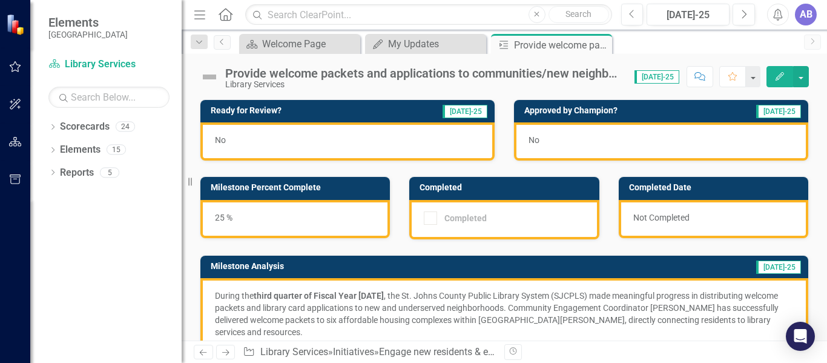
click at [580, 77] on div "Provide welcome packets and applications to communities/new neighborhoods" at bounding box center [423, 73] width 397 height 13
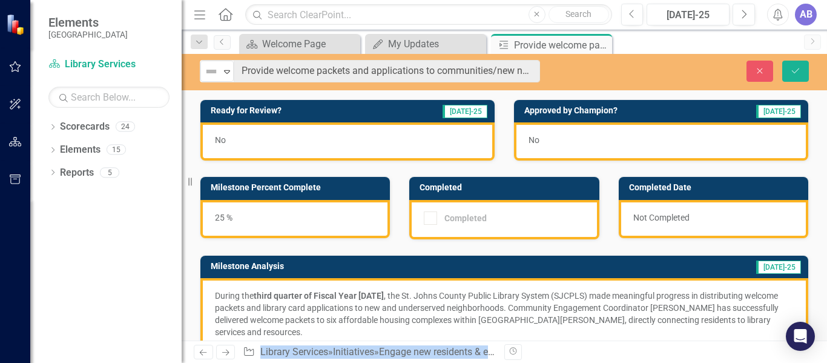
click at [580, 77] on div "Close Save" at bounding box center [692, 71] width 251 height 21
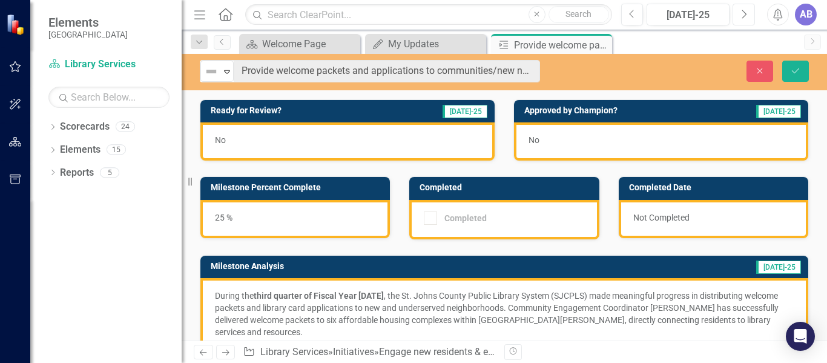
click at [750, 12] on button "Next" at bounding box center [743, 15] width 22 height 22
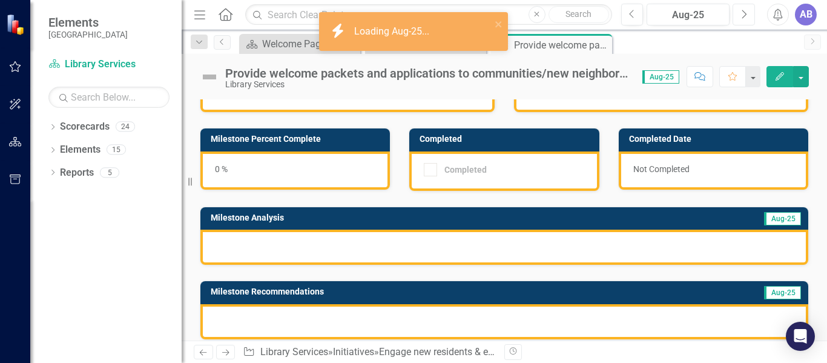
scroll to position [49, 0]
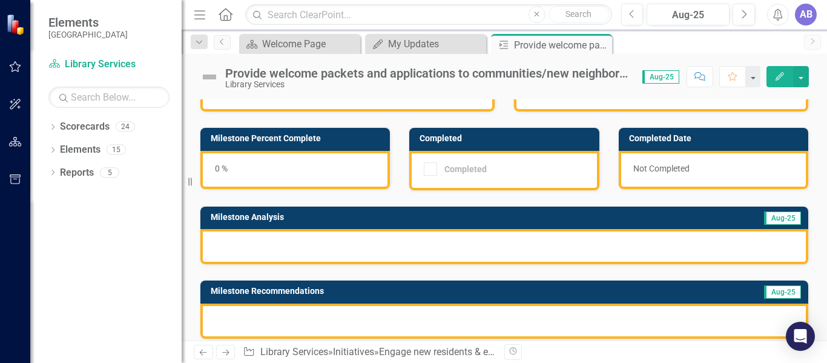
click at [375, 245] on div at bounding box center [504, 246] width 608 height 35
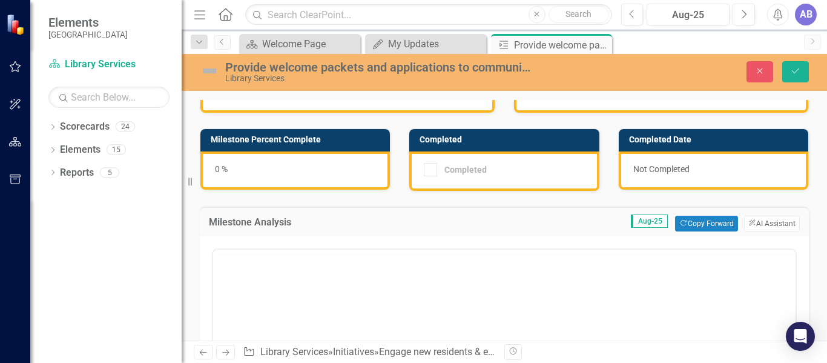
scroll to position [0, 0]
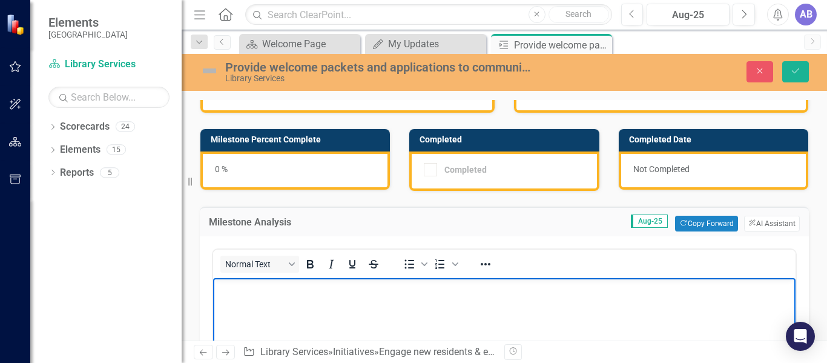
click at [380, 288] on p "Rich Text Area. Press ALT-0 for help." at bounding box center [504, 288] width 576 height 15
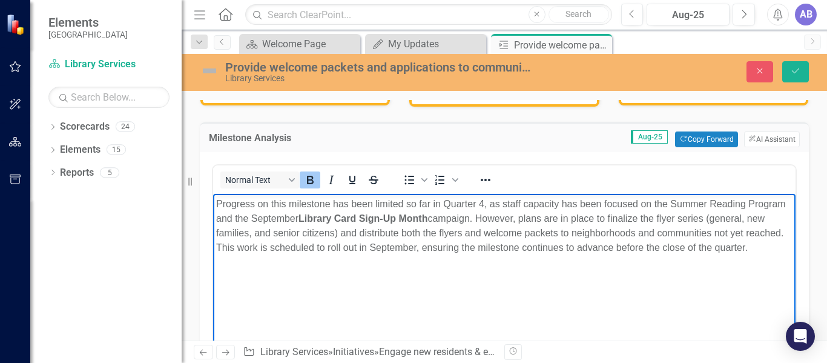
click at [427, 217] on strong "Library Card Sign-Up Month" at bounding box center [362, 218] width 129 height 10
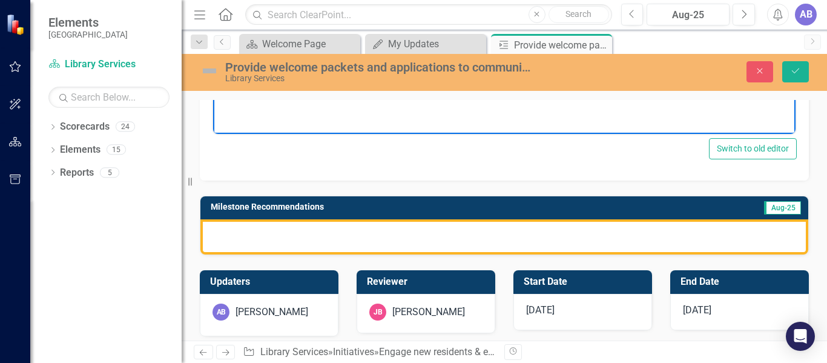
scroll to position [404, 0]
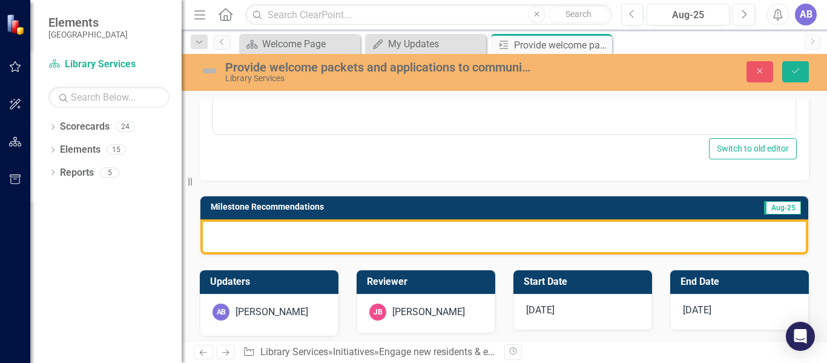
click at [490, 241] on div at bounding box center [504, 236] width 608 height 35
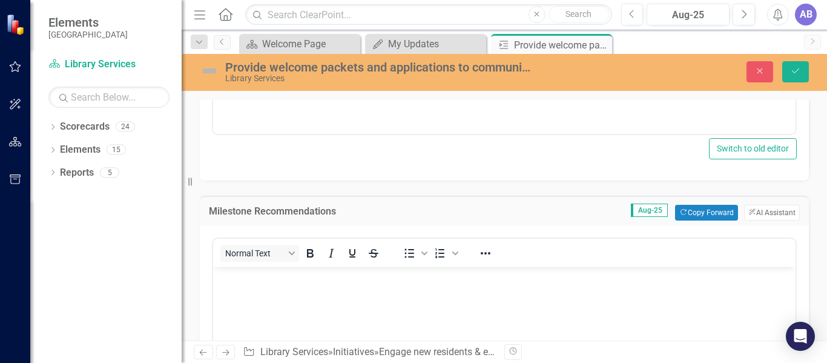
scroll to position [0, 0]
click at [493, 292] on body "Rich Text Area. Press ALT-0 for help." at bounding box center [504, 358] width 582 height 182
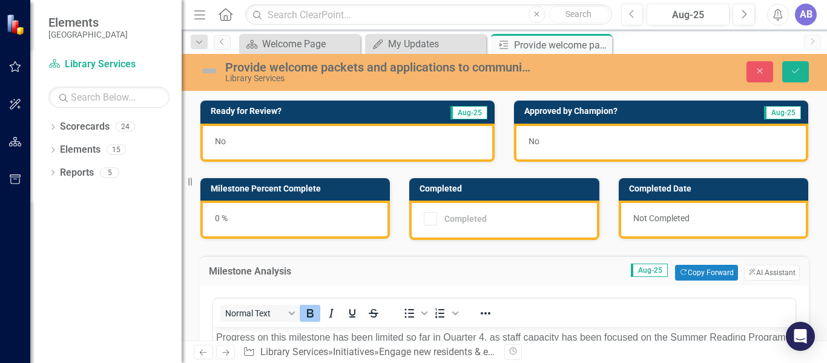
click at [219, 216] on div "0 %" at bounding box center [294, 219] width 189 height 38
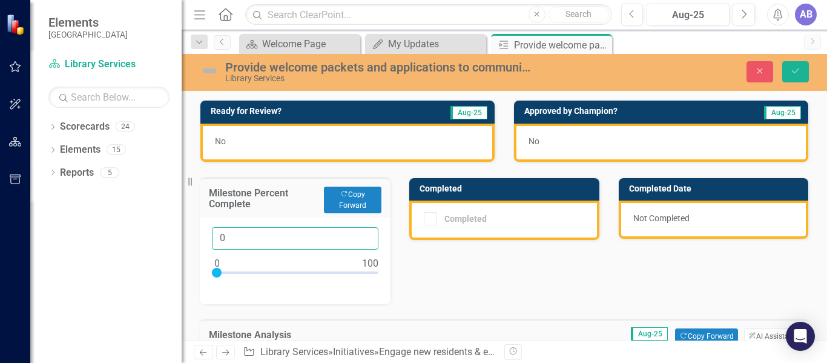
click at [236, 232] on input "0" at bounding box center [295, 238] width 166 height 22
type input "075"
click at [324, 142] on div "No" at bounding box center [347, 142] width 294 height 38
click at [302, 141] on div "No" at bounding box center [347, 142] width 294 height 38
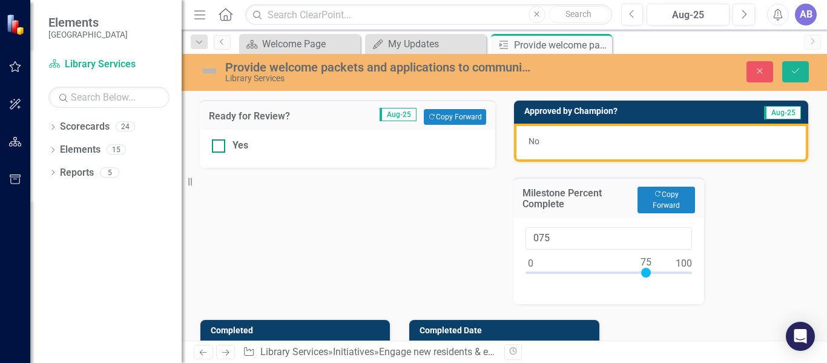
click at [217, 141] on input "Yes" at bounding box center [216, 143] width 8 height 8
checkbox input "true"
click at [788, 67] on button "Save" at bounding box center [795, 71] width 27 height 21
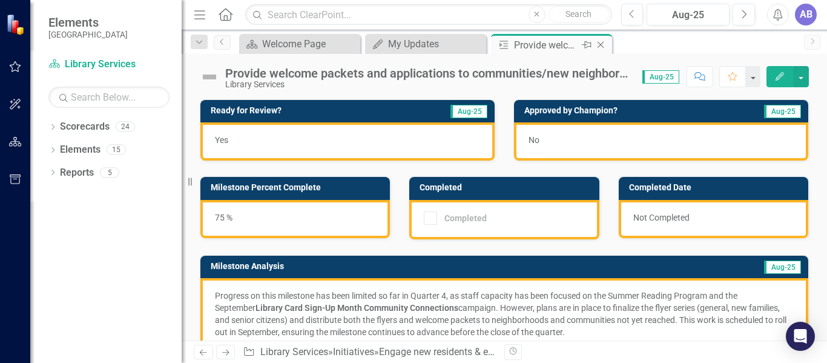
click at [602, 41] on icon "Close" at bounding box center [600, 45] width 12 height 10
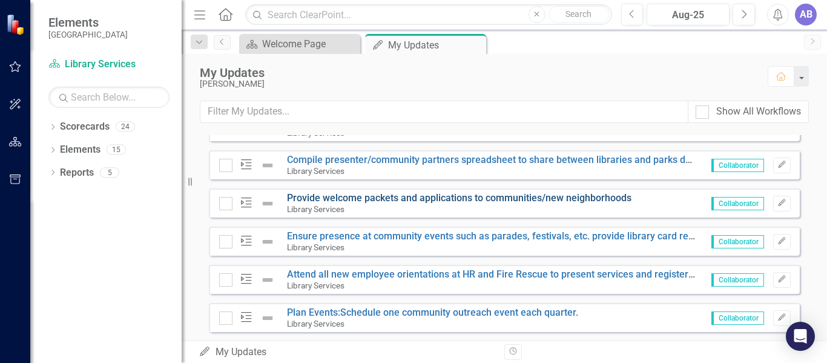
scroll to position [1053, 0]
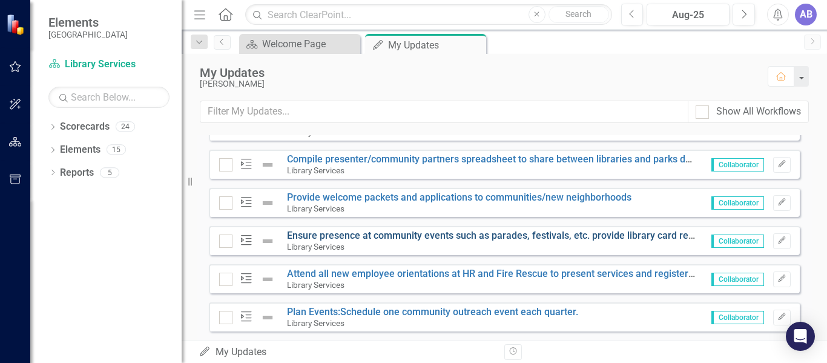
click at [478, 241] on link "Ensure presence at community events such as parades, festivals, etc. provide li…" at bounding box center [510, 235] width 447 height 12
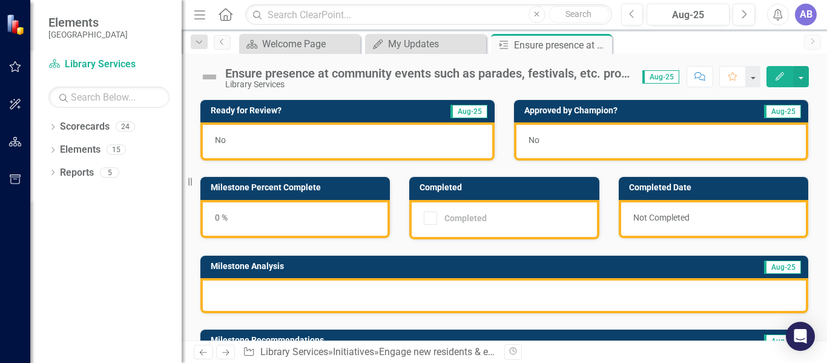
click at [540, 71] on div "Ensure presence at community events such as parades, festivals, etc. provide li…" at bounding box center [427, 73] width 405 height 13
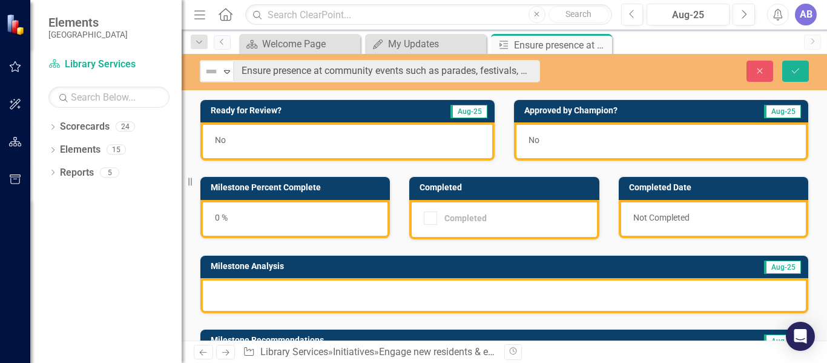
click at [540, 71] on div "Not Defined Expand Ensure presence at community events such as parades, festiva…" at bounding box center [370, 71] width 358 height 22
click at [345, 297] on div at bounding box center [504, 295] width 608 height 35
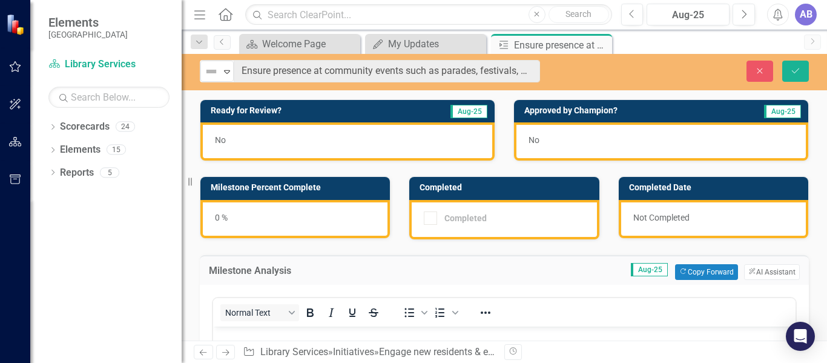
scroll to position [111, 0]
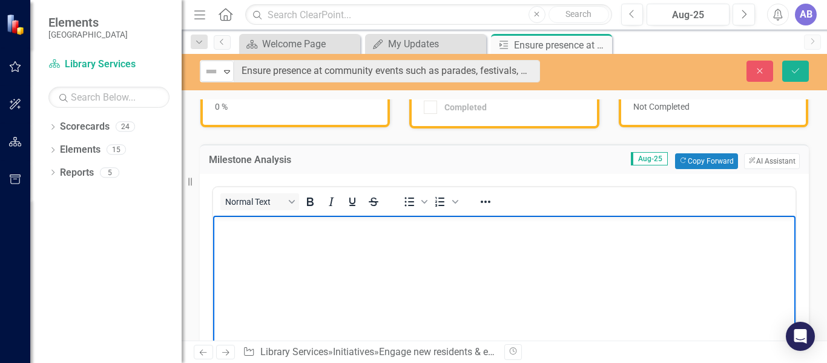
click at [359, 255] on body "Rich Text Area. Press ALT-0 for help." at bounding box center [504, 306] width 582 height 182
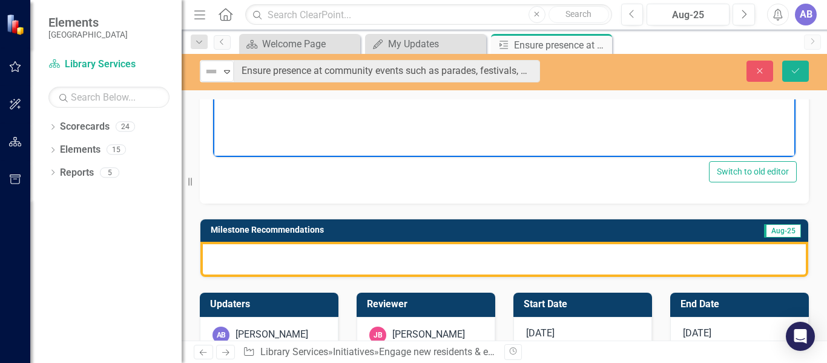
scroll to position [383, 0]
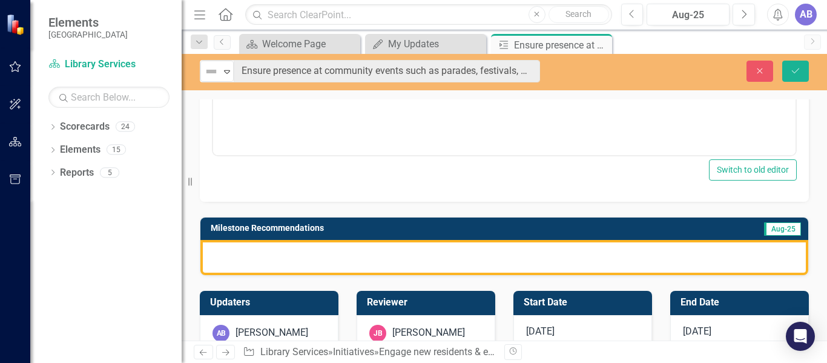
click at [355, 255] on div at bounding box center [504, 257] width 608 height 35
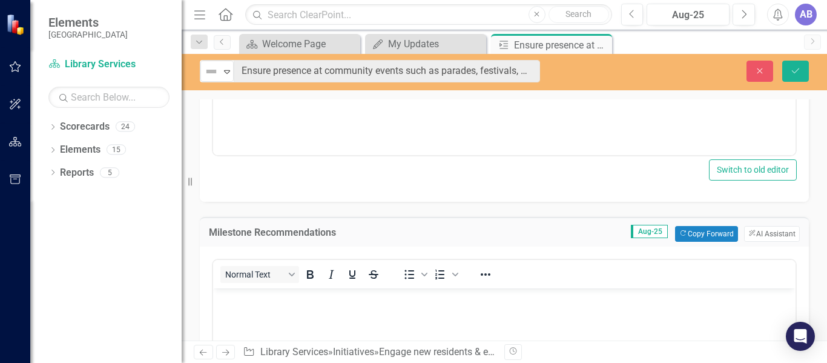
scroll to position [0, 0]
click at [381, 296] on p "Rich Text Area. Press ALT-0 for help." at bounding box center [504, 298] width 576 height 15
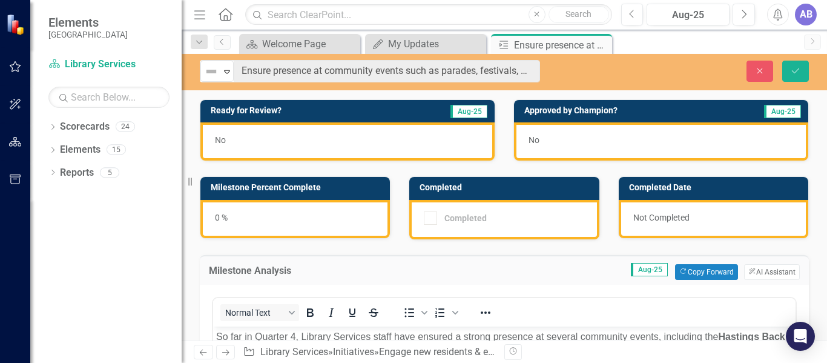
click at [217, 214] on div "0 %" at bounding box center [294, 219] width 189 height 38
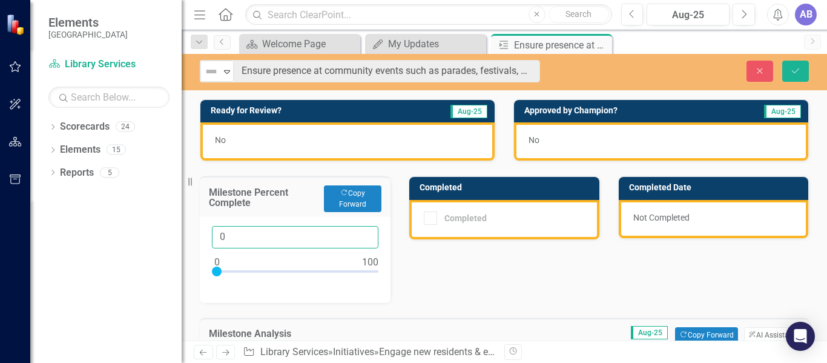
click at [228, 231] on input "0" at bounding box center [295, 237] width 166 height 22
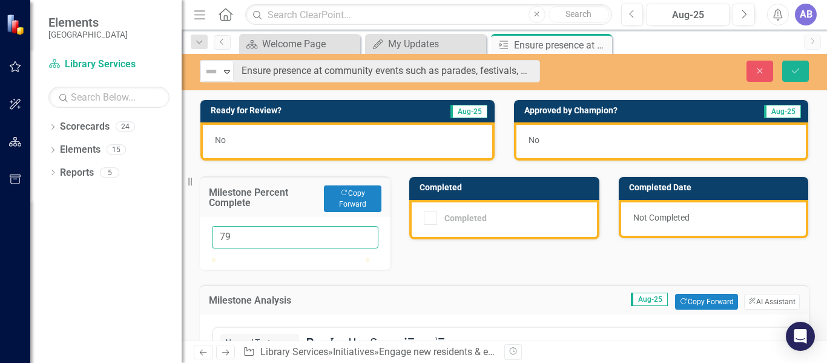
type input "79"
click at [272, 139] on div "No" at bounding box center [347, 141] width 294 height 38
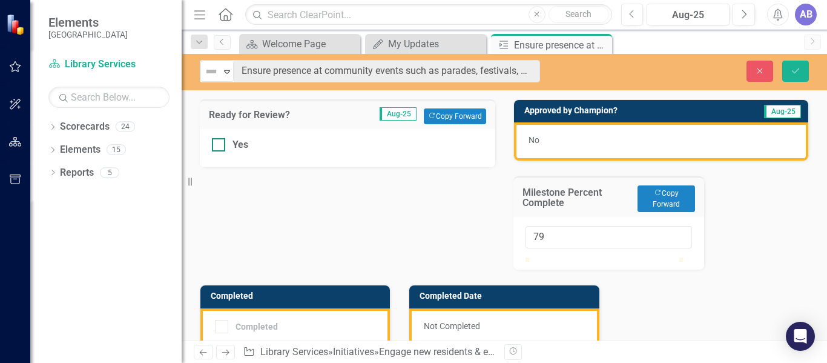
click at [220, 142] on div at bounding box center [218, 144] width 13 height 13
click at [220, 142] on input "Yes" at bounding box center [216, 142] width 8 height 8
checkbox input "true"
click at [791, 70] on icon "Save" at bounding box center [795, 71] width 11 height 8
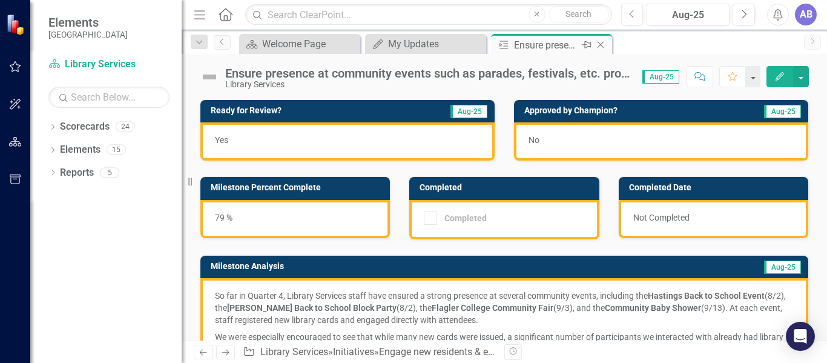
click at [603, 44] on icon "Close" at bounding box center [600, 45] width 12 height 10
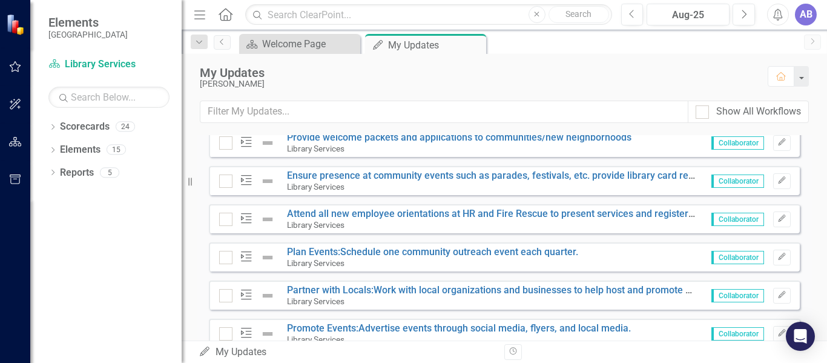
scroll to position [1114, 0]
click at [506, 219] on link "Attend all new employee orientations at HR and Fire Rescue to present services …" at bounding box center [511, 213] width 449 height 12
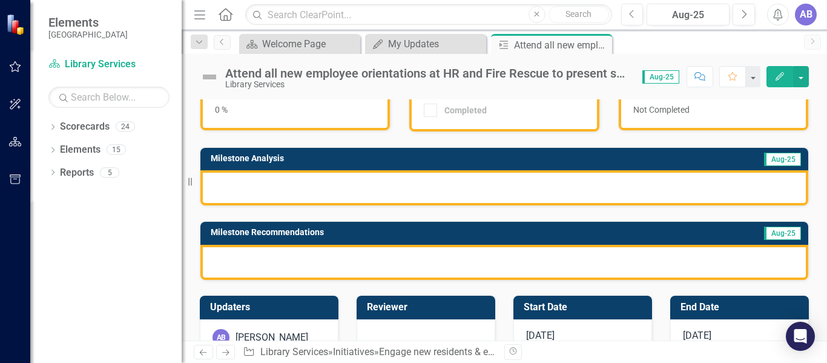
scroll to position [16, 0]
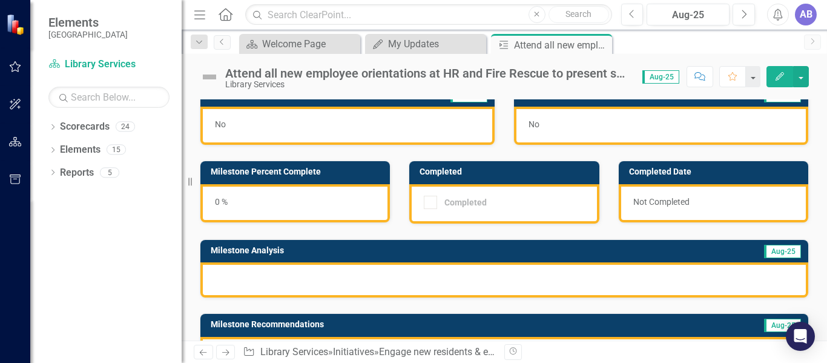
click at [521, 76] on div "Attend all new employee orientations at HR and Fire Rescue to present services …" at bounding box center [427, 73] width 405 height 13
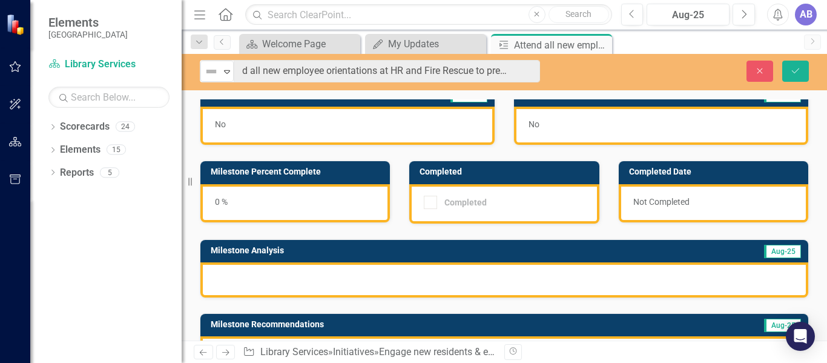
scroll to position [0, 28]
click at [357, 274] on div at bounding box center [504, 279] width 608 height 35
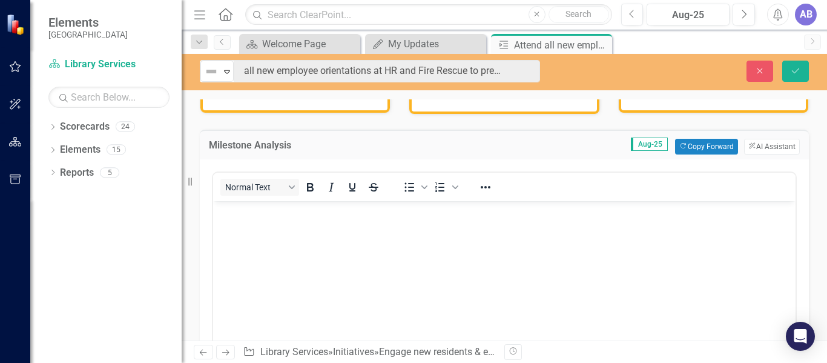
scroll to position [126, 0]
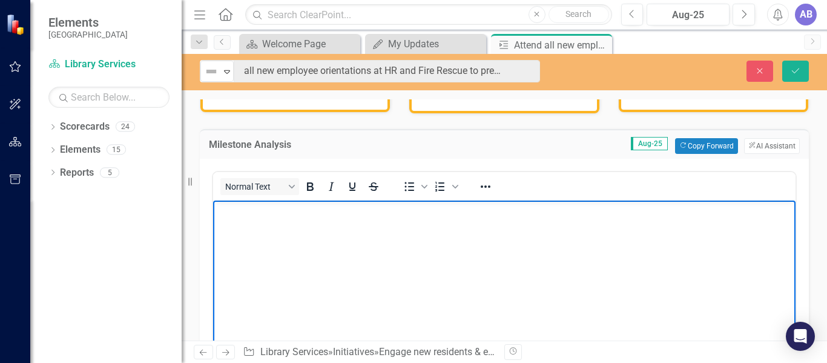
click at [364, 252] on body "Rich Text Area. Press ALT-0 for help." at bounding box center [504, 291] width 582 height 182
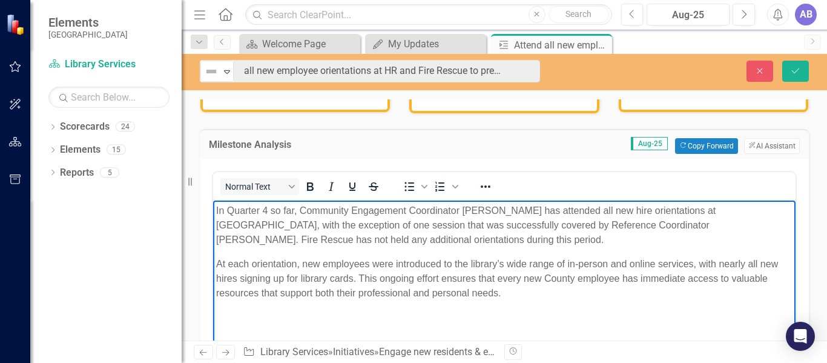
scroll to position [332, 0]
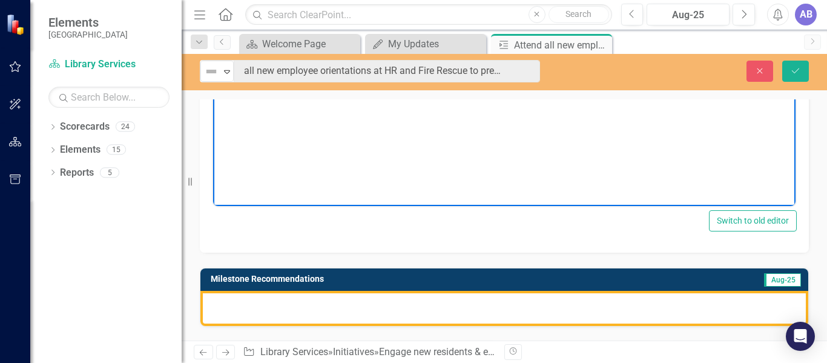
click at [385, 308] on div at bounding box center [504, 308] width 608 height 35
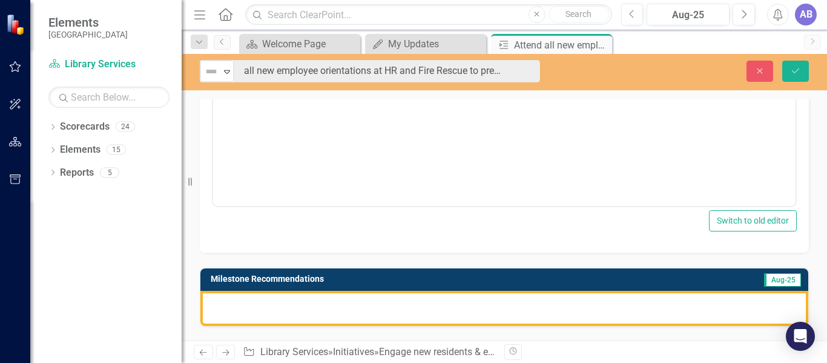
click at [385, 308] on div at bounding box center [504, 308] width 608 height 35
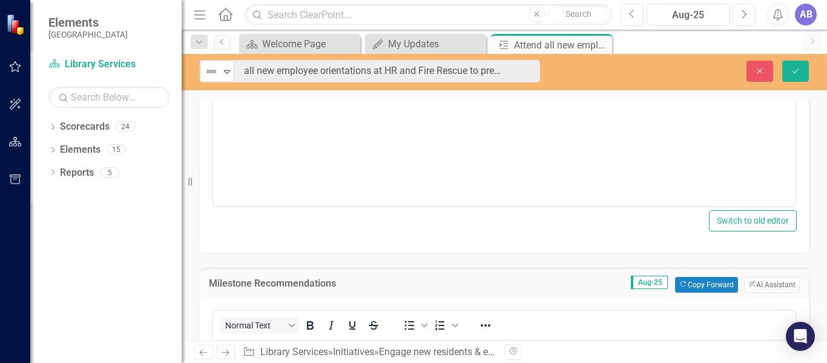
scroll to position [418, 0]
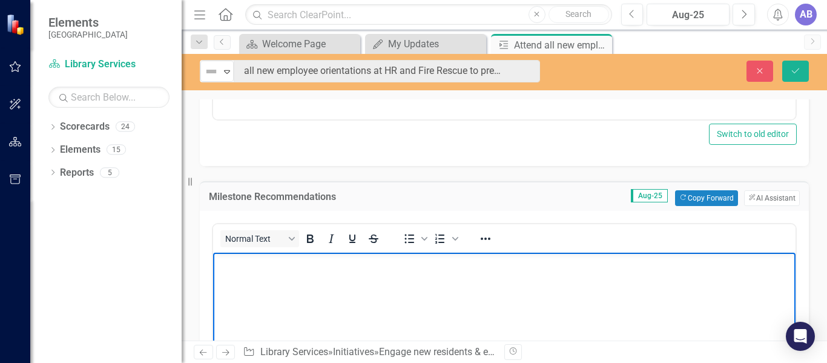
click at [383, 310] on body "Rich Text Area. Press ALT-0 for help." at bounding box center [504, 343] width 582 height 182
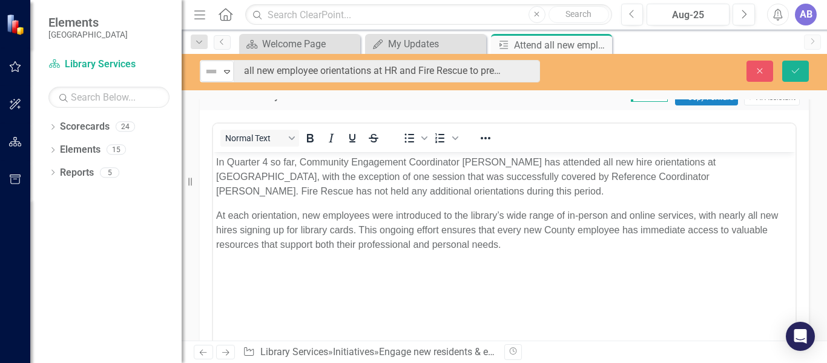
scroll to position [0, 0]
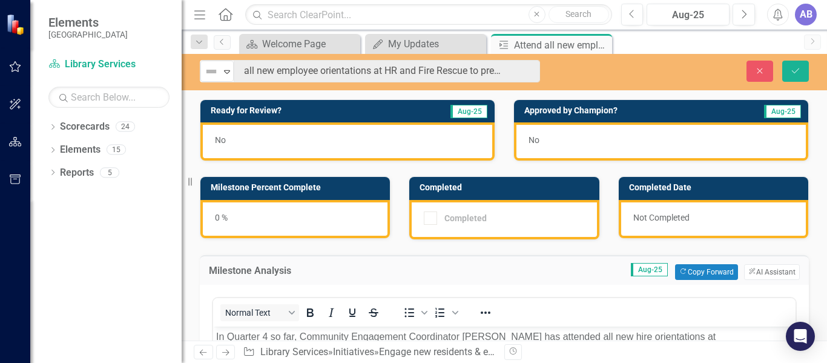
click at [214, 214] on div "0 %" at bounding box center [294, 219] width 189 height 38
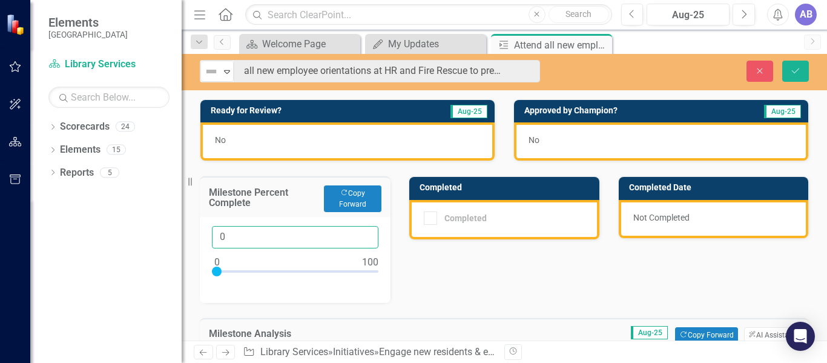
click at [262, 234] on input "0" at bounding box center [295, 237] width 166 height 22
type input "075"
click at [329, 143] on div "No" at bounding box center [347, 141] width 294 height 38
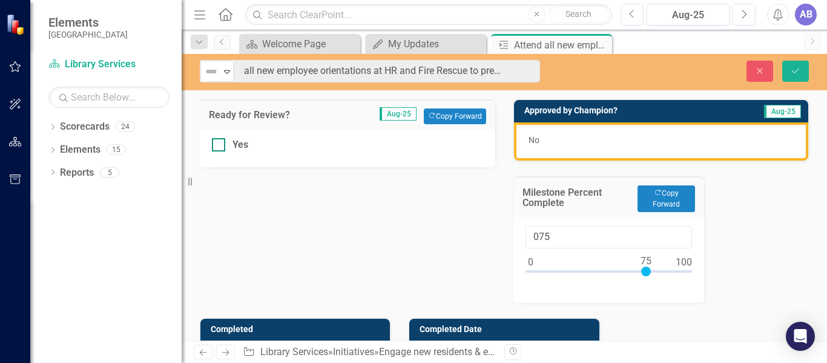
click at [219, 144] on input "Yes" at bounding box center [216, 142] width 8 height 8
checkbox input "true"
click at [790, 68] on icon "Save" at bounding box center [795, 71] width 11 height 8
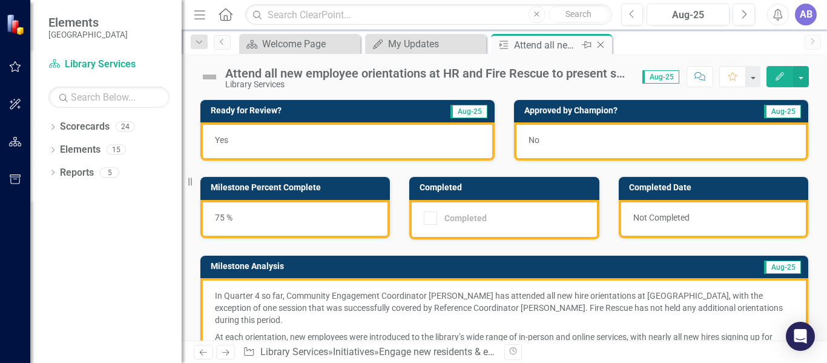
click at [602, 45] on icon "Close" at bounding box center [600, 45] width 12 height 10
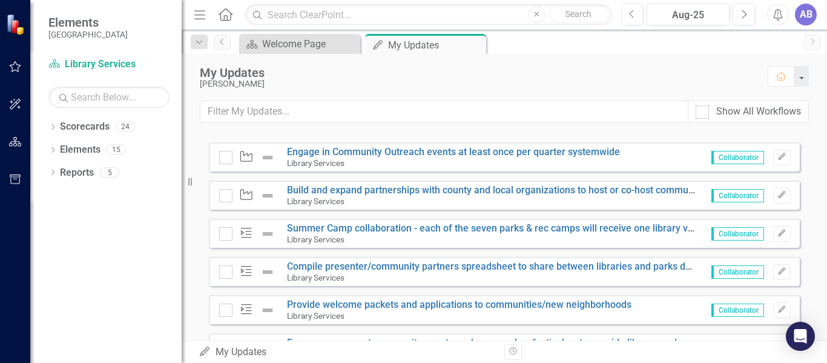
scroll to position [946, 0]
click at [268, 165] on img at bounding box center [267, 158] width 15 height 15
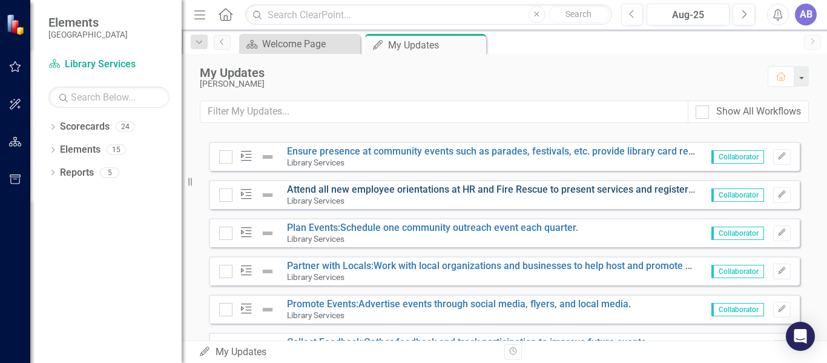
scroll to position [1145, 0]
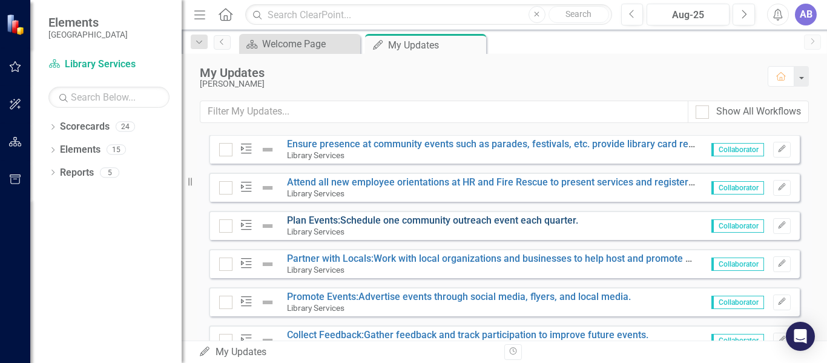
click at [480, 226] on link "Plan Events:Schedule one community outreach event each quarter." at bounding box center [432, 220] width 291 height 12
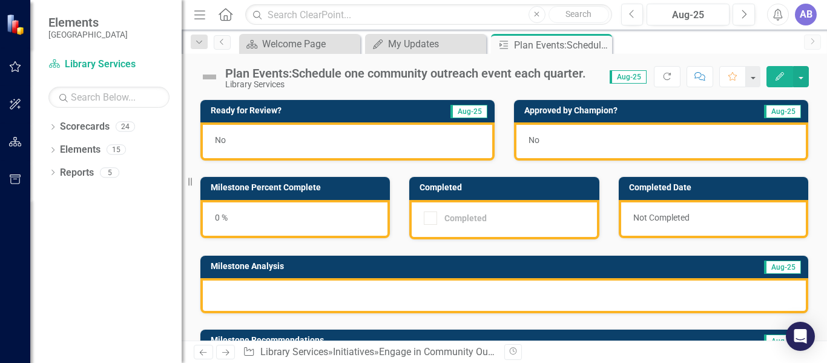
click at [491, 76] on div "Plan Events:Schedule one community outreach event each quarter." at bounding box center [405, 73] width 361 height 13
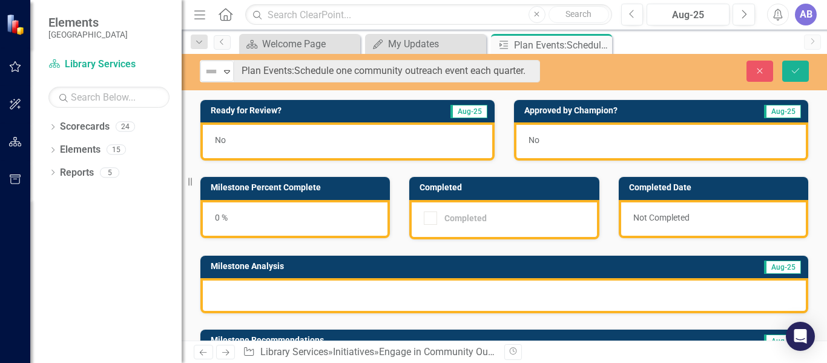
click at [380, 294] on div at bounding box center [504, 295] width 608 height 35
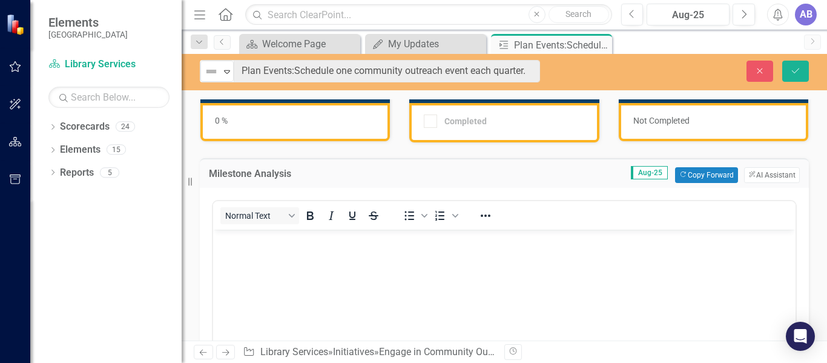
scroll to position [97, 0]
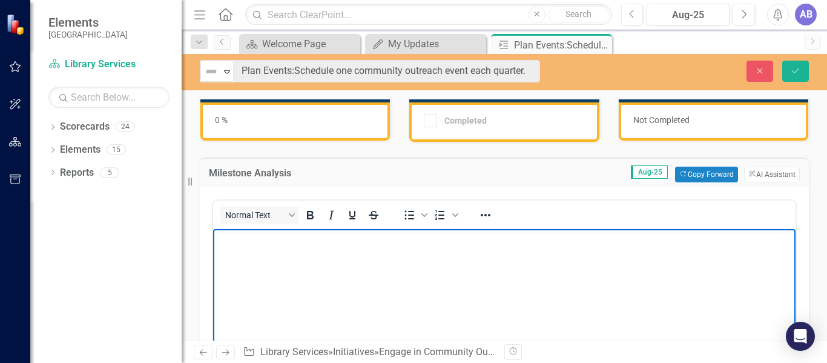
click at [396, 278] on body "Rich Text Area. Press ALT-0 for help." at bounding box center [504, 319] width 582 height 182
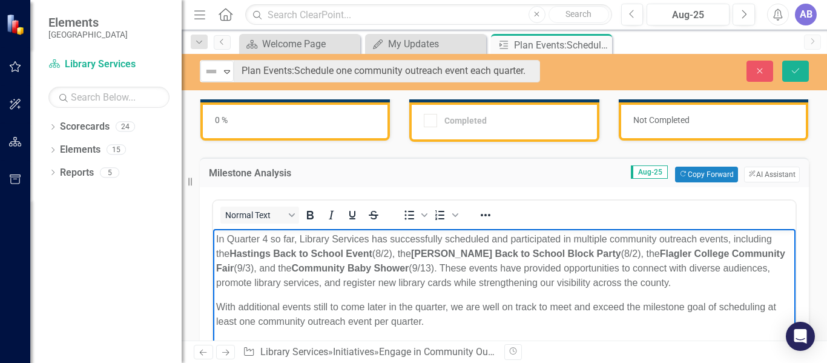
scroll to position [65, 0]
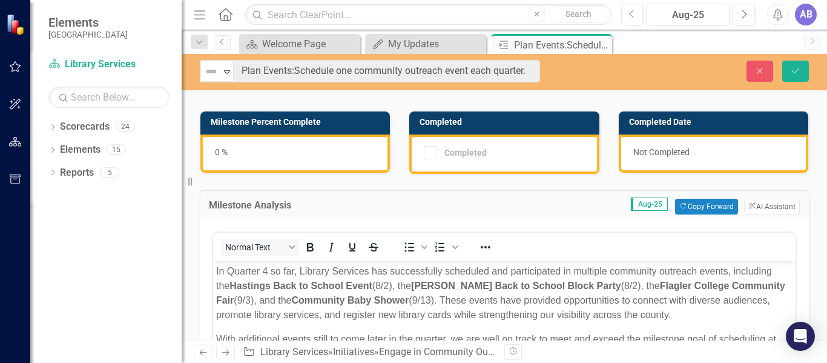
click at [223, 153] on div "0 %" at bounding box center [294, 153] width 189 height 38
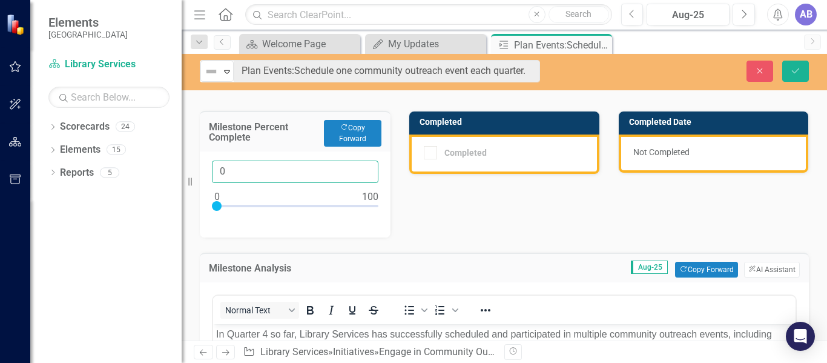
click at [245, 169] on input "0" at bounding box center [295, 171] width 166 height 22
type input "075"
click at [459, 219] on div "Ready for Review? Aug-25 No Approved by Champion? Aug-25 No Milestone Percent C…" at bounding box center [504, 337] width 627 height 637
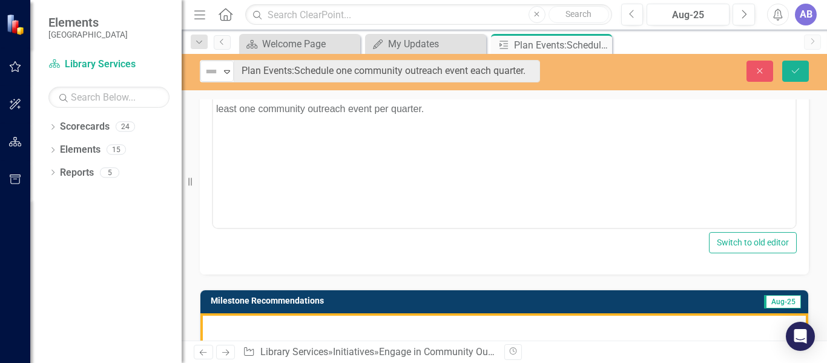
scroll to position [493, 0]
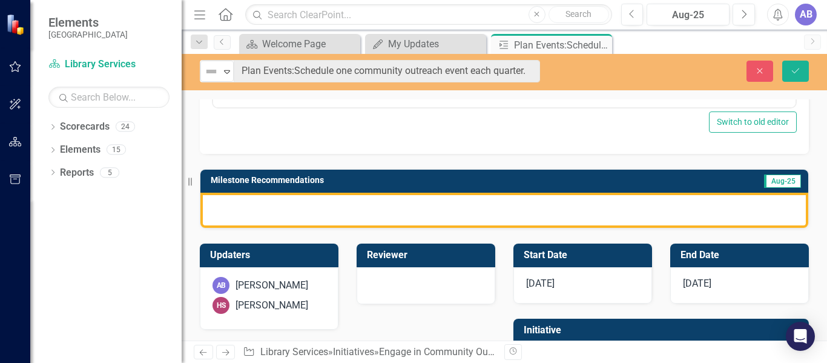
click at [433, 211] on div at bounding box center [504, 209] width 608 height 35
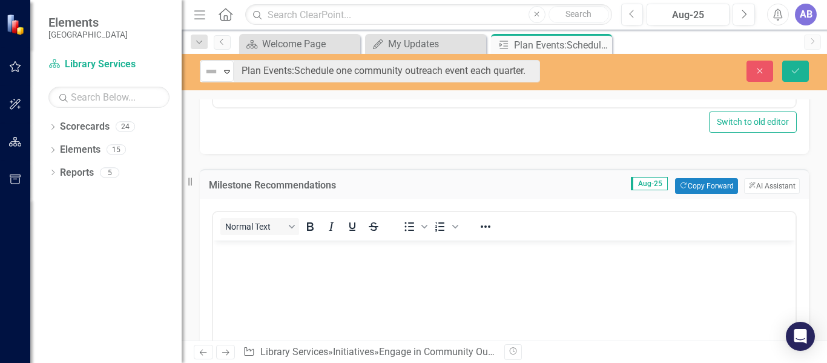
scroll to position [0, 0]
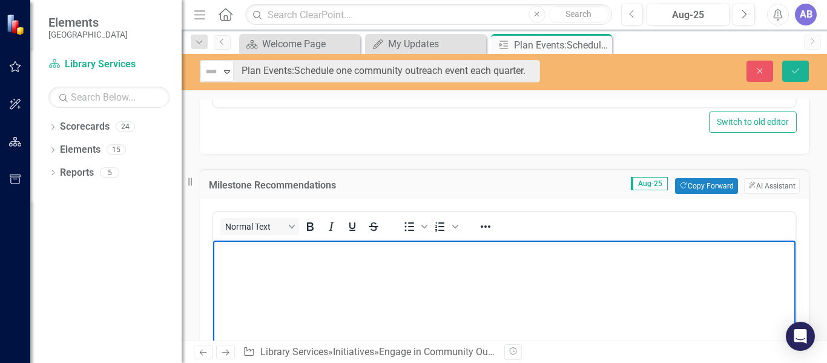
click at [434, 270] on body "Rich Text Area. Press ALT-0 for help." at bounding box center [504, 331] width 582 height 182
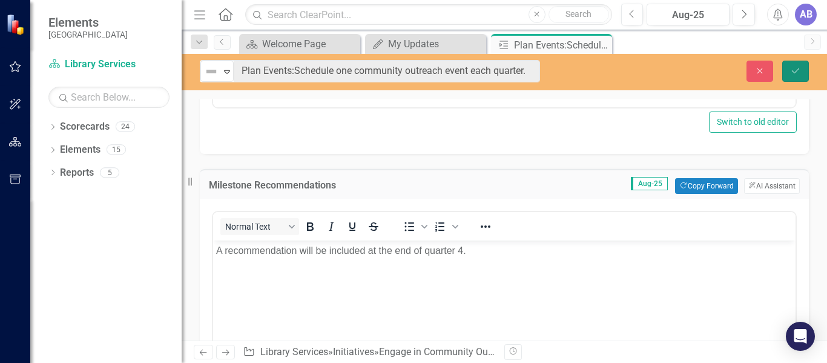
click at [794, 69] on icon "Save" at bounding box center [795, 71] width 11 height 8
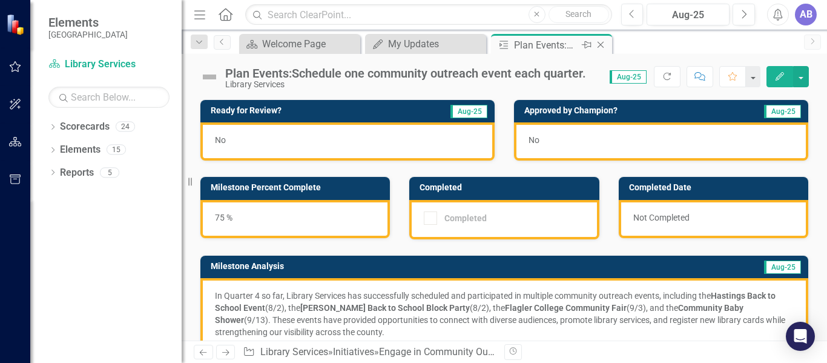
click at [602, 45] on icon "Close" at bounding box center [600, 45] width 12 height 10
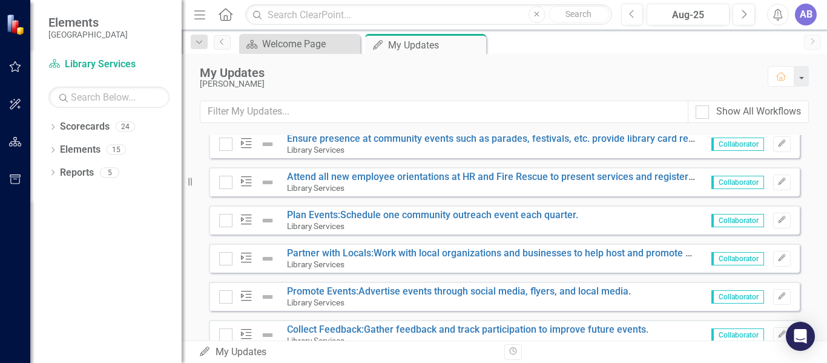
scroll to position [1151, 0]
click at [426, 258] on link "Partner with Locals:Work with local organizations and businesses to help host a…" at bounding box center [502, 252] width 430 height 12
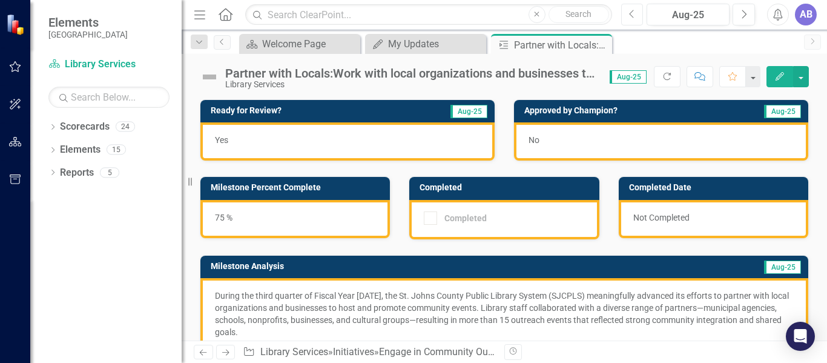
click at [628, 15] on button "Previous" at bounding box center [632, 15] width 22 height 22
click at [742, 10] on icon "Next" at bounding box center [743, 14] width 7 height 11
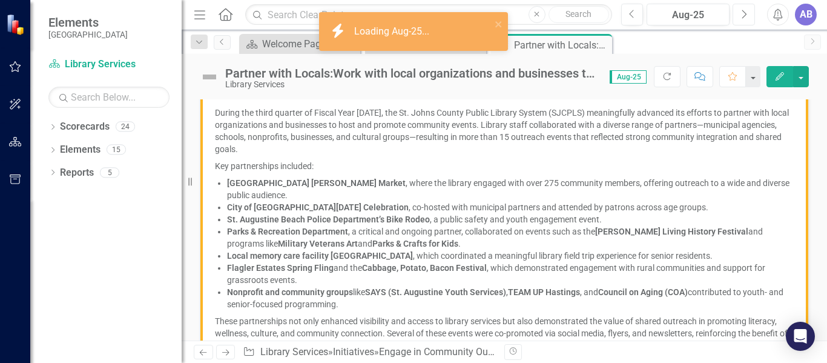
scroll to position [182, 0]
click at [524, 188] on p "St. Augustine Amphitheatre Farmer’s Market , where the library engaged with ove…" at bounding box center [510, 189] width 567 height 24
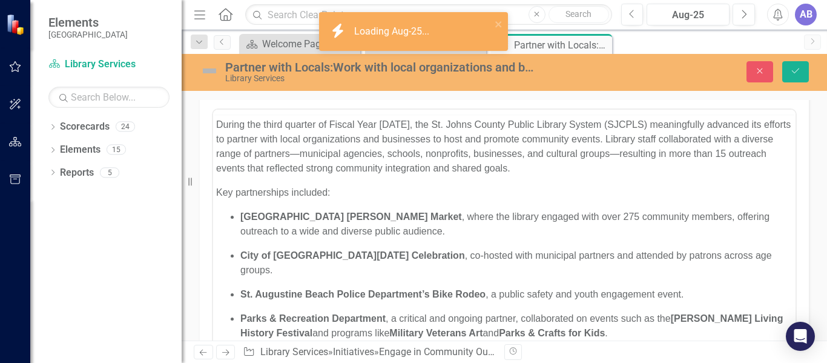
scroll to position [0, 0]
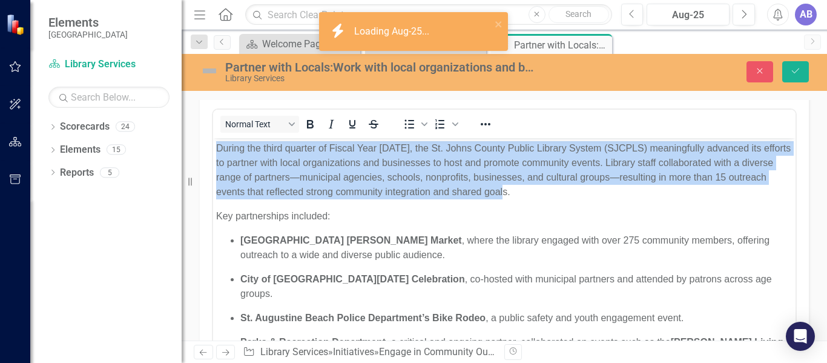
click at [524, 187] on p "During the third quarter of Fiscal Year [DATE], the St. Johns County Public Lib…" at bounding box center [504, 170] width 576 height 58
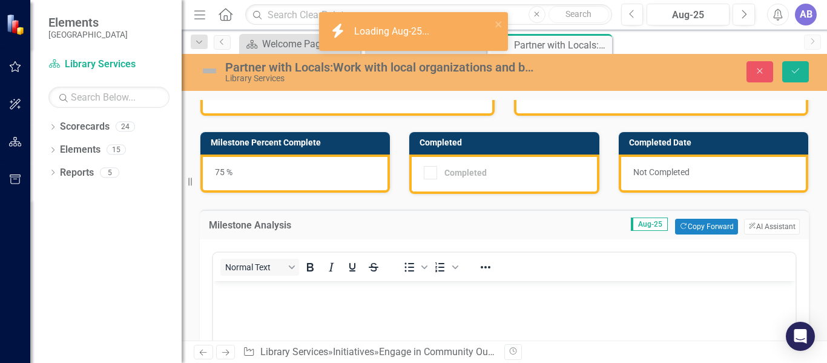
scroll to position [46, 0]
click at [462, 71] on div "Partner with Locals:Work with local organizations and businesses to help host a…" at bounding box center [379, 67] width 309 height 13
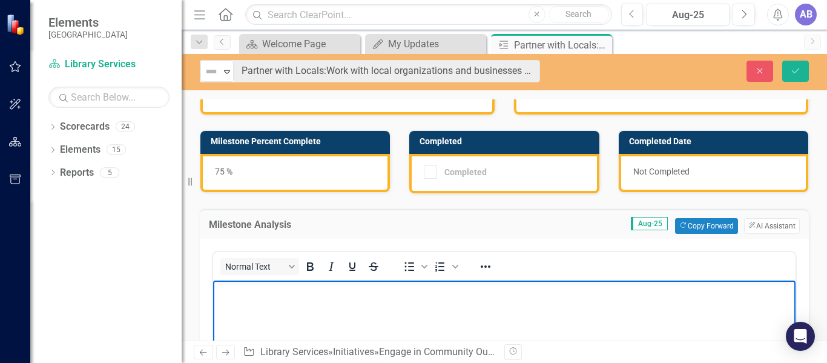
click at [380, 294] on p "Rich Text Area. Press ALT-0 for help." at bounding box center [504, 290] width 576 height 15
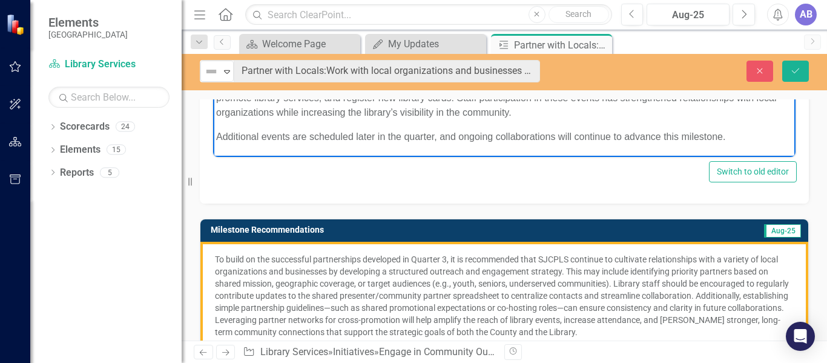
scroll to position [382, 0]
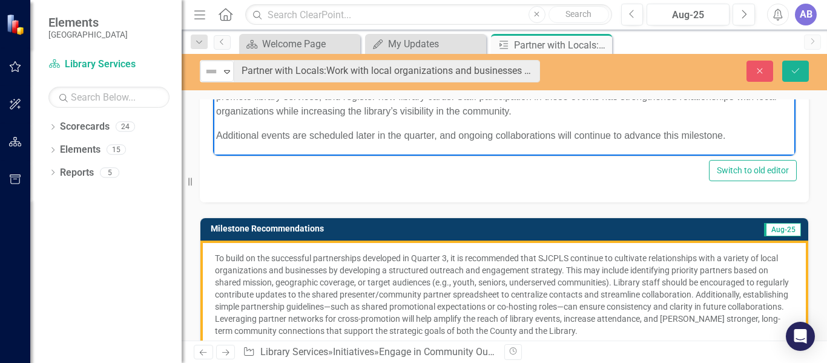
click at [380, 295] on p "To build on the successful partnerships developed in Quarter 3, it is recommend…" at bounding box center [504, 294] width 579 height 85
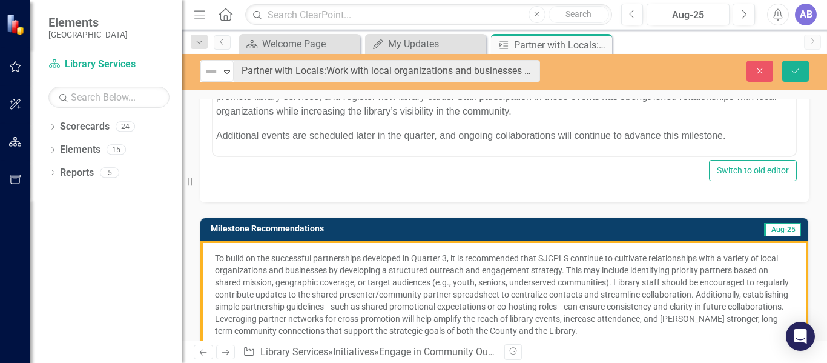
click at [400, 279] on p "To build on the successful partnerships developed in Quarter 3, it is recommend…" at bounding box center [504, 294] width 579 height 85
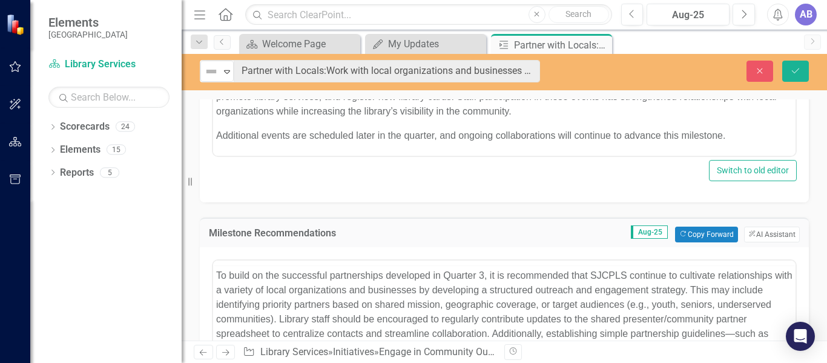
scroll to position [0, 0]
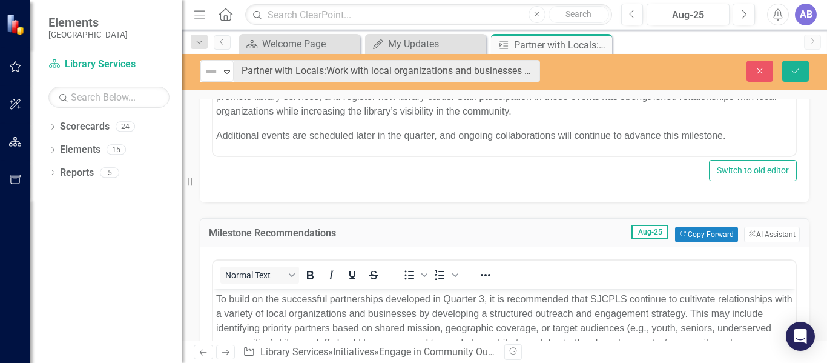
click at [406, 301] on p "To build on the successful partnerships developed in Quarter 3, it is recommend…" at bounding box center [504, 349] width 576 height 116
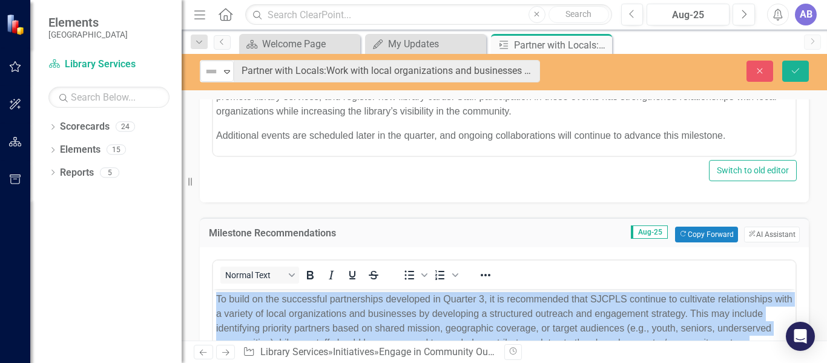
click at [406, 301] on p "To build on the successful partnerships developed in Quarter 3, it is recommend…" at bounding box center [504, 349] width 576 height 116
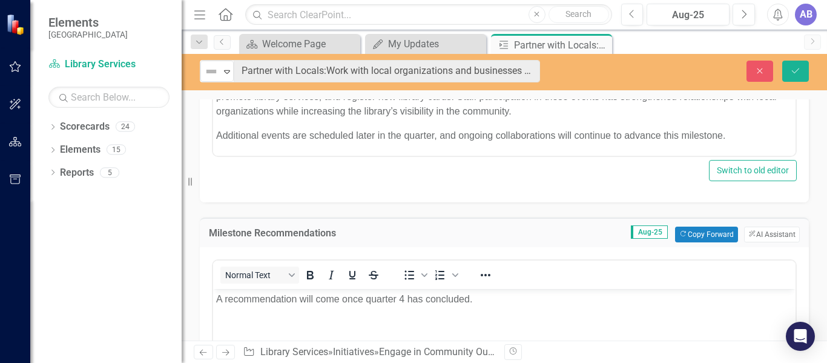
click at [337, 301] on p "A recommendation will come once quarter 4 has concluded." at bounding box center [504, 298] width 576 height 15
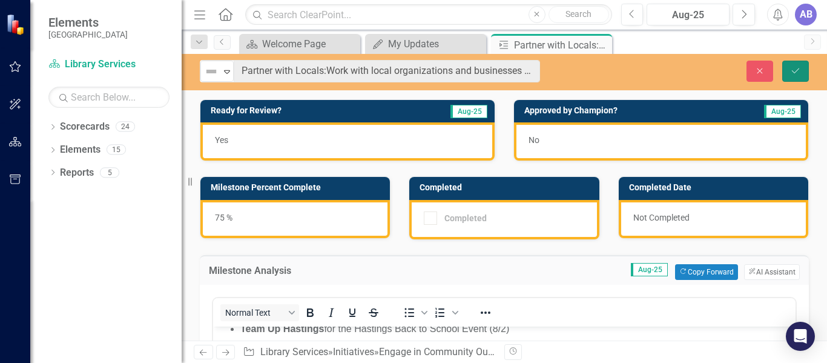
click at [798, 67] on icon "Save" at bounding box center [795, 71] width 11 height 8
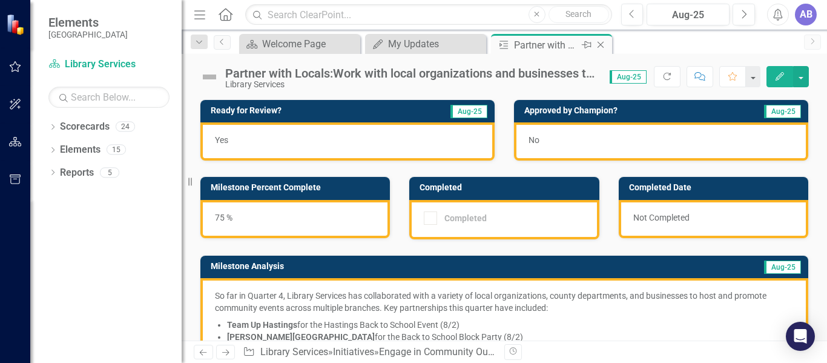
click at [601, 41] on icon "Close" at bounding box center [600, 45] width 12 height 10
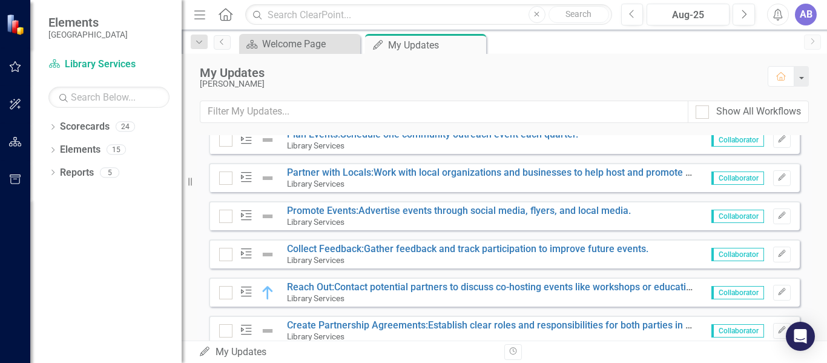
scroll to position [1231, 0]
click at [527, 215] on link "Promote Events:Advertise events through social media, flyers, and local media." at bounding box center [459, 210] width 344 height 12
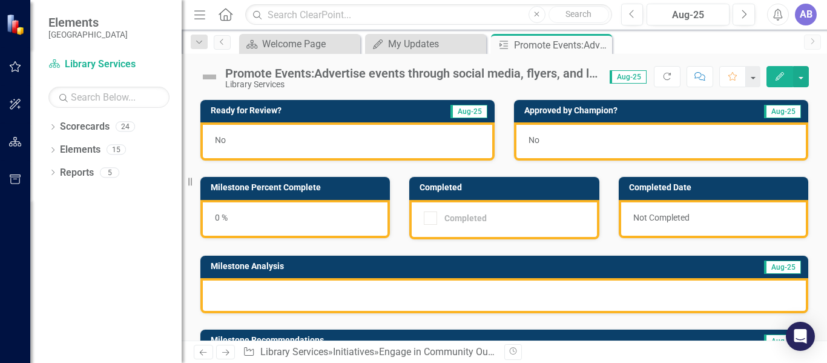
click at [545, 72] on div "Promote Events:Advertise events through social media, flyers, and local media." at bounding box center [411, 73] width 372 height 13
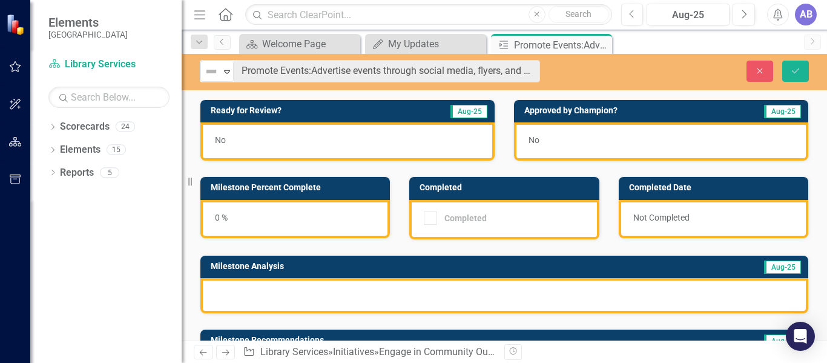
click at [545, 72] on div "Not Defined Expand Promote Events:Advertise events through social media, flyers…" at bounding box center [370, 71] width 358 height 22
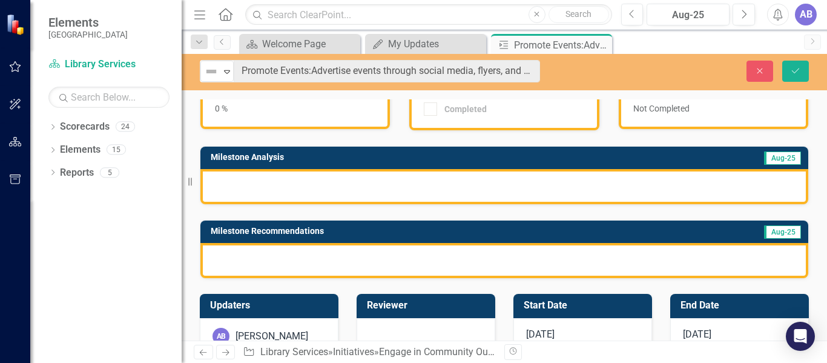
scroll to position [108, 0]
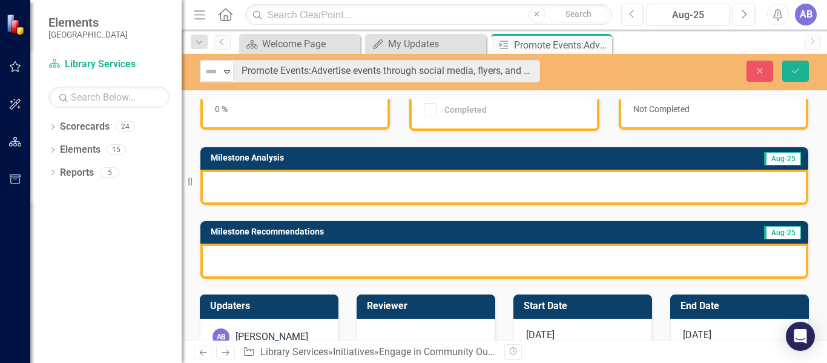
click at [377, 180] on div at bounding box center [504, 186] width 608 height 35
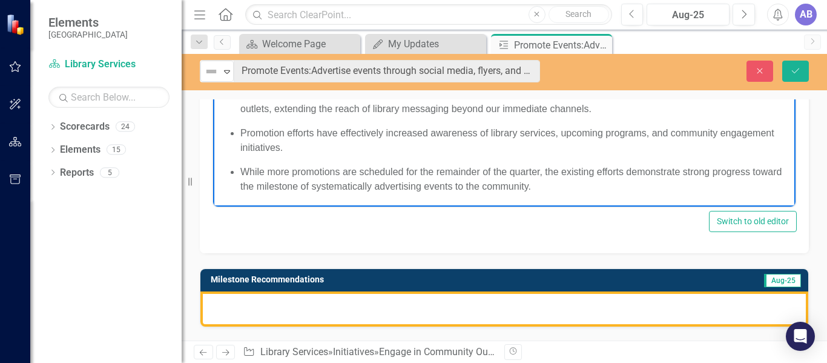
scroll to position [344, 0]
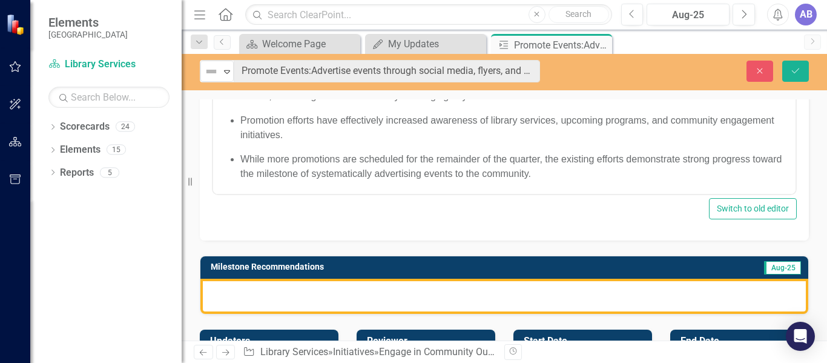
click at [366, 284] on div at bounding box center [504, 295] width 608 height 35
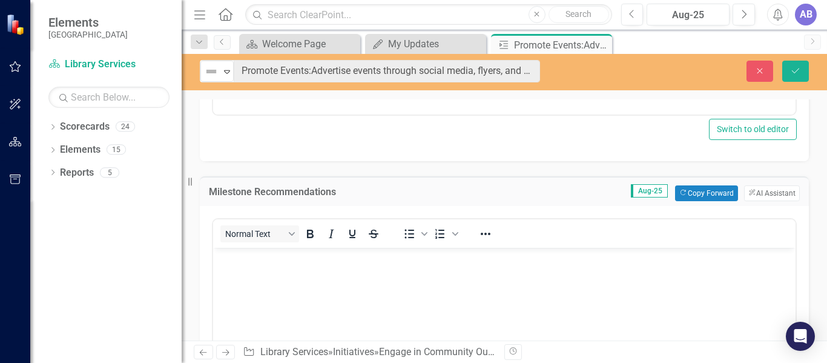
scroll to position [419, 0]
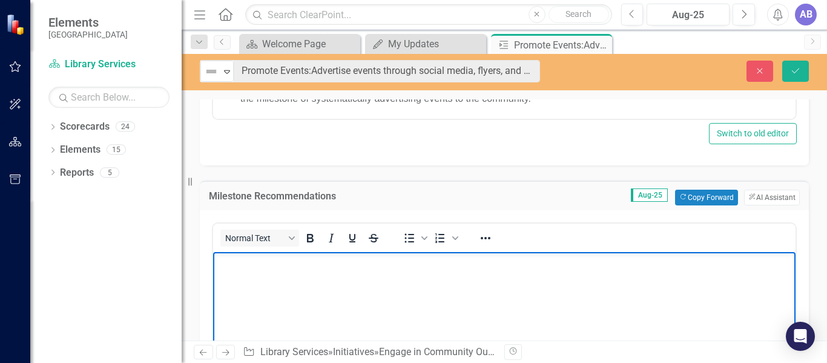
click at [367, 286] on body "Rich Text Area. Press ALT-0 for help." at bounding box center [504, 342] width 582 height 182
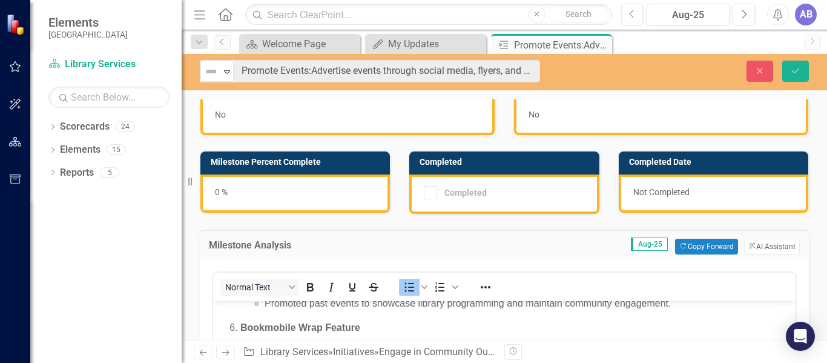
scroll to position [25, 0]
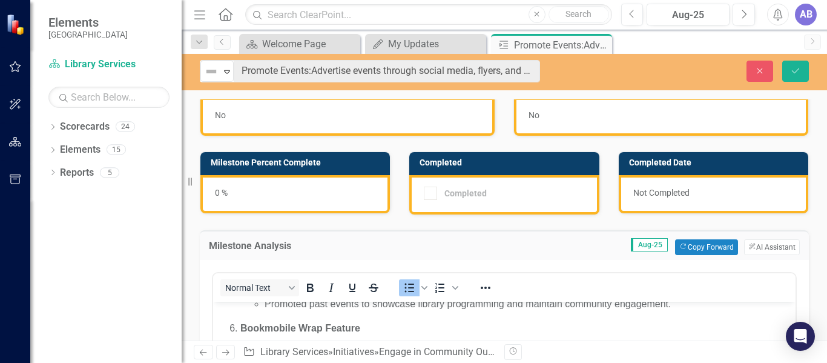
click at [280, 196] on div "0 %" at bounding box center [294, 194] width 189 height 38
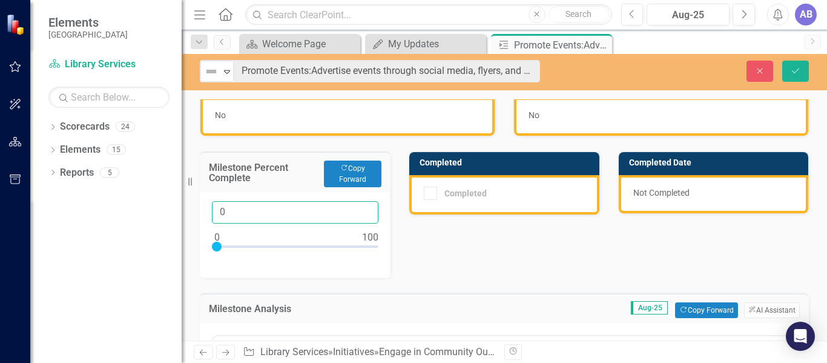
click at [255, 209] on input "0" at bounding box center [295, 212] width 166 height 22
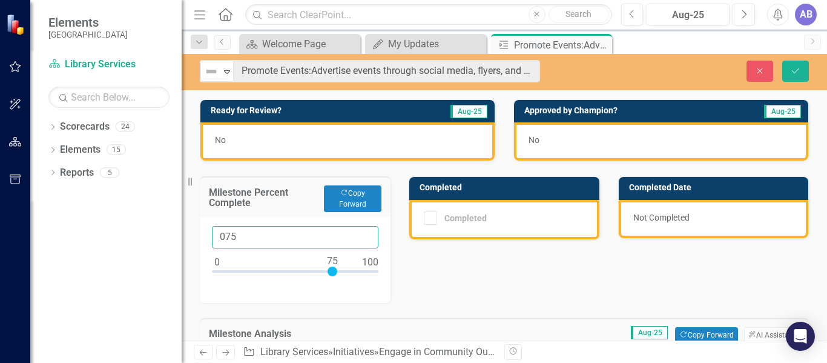
type input "075"
click at [269, 134] on div "No" at bounding box center [347, 141] width 294 height 38
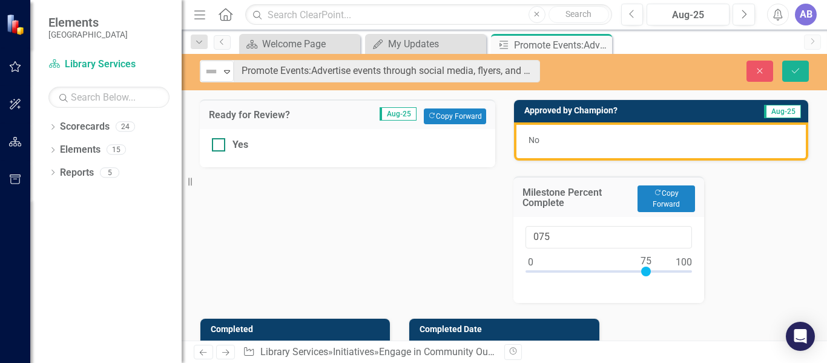
click at [221, 145] on div at bounding box center [218, 144] width 13 height 13
click at [220, 145] on input "Yes" at bounding box center [216, 142] width 8 height 8
checkbox input "true"
click at [792, 67] on icon "Save" at bounding box center [795, 71] width 11 height 8
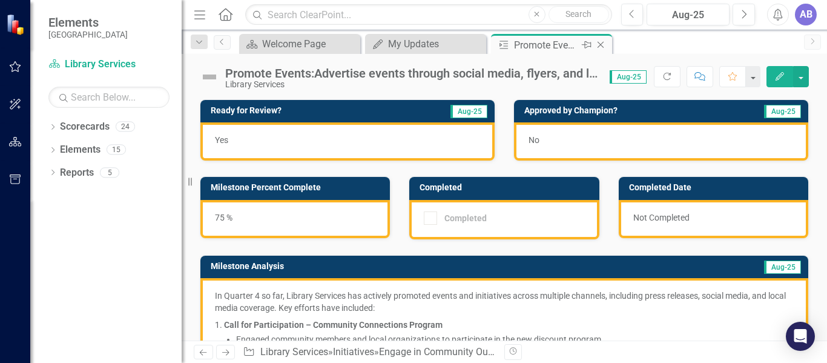
click at [600, 43] on icon "Close" at bounding box center [600, 45] width 12 height 10
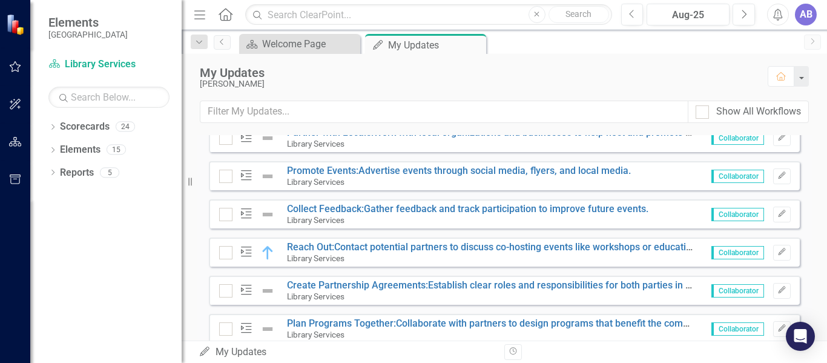
scroll to position [1271, 0]
click at [478, 252] on link "Reach Out:Contact potential partners to discuss co-hosting events like workshop…" at bounding box center [519, 246] width 465 height 12
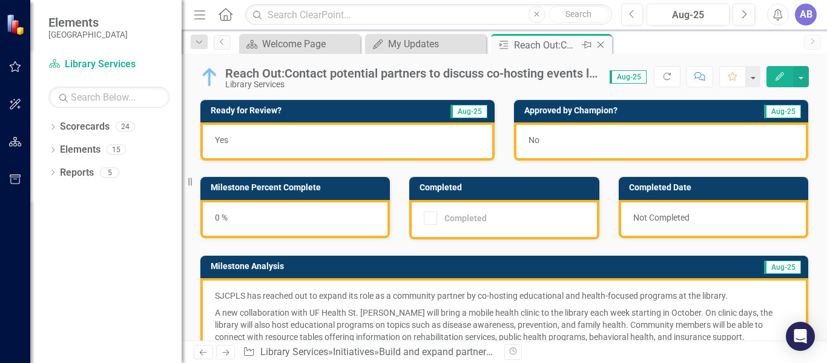
click at [600, 41] on icon "Close" at bounding box center [600, 45] width 12 height 10
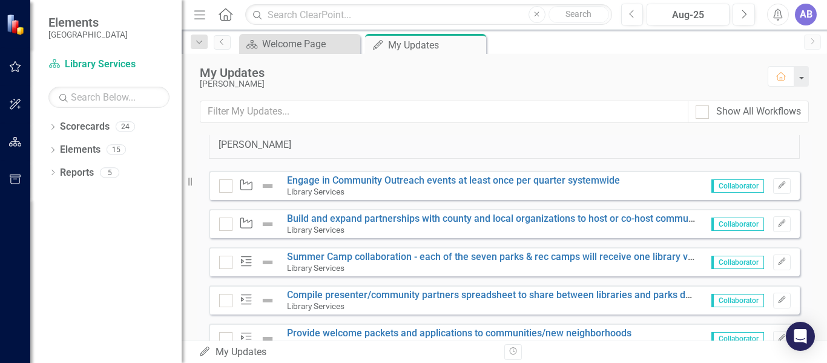
scroll to position [918, 0]
click at [773, 194] on button "Edit" at bounding box center [782, 186] width 18 height 16
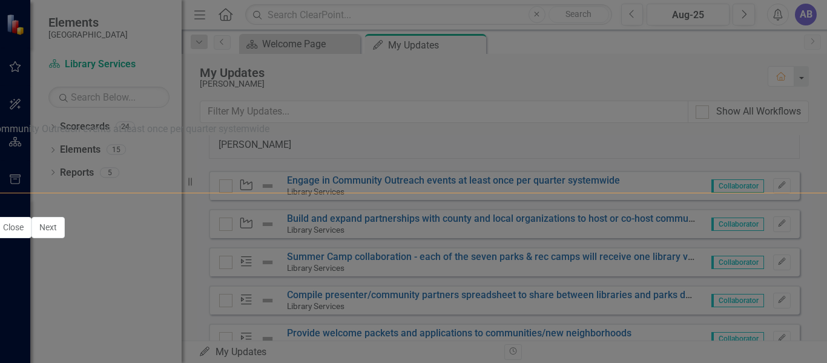
click at [806, 122] on div "Initiative Initiative Engage in Community Outreach events at least once per qua…" at bounding box center [413, 157] width 1019 height 70
click at [65, 238] on button "Next" at bounding box center [47, 227] width 33 height 21
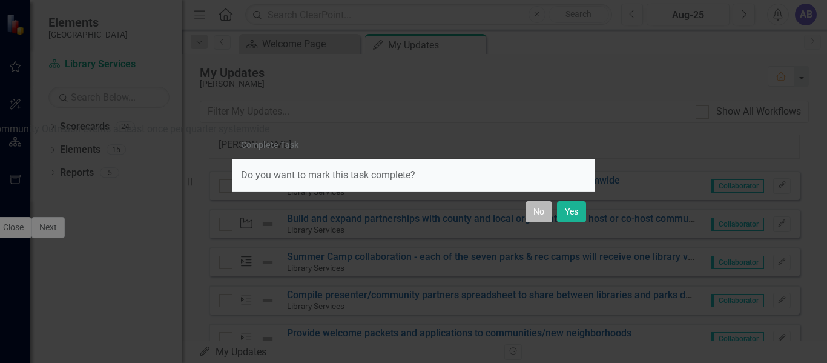
click at [534, 213] on button "No" at bounding box center [538, 211] width 27 height 21
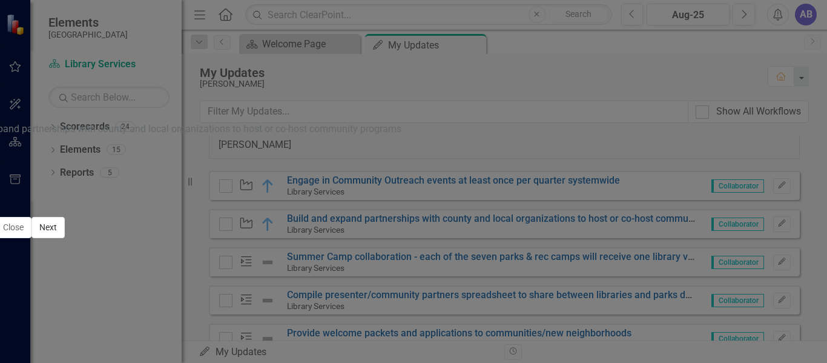
click at [65, 238] on button "Next" at bounding box center [47, 227] width 33 height 21
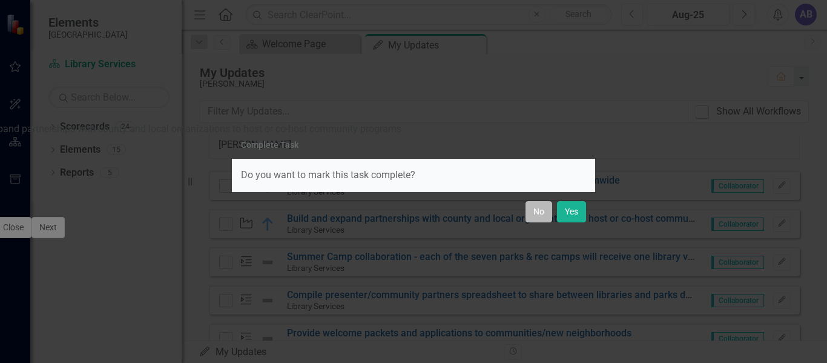
click at [540, 211] on button "No" at bounding box center [538, 211] width 27 height 21
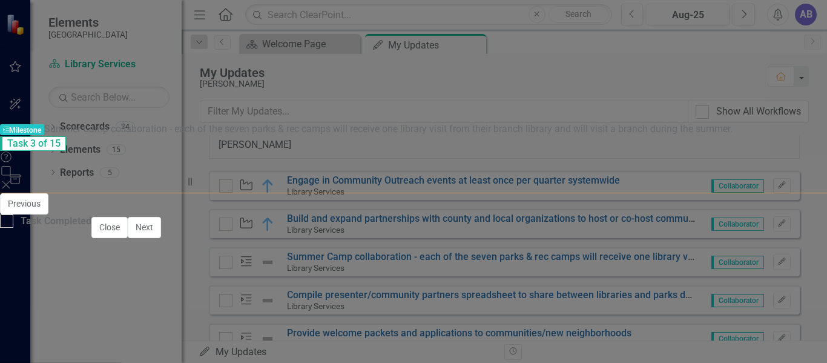
click at [37, 202] on img at bounding box center [29, 209] width 15 height 15
click at [13, 228] on div at bounding box center [6, 220] width 13 height 13
click at [8, 222] on input "Task Completed" at bounding box center [4, 218] width 8 height 8
checkbox input "true"
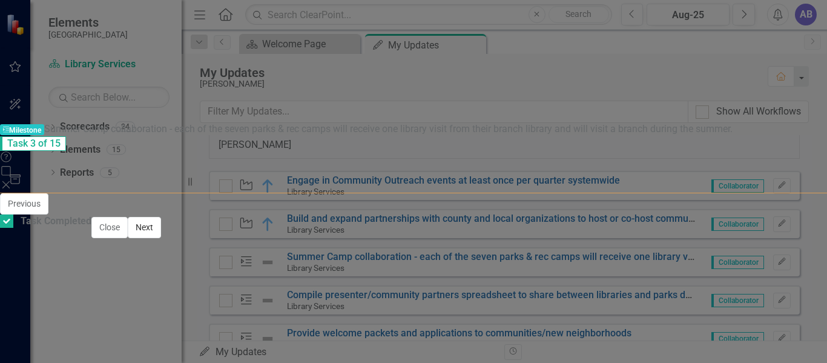
click at [161, 238] on button "Next" at bounding box center [144, 227] width 33 height 21
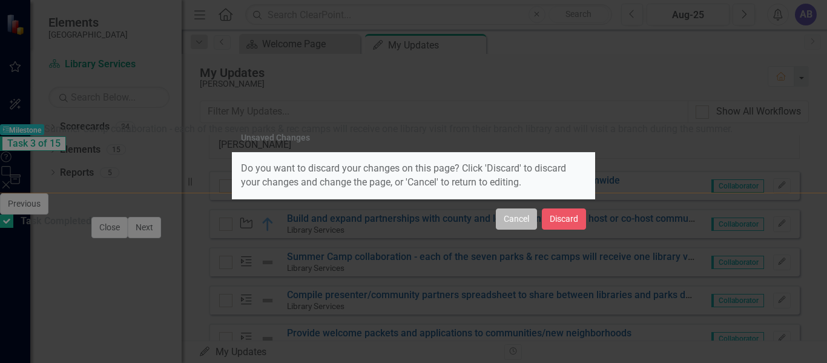
click at [515, 219] on button "Cancel" at bounding box center [516, 218] width 41 height 21
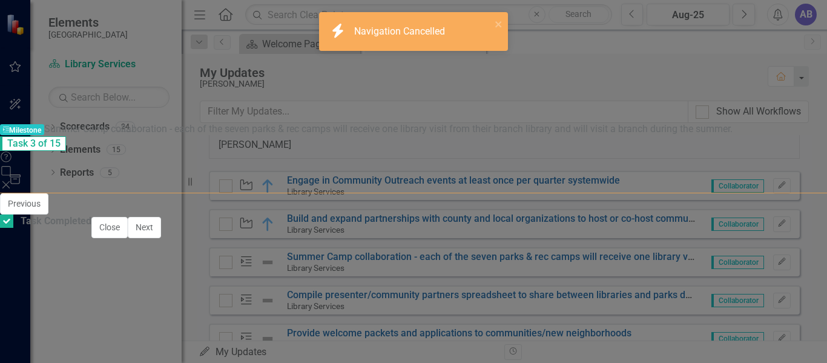
click at [797, 205] on icon "Save" at bounding box center [795, 209] width 11 height 8
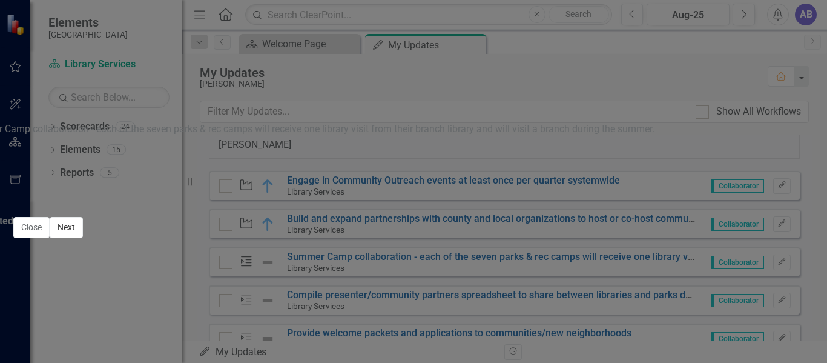
click at [83, 238] on button "Next" at bounding box center [66, 227] width 33 height 21
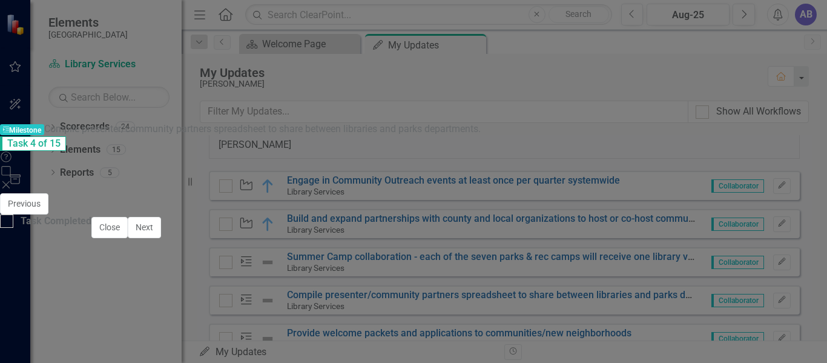
checkbox input "true"
click at [38, 206] on img at bounding box center [27, 215] width 19 height 19
click at [37, 202] on img at bounding box center [29, 209] width 15 height 15
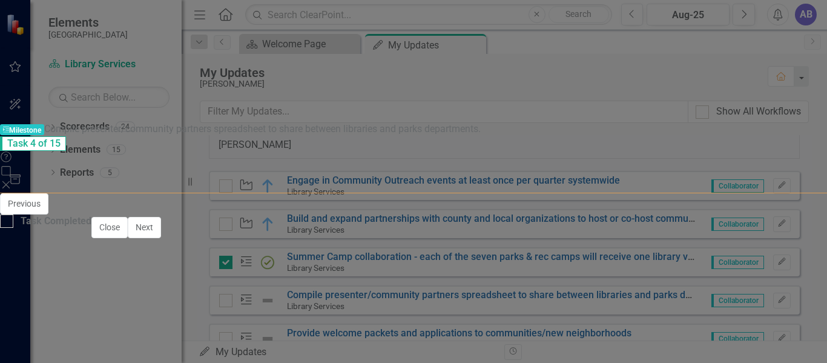
click at [796, 205] on icon "Save" at bounding box center [795, 209] width 11 height 8
click at [13, 228] on div at bounding box center [6, 220] width 13 height 13
click at [8, 222] on input "Task Completed" at bounding box center [4, 218] width 8 height 8
checkbox input "true"
click at [161, 238] on button "Next" at bounding box center [144, 227] width 33 height 21
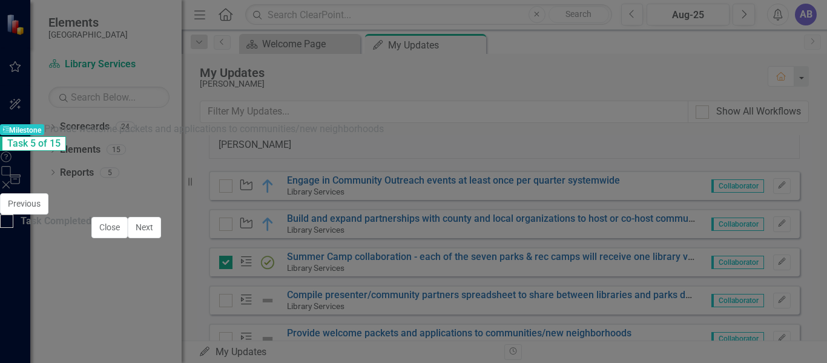
checkbox input "true"
click at [38, 206] on img at bounding box center [27, 215] width 19 height 19
click at [37, 202] on img at bounding box center [29, 209] width 15 height 15
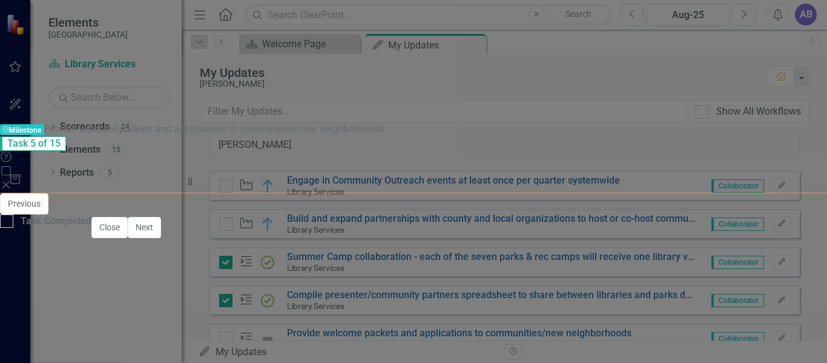
click at [801, 199] on button "Save" at bounding box center [795, 209] width 27 height 21
click at [161, 238] on button "Next" at bounding box center [144, 227] width 33 height 21
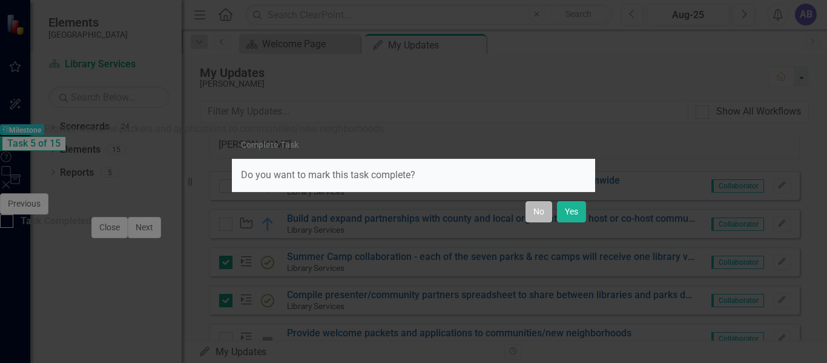
click at [533, 211] on button "No" at bounding box center [538, 211] width 27 height 21
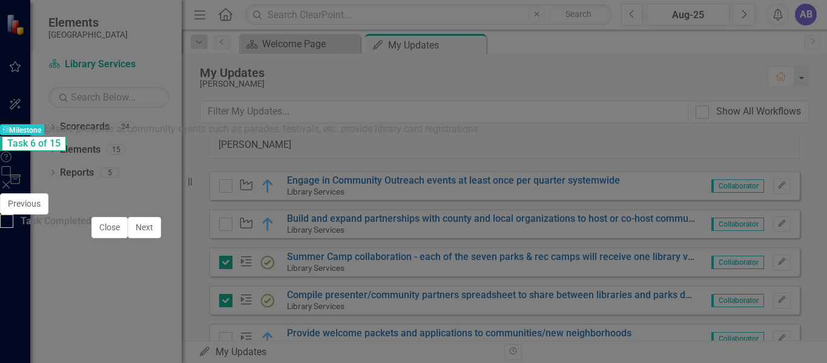
click at [38, 206] on img at bounding box center [27, 215] width 19 height 19
click at [37, 202] on img at bounding box center [29, 209] width 15 height 15
click at [794, 205] on icon "Save" at bounding box center [795, 209] width 11 height 8
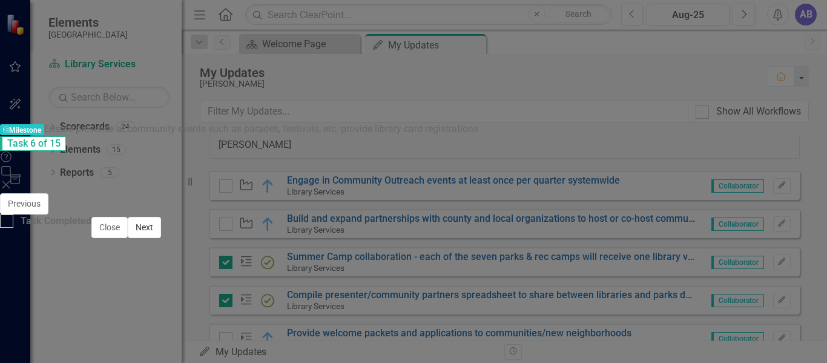
click at [161, 238] on button "Next" at bounding box center [144, 227] width 33 height 21
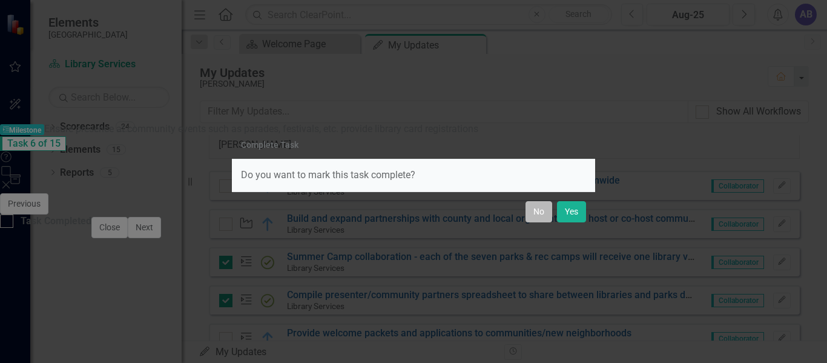
click at [536, 212] on button "No" at bounding box center [538, 211] width 27 height 21
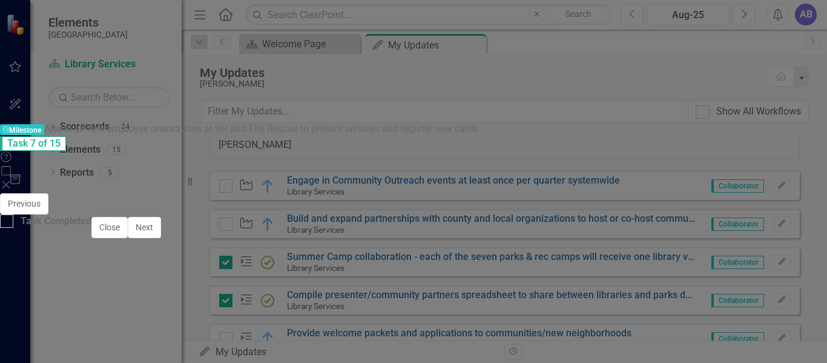
click at [38, 206] on img at bounding box center [27, 215] width 19 height 19
click at [37, 202] on img at bounding box center [29, 209] width 15 height 15
click at [800, 199] on button "Save" at bounding box center [795, 209] width 27 height 21
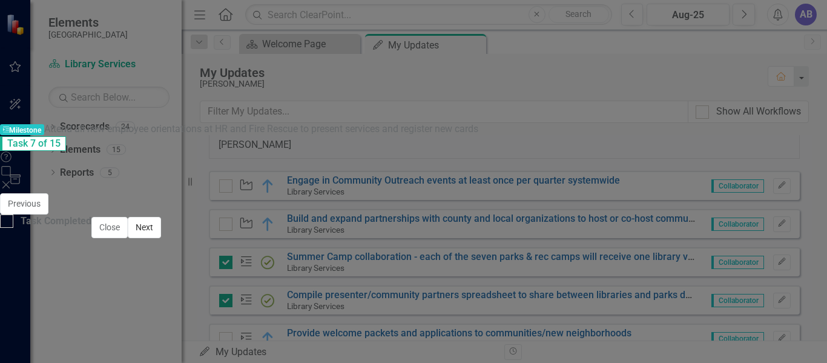
click at [161, 238] on button "Next" at bounding box center [144, 227] width 33 height 21
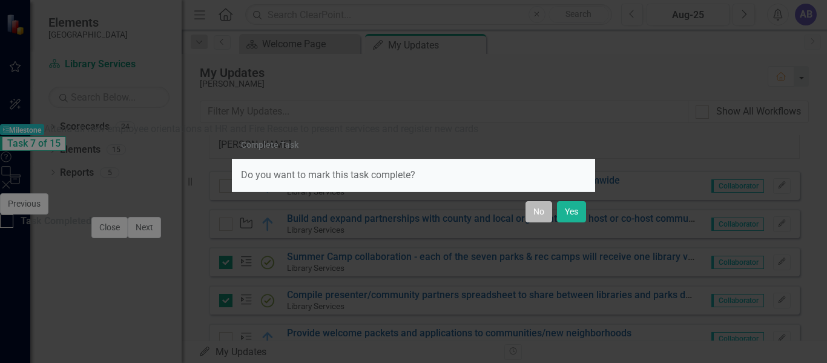
click at [539, 214] on button "No" at bounding box center [538, 211] width 27 height 21
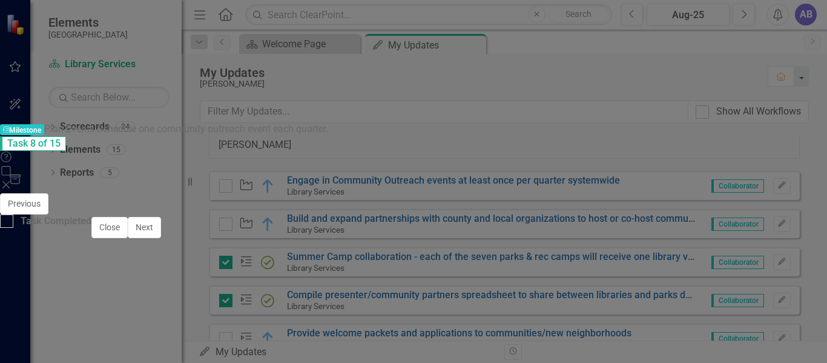
click at [38, 206] on img at bounding box center [27, 215] width 19 height 19
click at [37, 202] on img at bounding box center [29, 209] width 15 height 15
click at [790, 205] on icon "Save" at bounding box center [795, 209] width 11 height 8
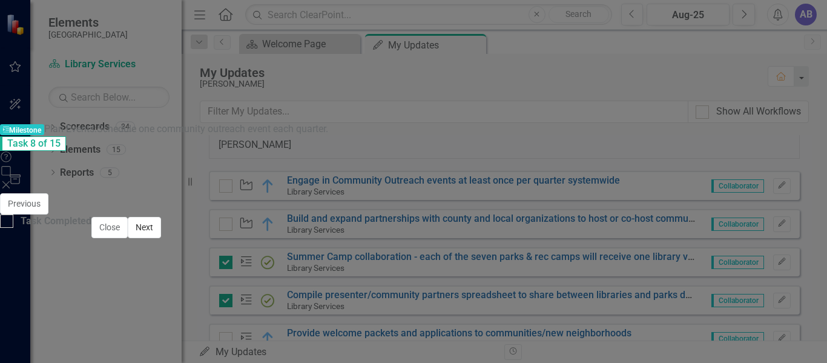
click at [161, 238] on button "Next" at bounding box center [144, 227] width 33 height 21
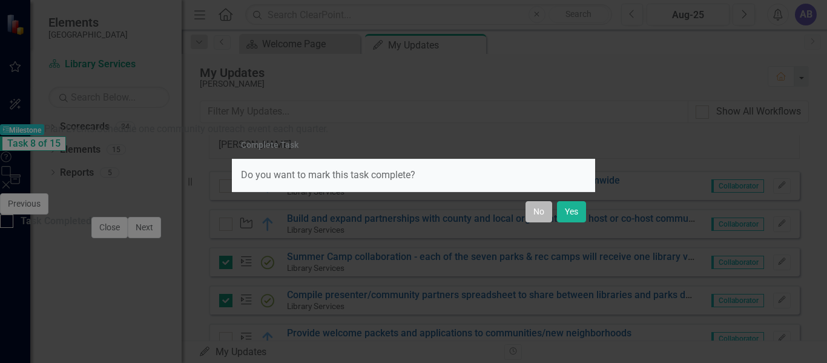
click at [539, 213] on button "No" at bounding box center [538, 211] width 27 height 21
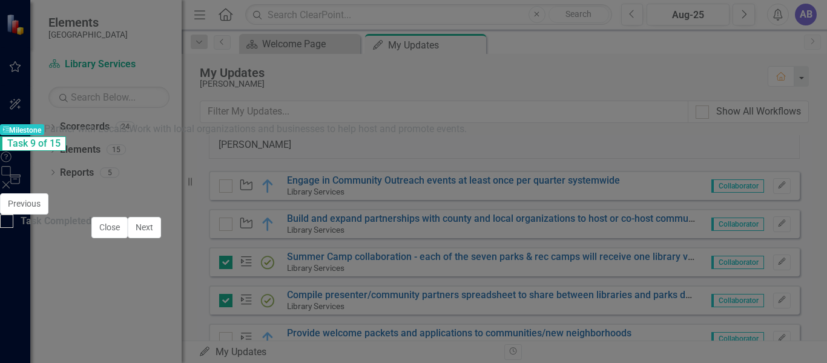
click at [38, 206] on img at bounding box center [27, 215] width 19 height 19
click at [37, 202] on img at bounding box center [29, 209] width 15 height 15
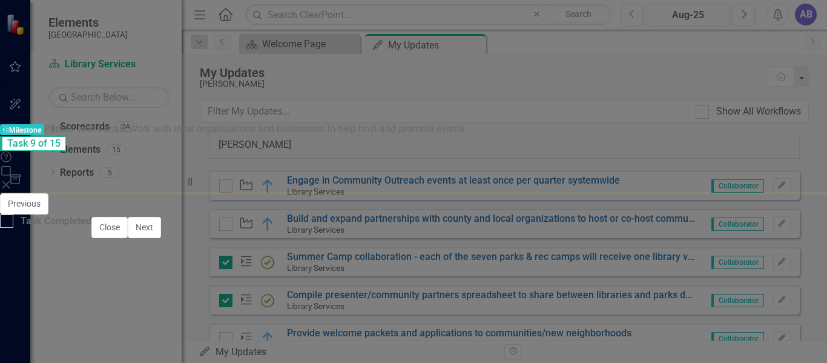
click at [795, 205] on icon "Save" at bounding box center [795, 209] width 11 height 8
click at [161, 238] on button "Next" at bounding box center [144, 227] width 33 height 21
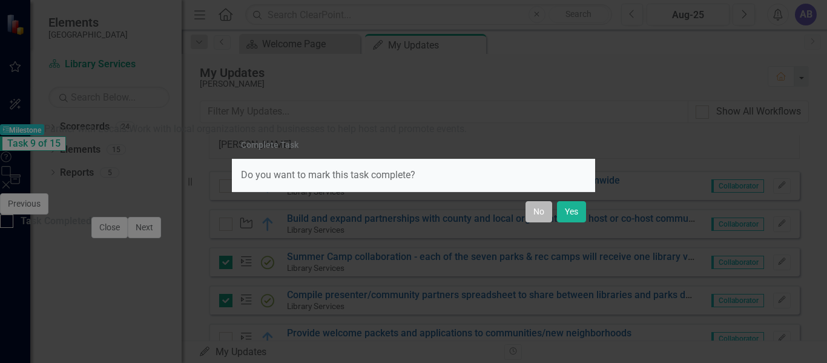
click at [538, 215] on button "No" at bounding box center [538, 211] width 27 height 21
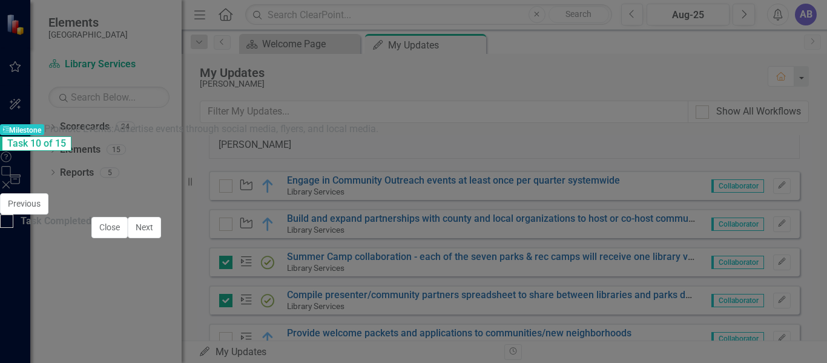
click at [38, 206] on img at bounding box center [27, 215] width 19 height 19
click at [37, 202] on img at bounding box center [29, 209] width 15 height 15
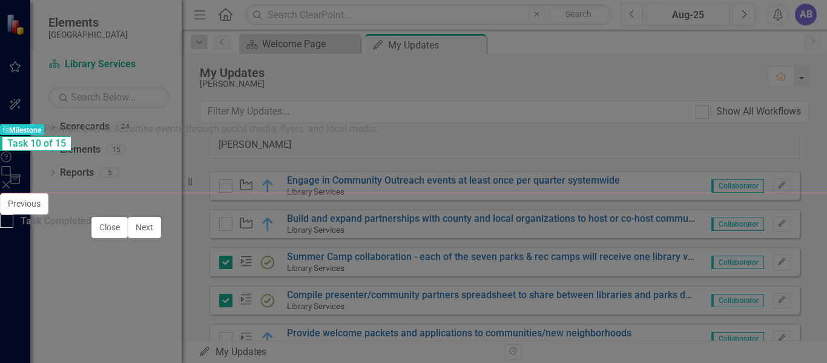
click at [791, 205] on icon "Save" at bounding box center [795, 209] width 11 height 8
click at [161, 238] on button "Next" at bounding box center [144, 227] width 33 height 21
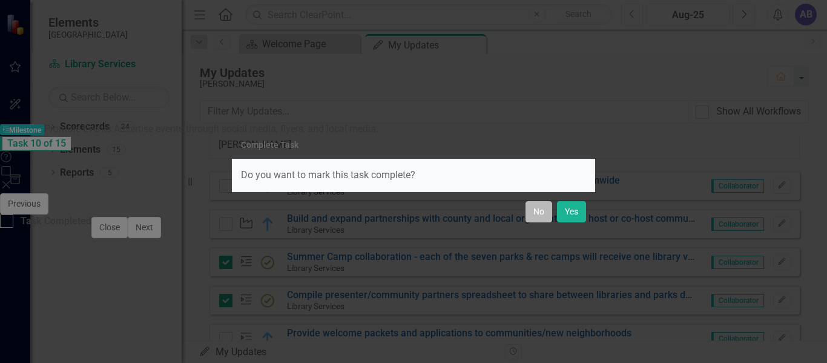
click at [535, 210] on button "No" at bounding box center [538, 211] width 27 height 21
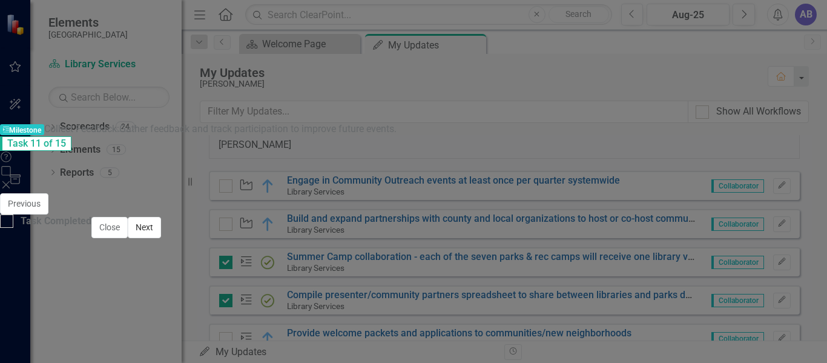
click at [161, 238] on button "Next" at bounding box center [144, 227] width 33 height 21
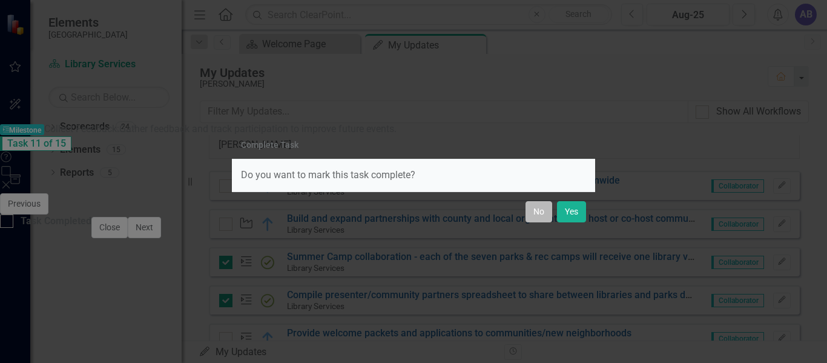
click at [533, 212] on button "No" at bounding box center [538, 211] width 27 height 21
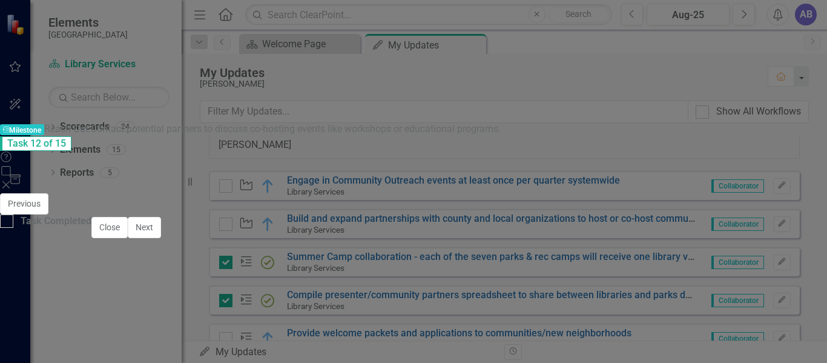
scroll to position [4, 0]
click at [161, 238] on button "Next" at bounding box center [144, 227] width 33 height 21
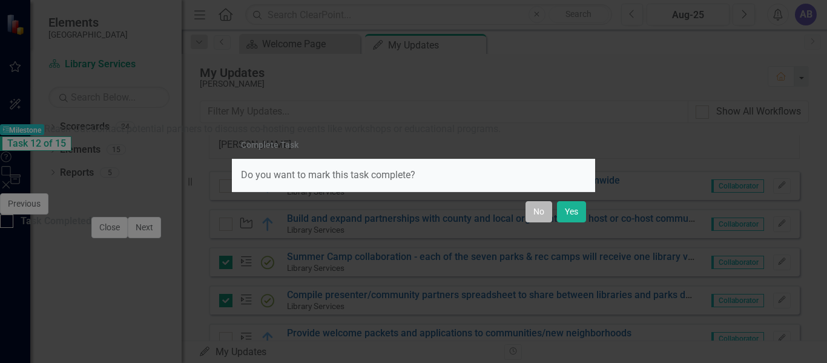
click at [538, 210] on button "No" at bounding box center [538, 211] width 27 height 21
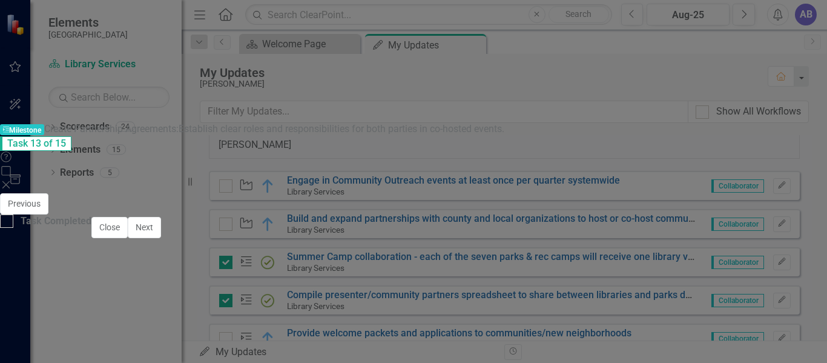
scroll to position [0, 0]
click at [161, 238] on button "Next" at bounding box center [144, 227] width 33 height 21
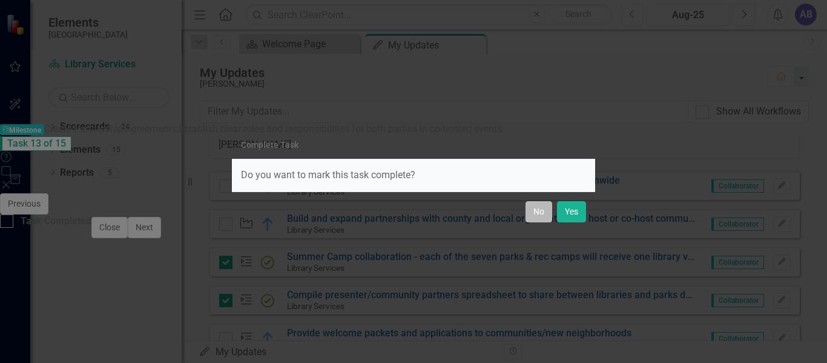
click at [545, 216] on button "No" at bounding box center [538, 211] width 27 height 21
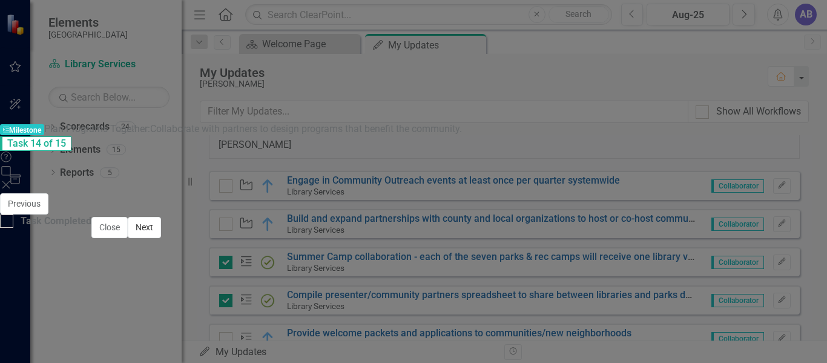
click at [161, 238] on button "Next" at bounding box center [144, 227] width 33 height 21
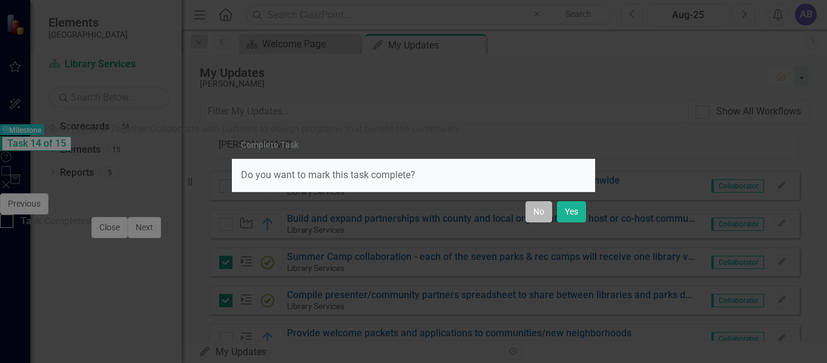
click at [544, 214] on button "No" at bounding box center [538, 211] width 27 height 21
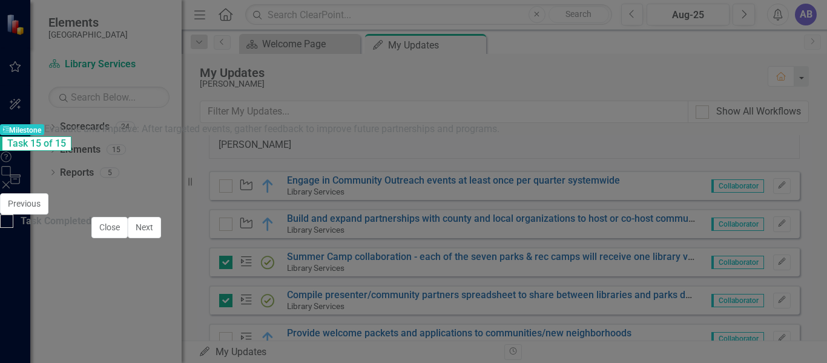
scroll to position [214, 0]
click at [161, 238] on button "Next" at bounding box center [144, 227] width 33 height 21
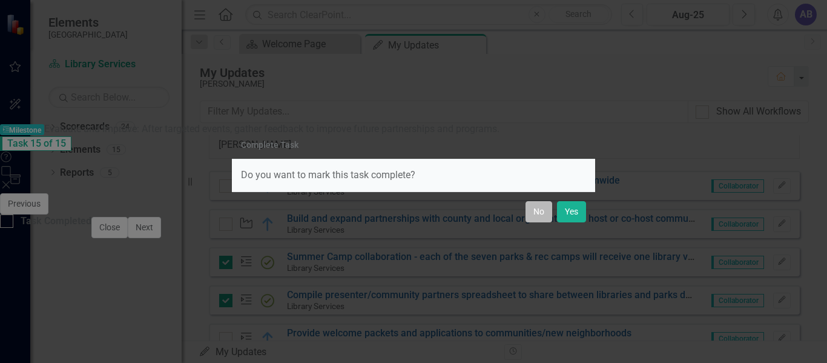
click at [540, 218] on button "No" at bounding box center [538, 211] width 27 height 21
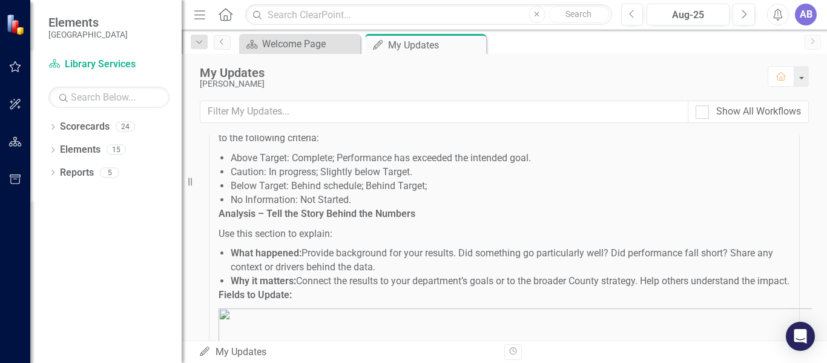
scroll to position [0, 0]
